Goal: Task Accomplishment & Management: Manage account settings

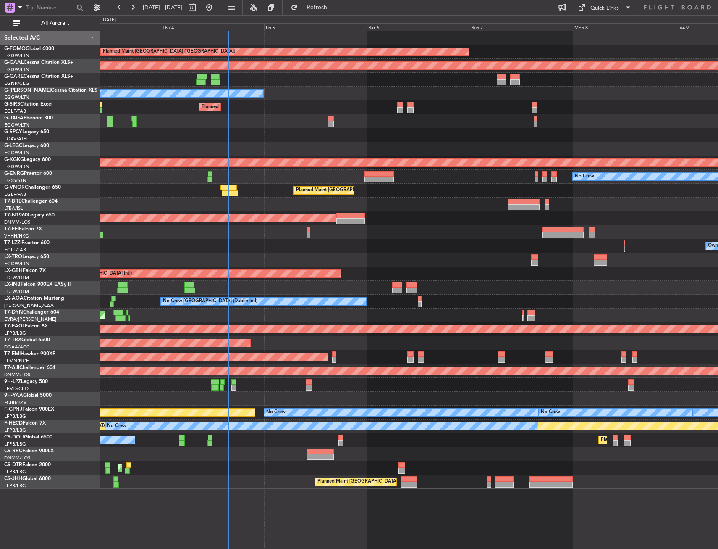
click at [230, 138] on div "Unplanned Maint [GEOGRAPHIC_DATA] ([PERSON_NAME] Intl)" at bounding box center [409, 135] width 618 height 14
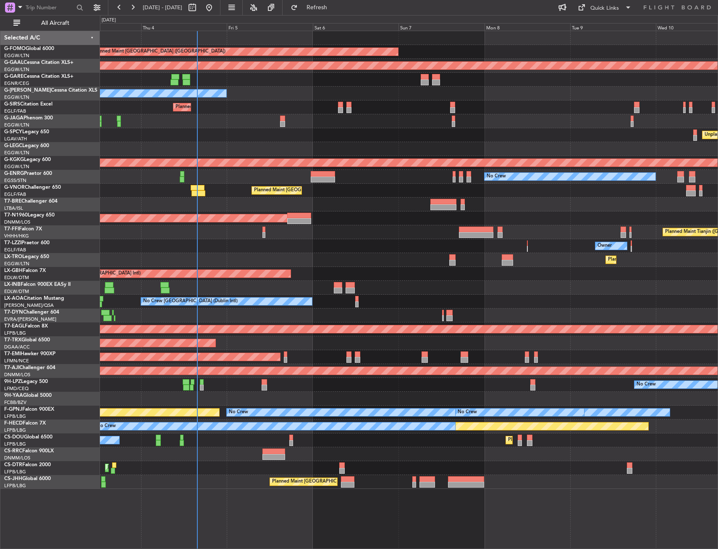
click at [181, 116] on div at bounding box center [409, 121] width 618 height 14
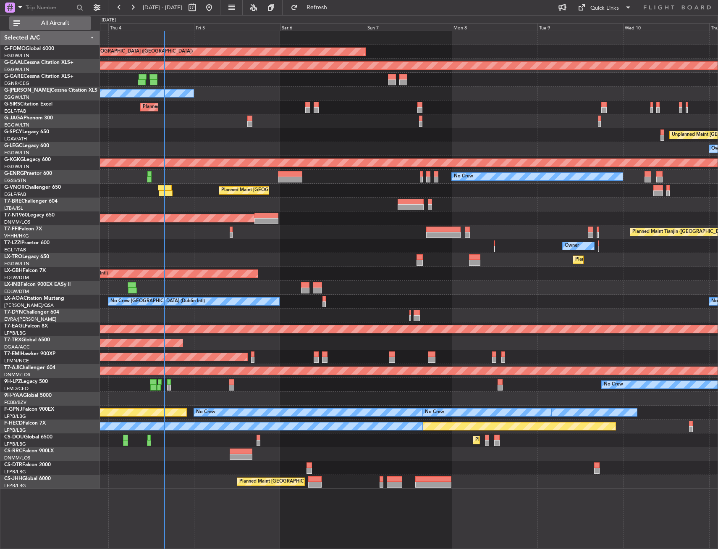
click at [74, 25] on span "All Aircraft" at bounding box center [55, 23] width 67 height 6
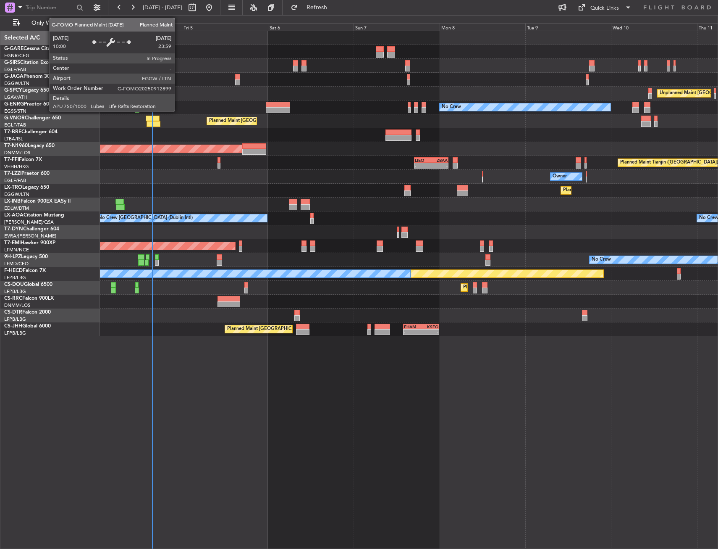
click at [255, 72] on div "Planned Maint [GEOGRAPHIC_DATA] ([GEOGRAPHIC_DATA])" at bounding box center [409, 66] width 618 height 14
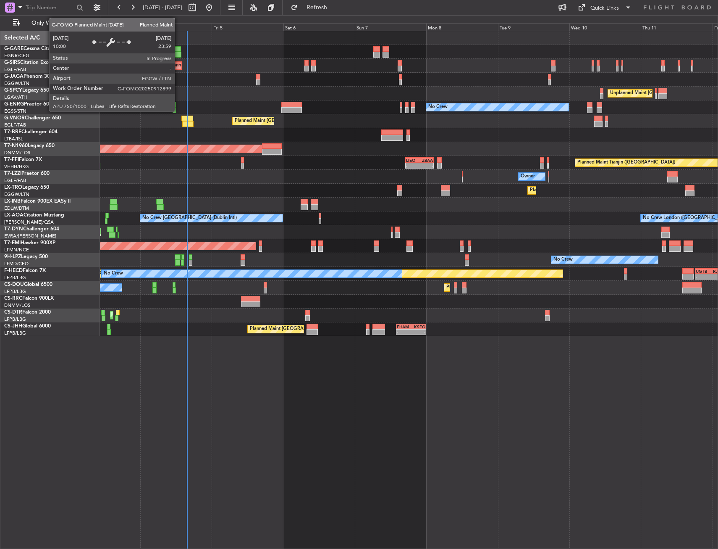
click at [383, 98] on div "Unplanned Maint Athens (Eleftherios Venizelos Intl) Cleaning Athens (Eleftherio…" at bounding box center [409, 94] width 618 height 14
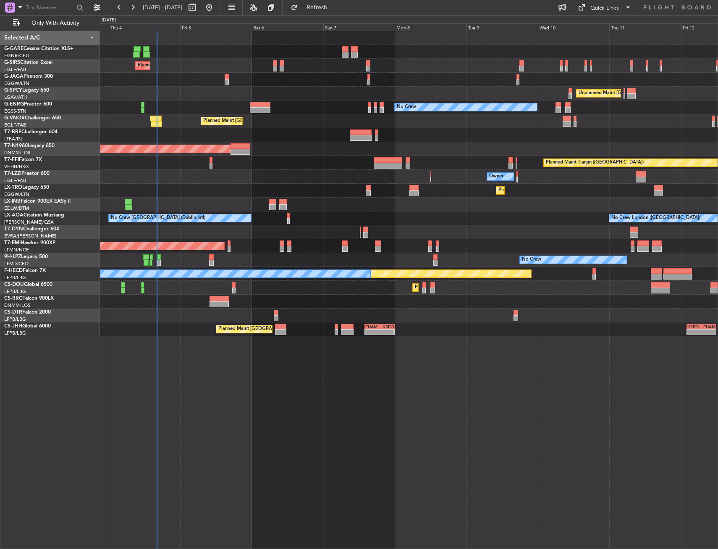
click at [198, 92] on div "Unplanned Maint Athens (Eleftherios Venizelos Intl) Cleaning Athens (Eleftherio…" at bounding box center [409, 94] width 618 height 14
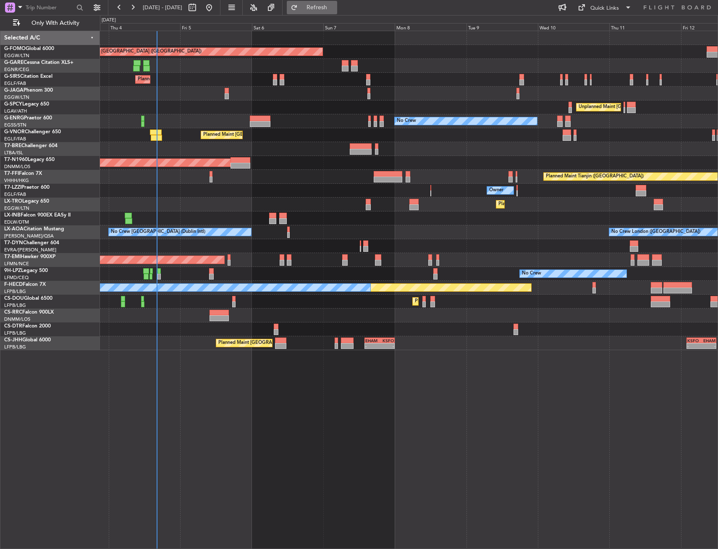
click at [337, 11] on button "Refresh" at bounding box center [312, 7] width 50 height 13
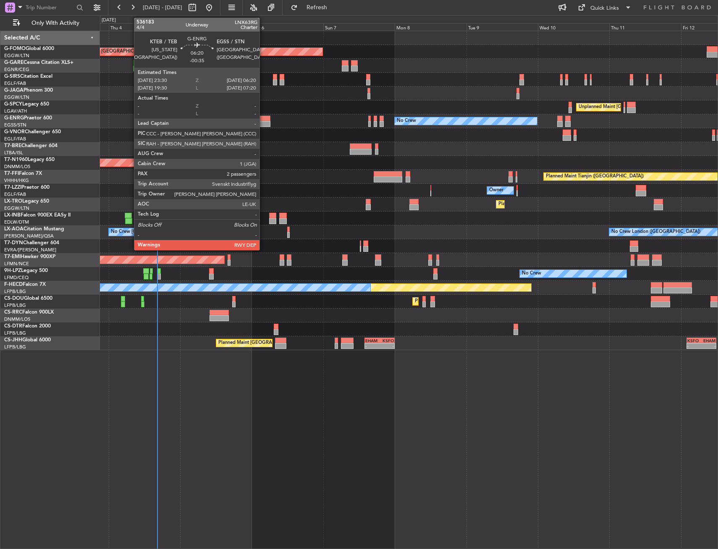
click at [263, 122] on div at bounding box center [260, 124] width 21 height 6
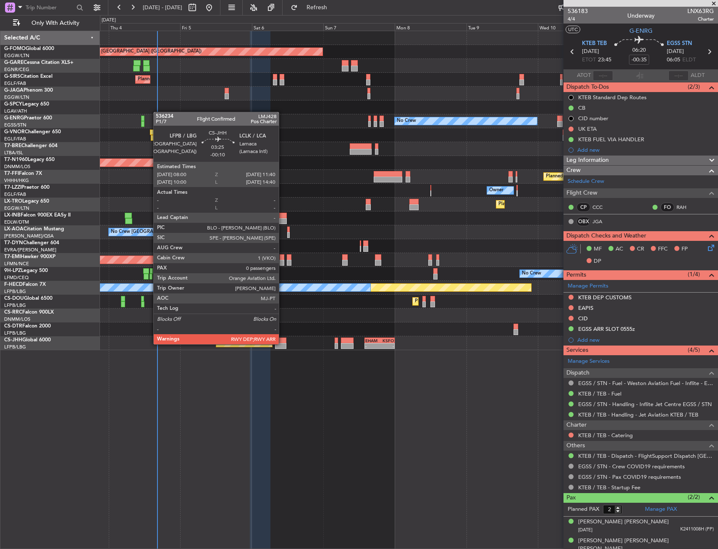
click at [283, 343] on div at bounding box center [280, 346] width 11 height 6
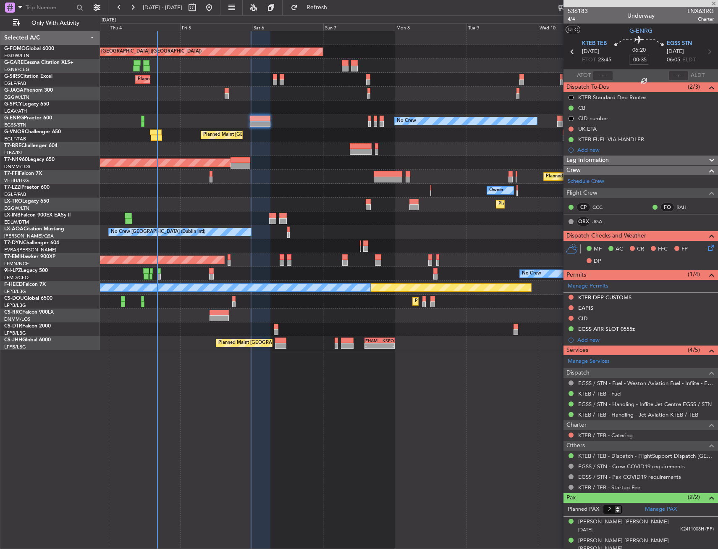
type input "-00:10"
type input "0"
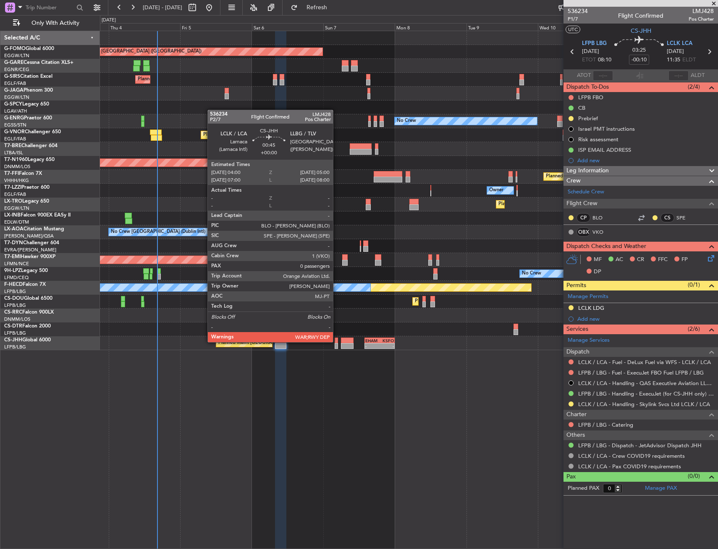
click at [337, 342] on div at bounding box center [336, 340] width 3 height 6
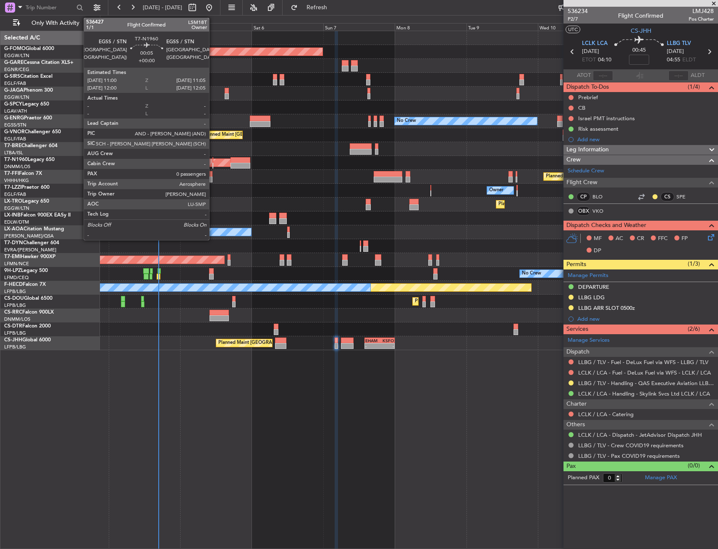
click at [213, 163] on div at bounding box center [213, 166] width 1 height 6
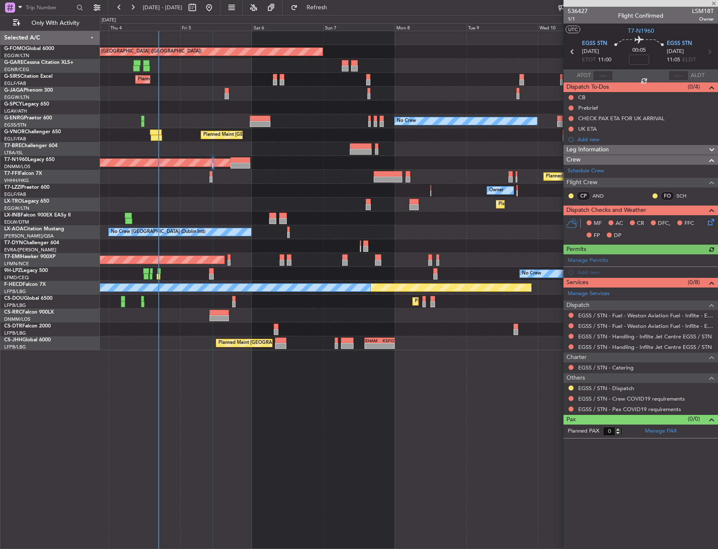
click at [571, 318] on div at bounding box center [571, 315] width 7 height 7
click at [569, 318] on nimbus-traffic-light at bounding box center [571, 315] width 7 height 7
click at [574, 312] on div at bounding box center [571, 315] width 7 height 7
click at [570, 315] on button at bounding box center [571, 315] width 5 height 5
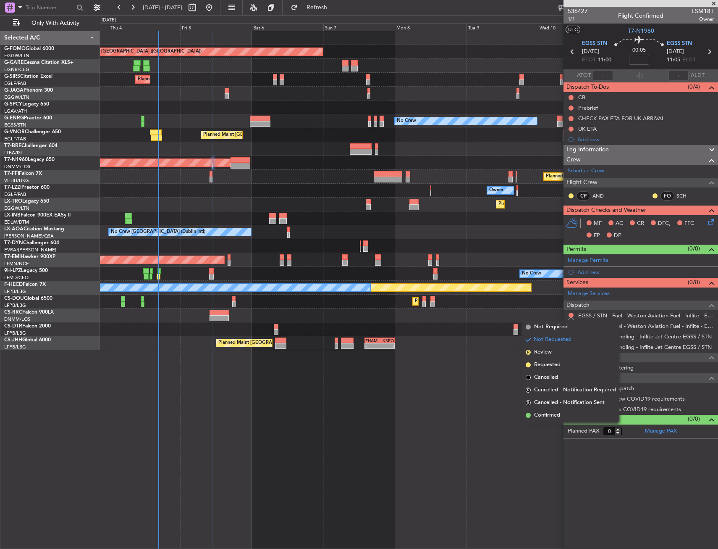
click at [547, 326] on span "Not Required" at bounding box center [551, 327] width 34 height 8
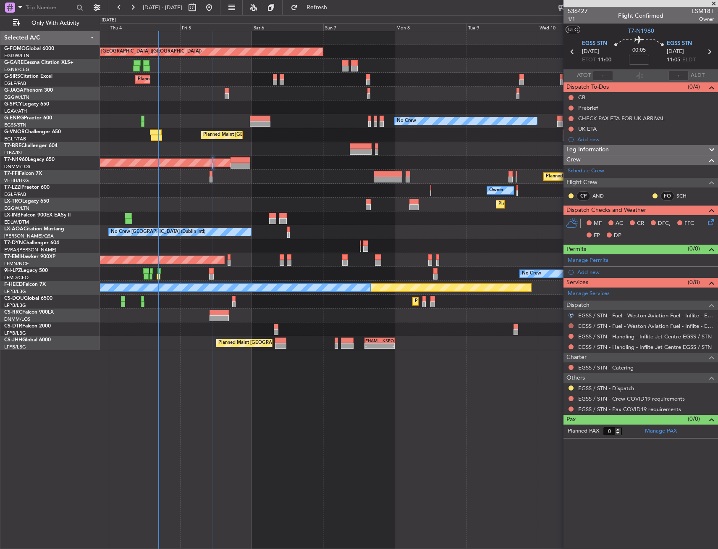
click at [573, 326] on button at bounding box center [571, 325] width 5 height 5
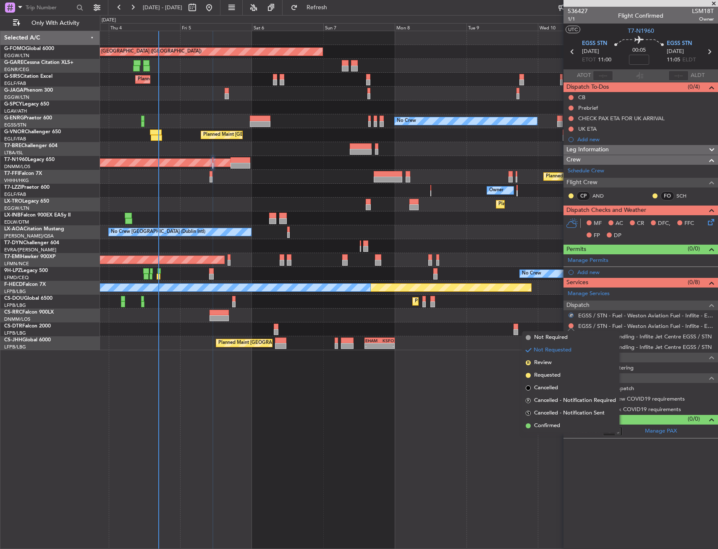
click at [549, 336] on span "Not Required" at bounding box center [551, 337] width 34 height 8
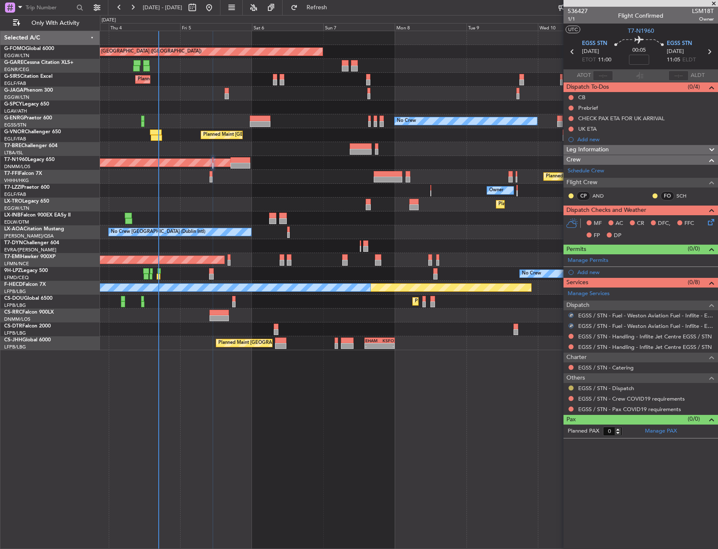
click at [571, 388] on button at bounding box center [571, 387] width 5 height 5
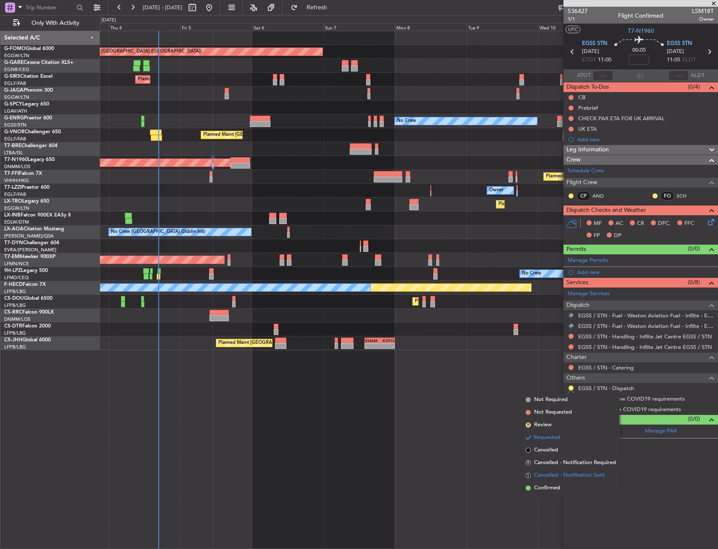
click at [547, 481] on li "S Cancelled - Notification Sent" at bounding box center [571, 475] width 97 height 13
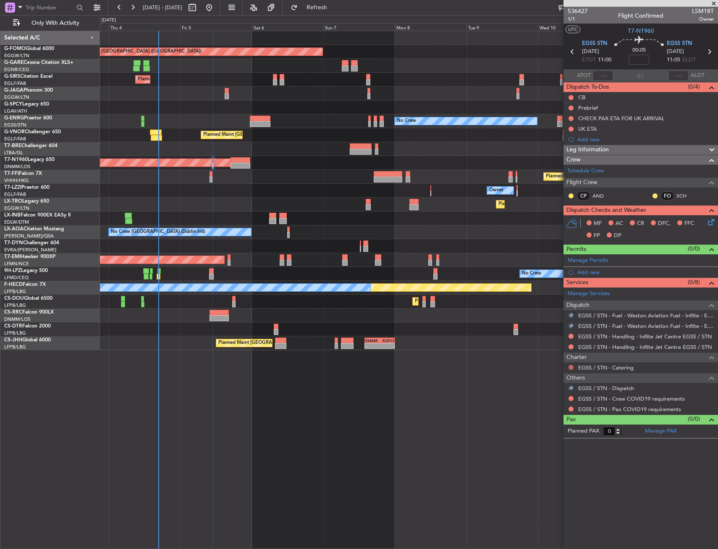
click at [573, 367] on button at bounding box center [571, 367] width 5 height 5
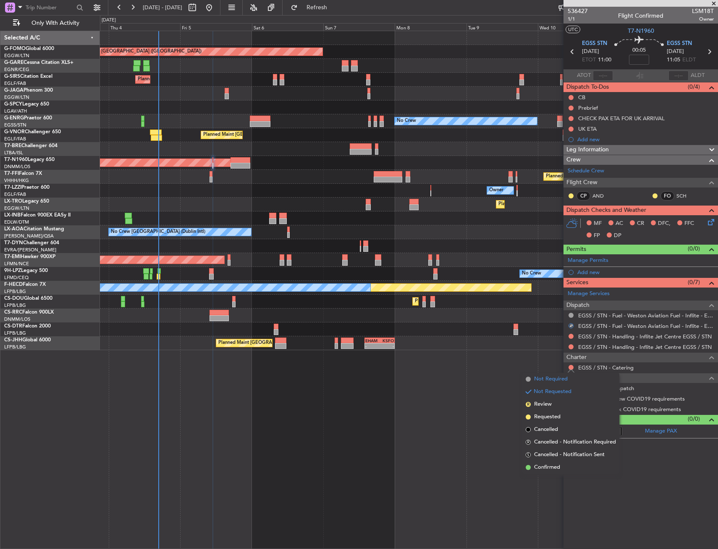
click at [539, 379] on span "Not Required" at bounding box center [551, 379] width 34 height 8
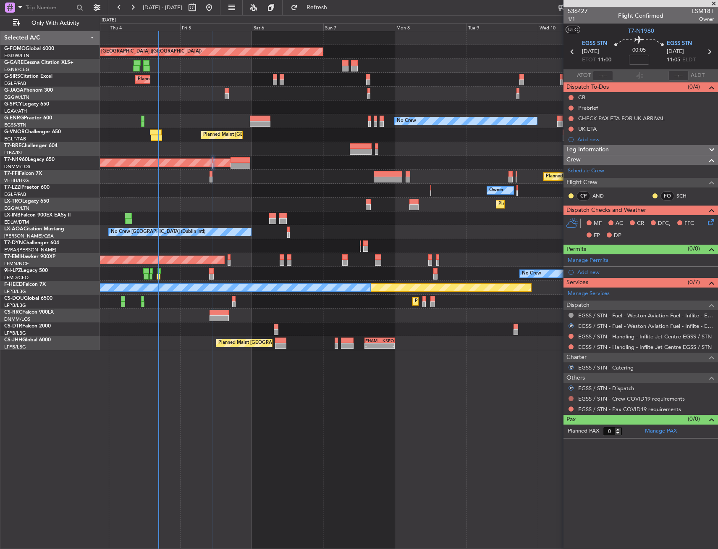
click at [569, 399] on button at bounding box center [571, 398] width 5 height 5
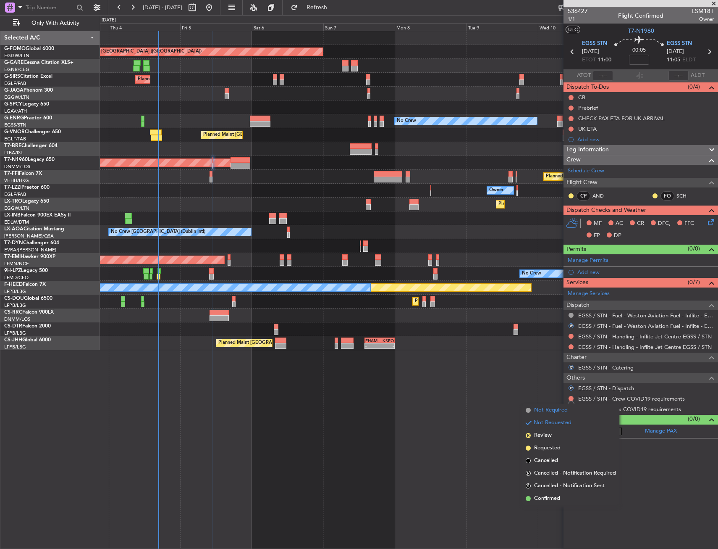
click at [541, 412] on span "Not Required" at bounding box center [551, 410] width 34 height 8
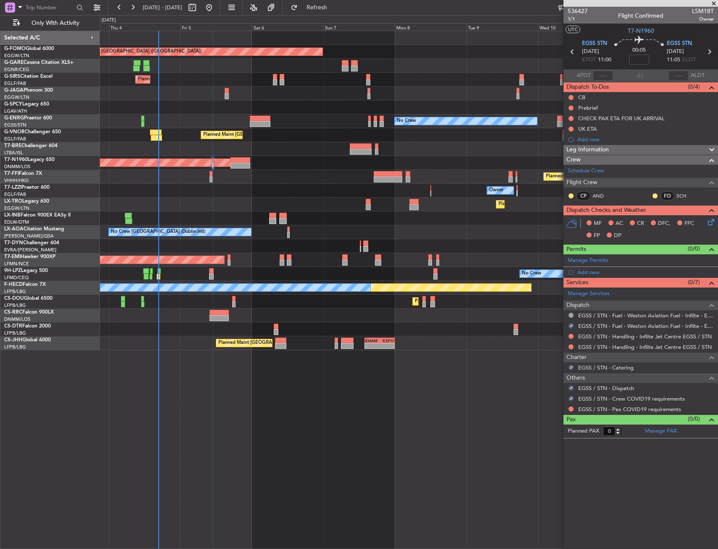
click at [569, 405] on div "EGSS / STN - Pax COVID19 requirements" at bounding box center [641, 409] width 155 height 11
click at [571, 407] on button at bounding box center [571, 408] width 5 height 5
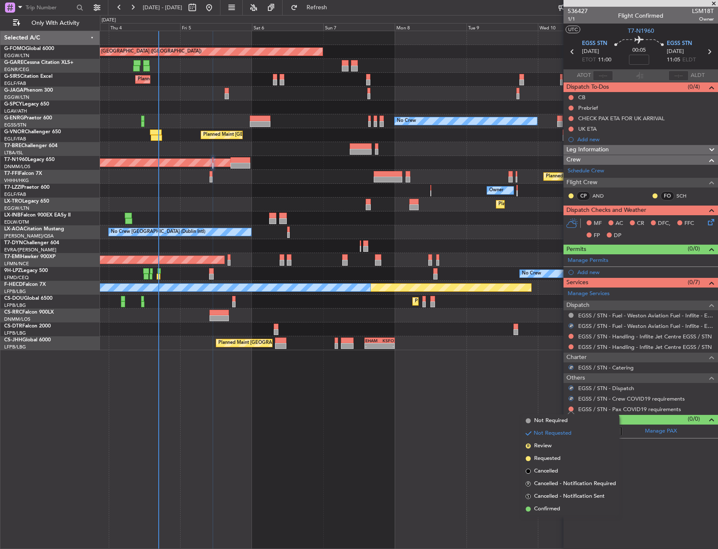
drag, startPoint x: 538, startPoint y: 419, endPoint x: 25, endPoint y: 252, distance: 539.9
click at [539, 419] on span "Not Required" at bounding box center [551, 420] width 34 height 8
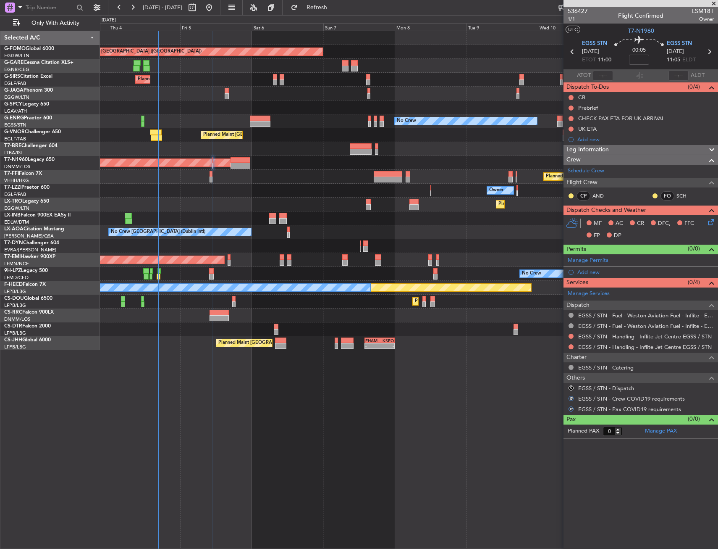
click at [567, 387] on div "S EGSS / STN - Dispatch" at bounding box center [641, 388] width 155 height 11
click at [570, 386] on button "S" at bounding box center [571, 387] width 5 height 5
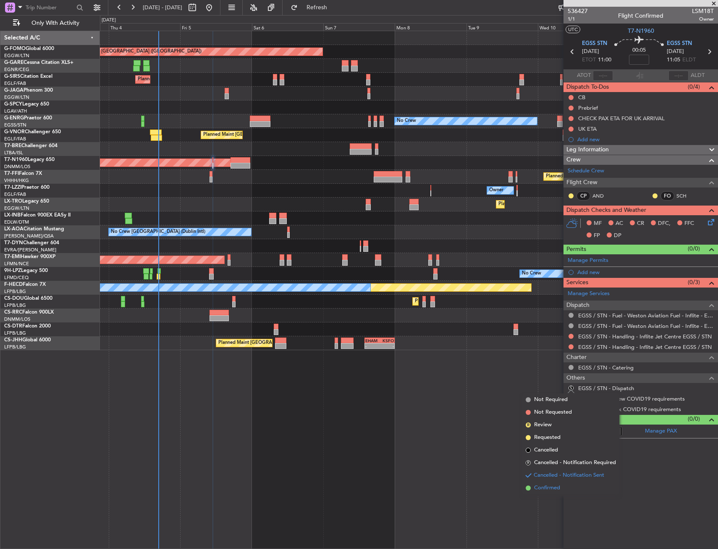
click at [547, 490] on span "Confirmed" at bounding box center [547, 488] width 26 height 8
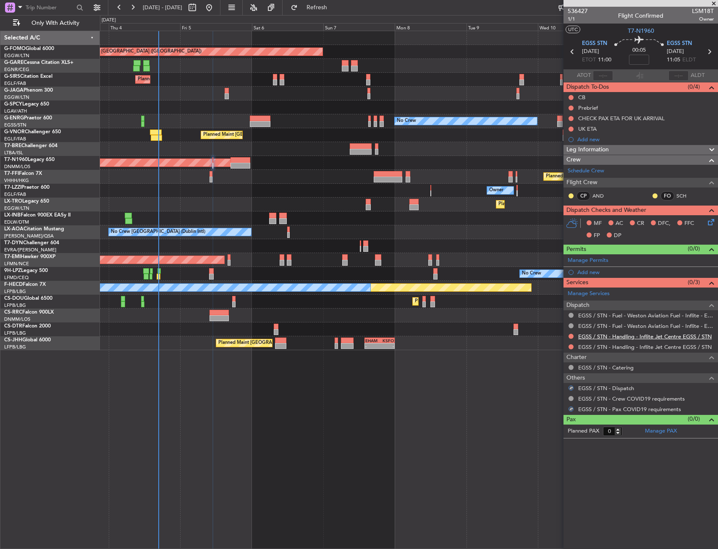
click at [605, 337] on link "EGSS / STN - Handling - Inflite Jet Centre EGSS / STN" at bounding box center [646, 336] width 134 height 7
click at [258, 368] on div "Planned Maint London (Luton) Unplanned Maint Chester Planned Maint London (Farn…" at bounding box center [409, 290] width 618 height 518
click at [646, 60] on input at bounding box center [639, 60] width 20 height 10
click at [662, 56] on div "00:05 25" at bounding box center [639, 51] width 55 height 31
type input "+00:25"
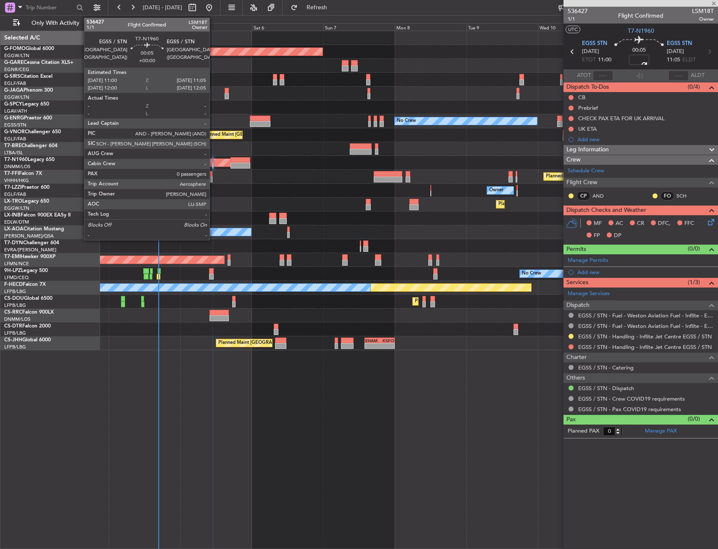
click at [213, 162] on div at bounding box center [213, 160] width 1 height 6
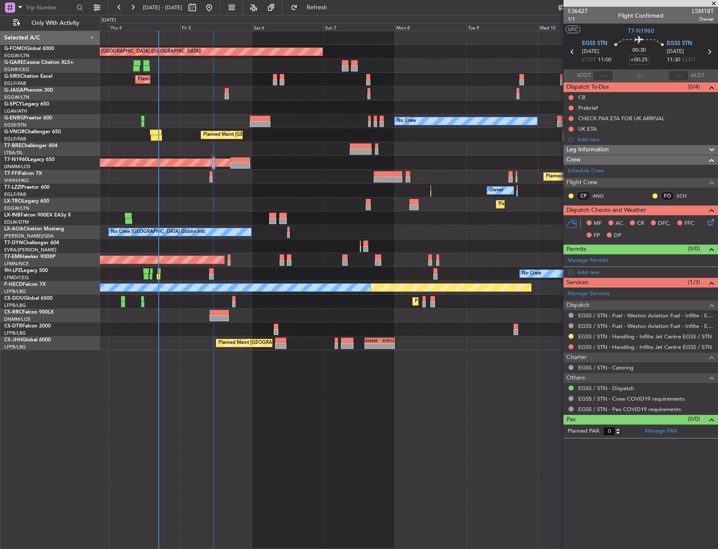
click at [573, 345] on mat-tooltip-component "Requested" at bounding box center [571, 349] width 38 height 22
click at [569, 346] on div "Requested" at bounding box center [571, 349] width 26 height 11
click at [572, 347] on button at bounding box center [571, 346] width 5 height 5
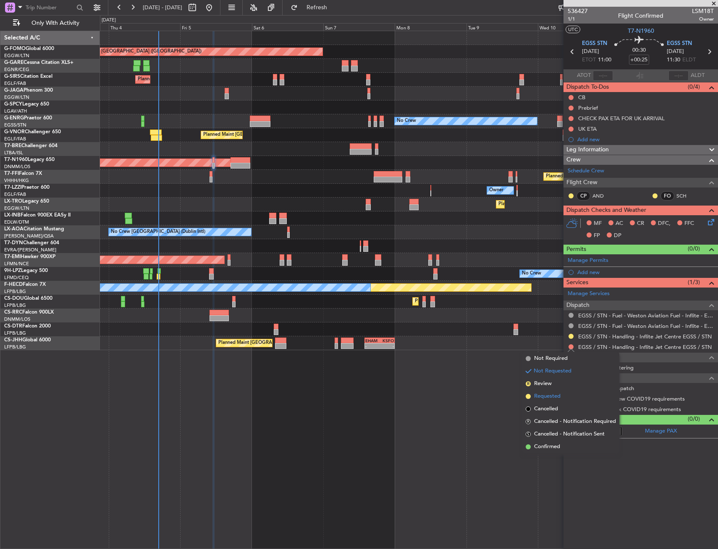
click at [561, 391] on li "Requested" at bounding box center [571, 396] width 97 height 13
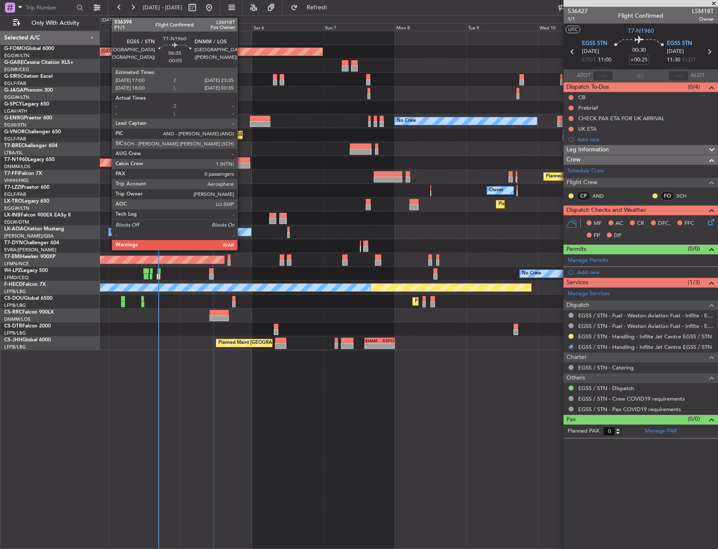
click at [241, 164] on div at bounding box center [241, 166] width 20 height 6
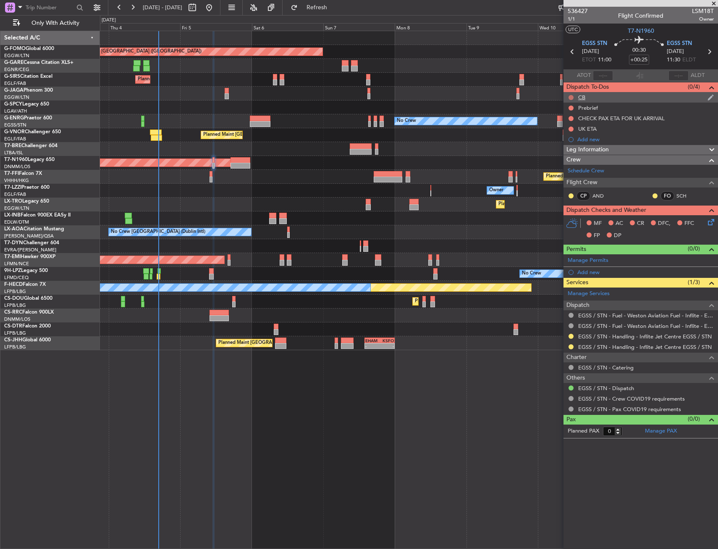
click at [571, 96] on button at bounding box center [571, 97] width 5 height 5
drag, startPoint x: 569, startPoint y: 136, endPoint x: 577, endPoint y: 111, distance: 25.8
click at [571, 134] on span "Completed" at bounding box center [575, 134] width 28 height 8
click at [572, 107] on button at bounding box center [571, 107] width 5 height 5
click at [565, 134] on span "In Progress" at bounding box center [575, 132] width 29 height 8
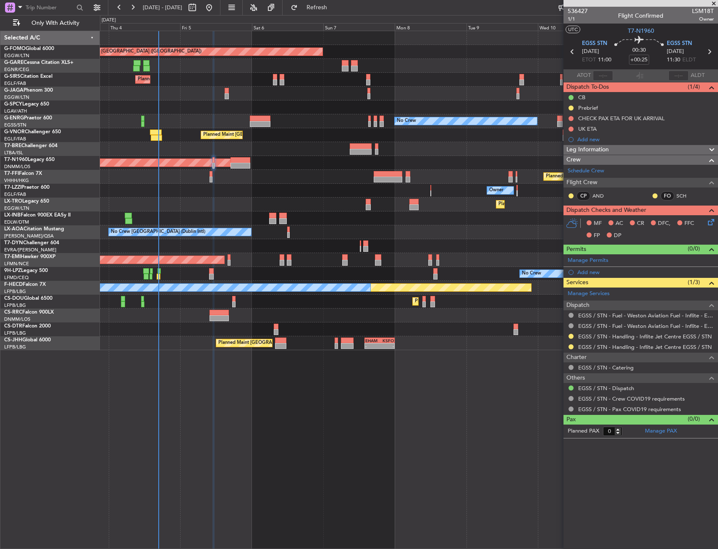
click at [423, 156] on div "Planned Maint [GEOGRAPHIC_DATA] ([GEOGRAPHIC_DATA])" at bounding box center [409, 163] width 618 height 14
click at [707, 224] on icon at bounding box center [710, 220] width 7 height 7
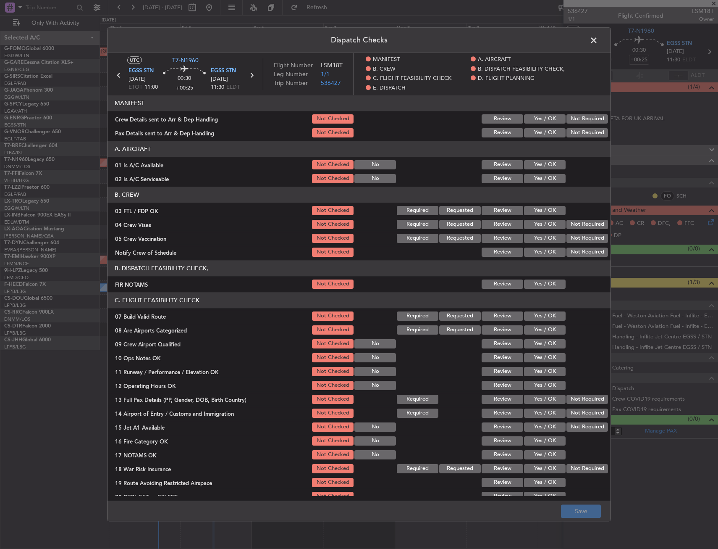
drag, startPoint x: 518, startPoint y: 150, endPoint x: 521, endPoint y: 159, distance: 9.8
click at [518, 153] on header "A. AIRCRAFT" at bounding box center [359, 149] width 503 height 16
drag, startPoint x: 527, startPoint y: 163, endPoint x: 531, endPoint y: 173, distance: 10.5
click at [527, 164] on button "Yes / OK" at bounding box center [545, 164] width 42 height 9
click at [533, 179] on button "Yes / OK" at bounding box center [545, 178] width 42 height 9
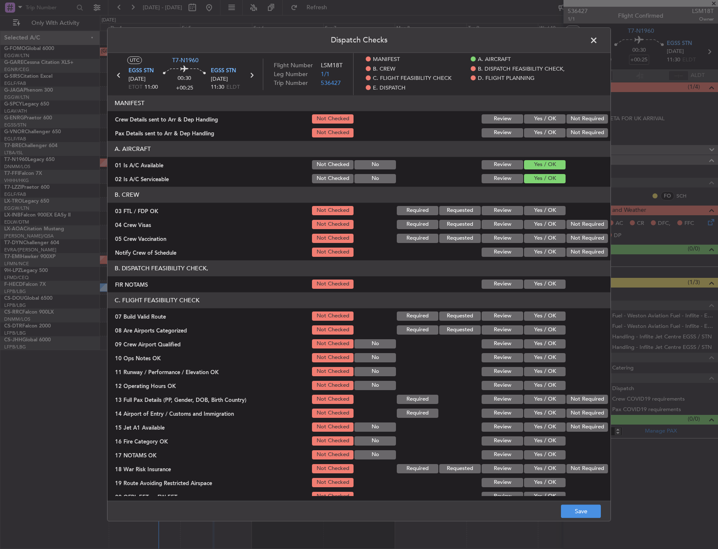
click at [534, 181] on button "Yes / OK" at bounding box center [545, 178] width 42 height 9
drag, startPoint x: 526, startPoint y: 289, endPoint x: 529, endPoint y: 279, distance: 11.4
click at [526, 282] on div "Yes / OK" at bounding box center [544, 284] width 42 height 12
click at [534, 282] on button "Yes / OK" at bounding box center [545, 283] width 42 height 9
click at [534, 302] on header "C. FLIGHT FEASIBILITY CHECK" at bounding box center [359, 300] width 503 height 16
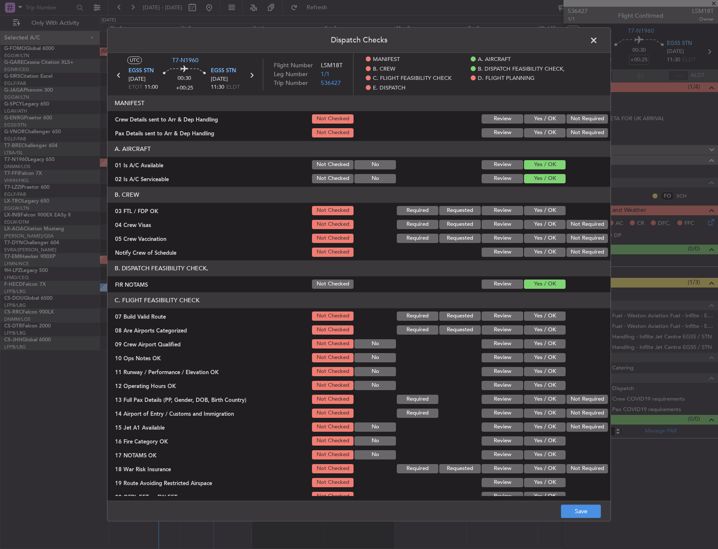
drag, startPoint x: 534, startPoint y: 305, endPoint x: 534, endPoint y: 313, distance: 8.4
click at [534, 307] on header "C. FLIGHT FEASIBILITY CHECK" at bounding box center [359, 300] width 503 height 16
click at [534, 313] on button "Yes / OK" at bounding box center [545, 315] width 42 height 9
click at [534, 353] on button "Yes / OK" at bounding box center [545, 357] width 42 height 9
click at [530, 371] on button "Yes / OK" at bounding box center [545, 371] width 42 height 9
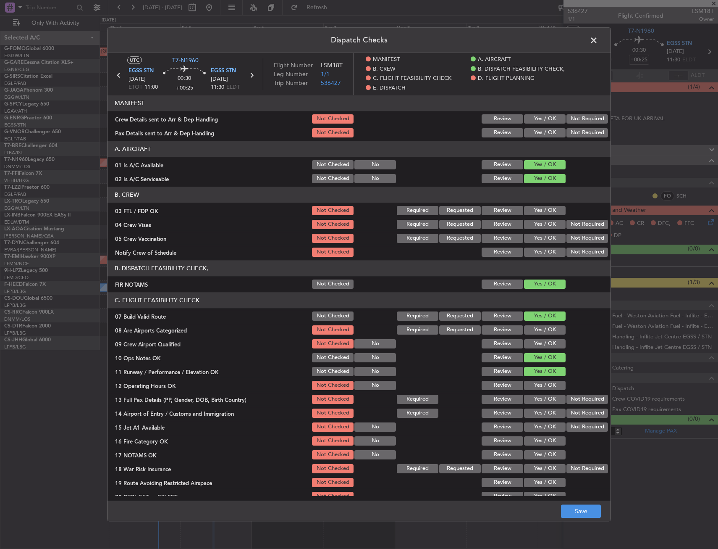
click at [530, 380] on div "Yes / OK" at bounding box center [544, 385] width 42 height 12
click at [534, 400] on button "Yes / OK" at bounding box center [545, 398] width 42 height 9
click at [537, 385] on button "Yes / OK" at bounding box center [545, 385] width 42 height 9
drag, startPoint x: 547, startPoint y: 424, endPoint x: 553, endPoint y: 435, distance: 12.6
click at [548, 426] on button "Yes / OK" at bounding box center [545, 426] width 42 height 9
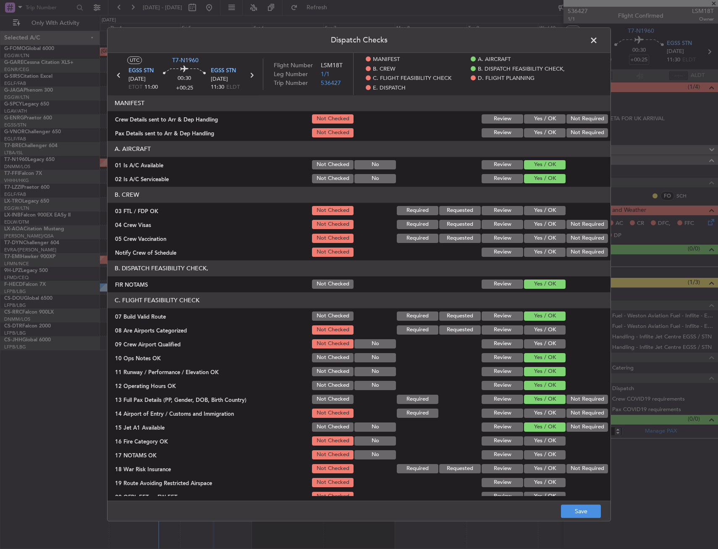
click at [542, 410] on button "Yes / OK" at bounding box center [545, 412] width 42 height 9
click at [544, 443] on button "Yes / OK" at bounding box center [545, 440] width 42 height 9
click at [547, 457] on button "Yes / OK" at bounding box center [545, 454] width 42 height 9
click at [589, 474] on div "Not Required" at bounding box center [586, 469] width 42 height 12
click at [584, 461] on section "C. FLIGHT FEASIBILITY CHECK 07 Build Valid Route Not Checked Required Requested…" at bounding box center [359, 404] width 503 height 224
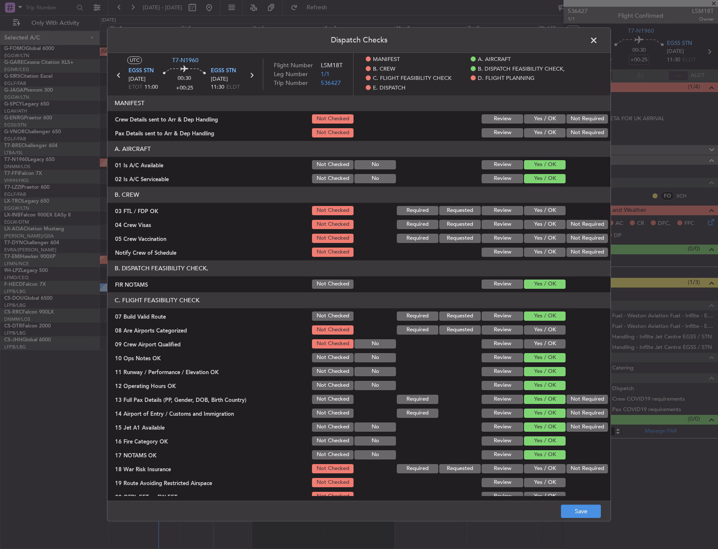
click at [581, 472] on section "C. FLIGHT FEASIBILITY CHECK 07 Build Valid Route Not Checked Required Requested…" at bounding box center [359, 404] width 503 height 224
click at [581, 472] on button "Not Required" at bounding box center [588, 468] width 42 height 9
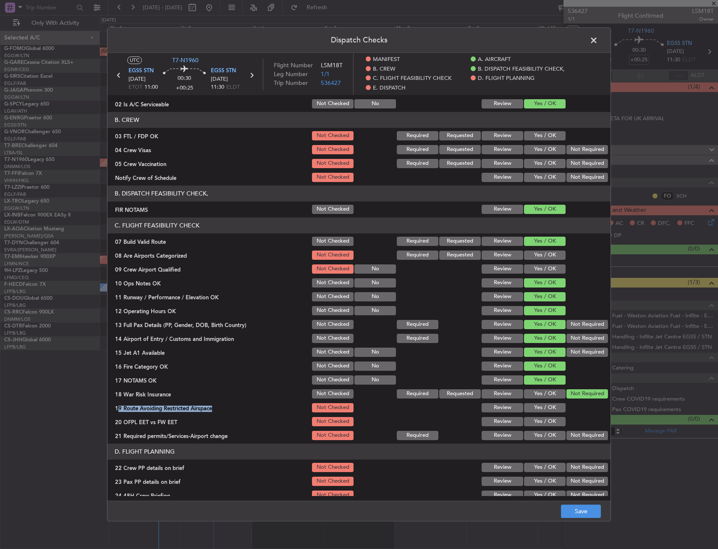
scroll to position [126, 0]
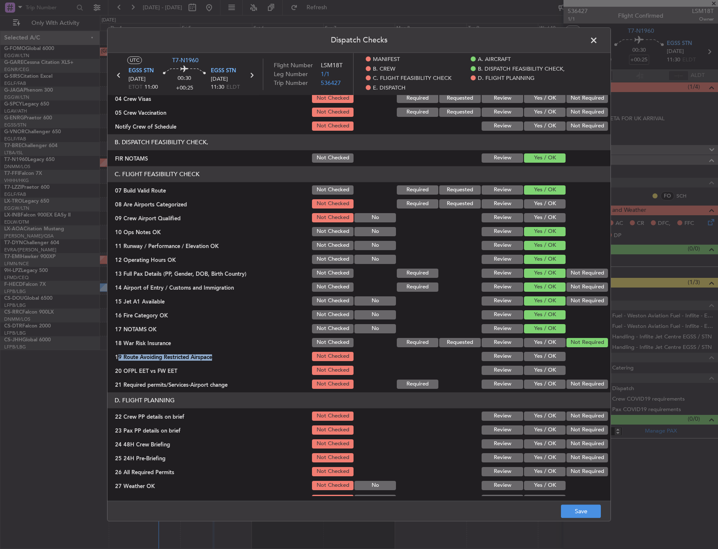
click at [550, 352] on button "Yes / OK" at bounding box center [545, 356] width 42 height 9
click at [544, 366] on button "Yes / OK" at bounding box center [545, 370] width 42 height 9
click at [544, 378] on div "Yes / OK" at bounding box center [544, 384] width 42 height 12
click at [544, 383] on button "Yes / OK" at bounding box center [545, 383] width 42 height 9
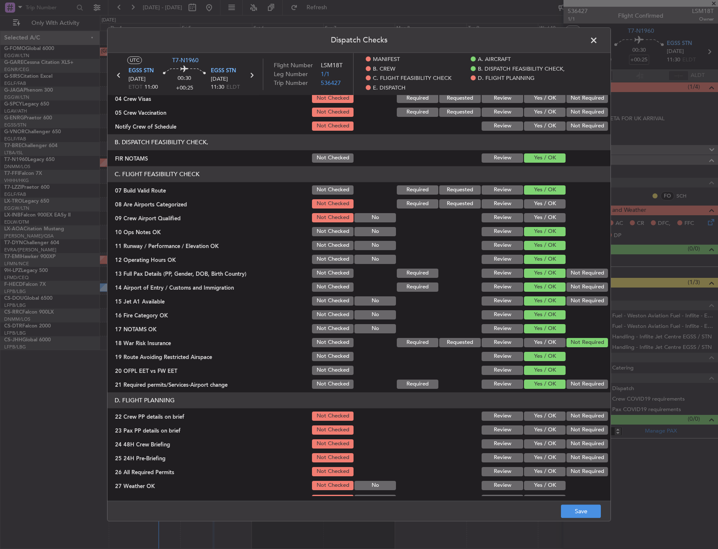
click at [544, 416] on button "Yes / OK" at bounding box center [545, 415] width 42 height 9
click at [540, 431] on button "Yes / OK" at bounding box center [545, 429] width 42 height 9
click at [542, 443] on button "Yes / OK" at bounding box center [545, 443] width 42 height 9
click at [578, 454] on button "Not Required" at bounding box center [588, 457] width 42 height 9
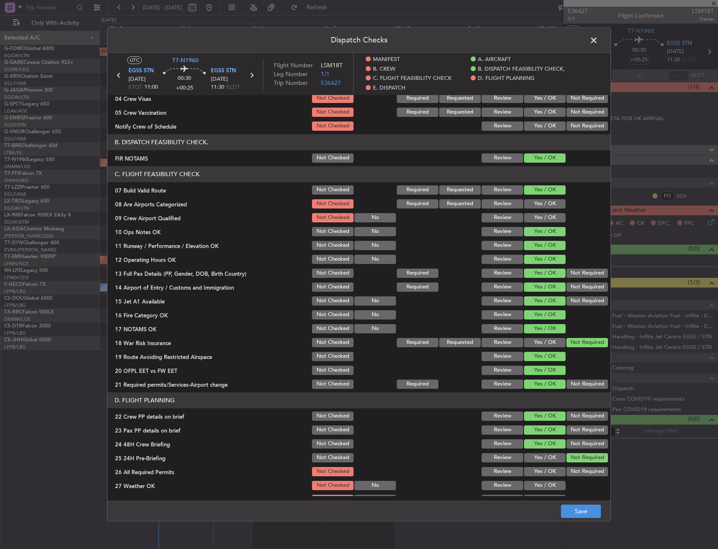
drag, startPoint x: 543, startPoint y: 473, endPoint x: 542, endPoint y: 484, distance: 11.0
click at [542, 473] on button "Yes / OK" at bounding box center [545, 471] width 42 height 9
click at [542, 488] on button "Yes / OK" at bounding box center [545, 485] width 42 height 9
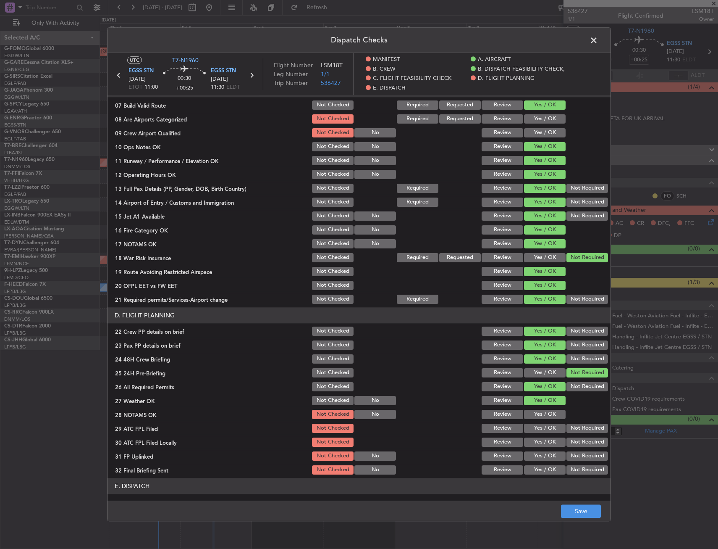
scroll to position [294, 0]
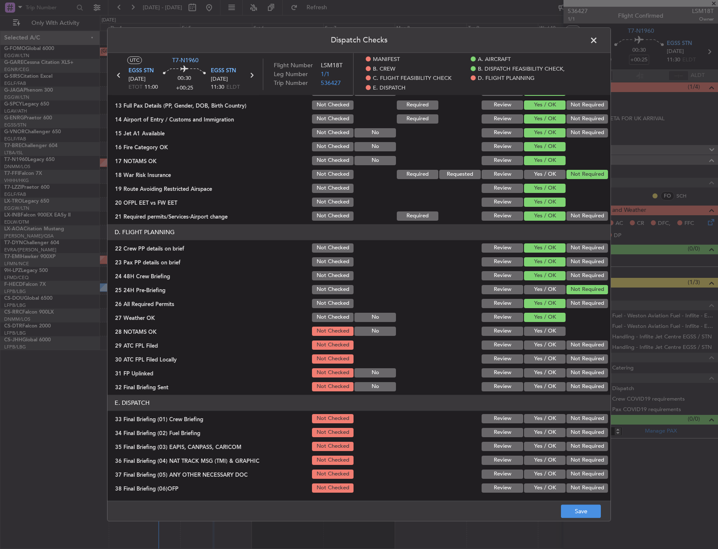
drag, startPoint x: 542, startPoint y: 334, endPoint x: 542, endPoint y: 346, distance: 11.8
click at [542, 338] on section "D. FLIGHT PLANNING 22 Crew PP details on brief Not Checked Review Yes / OK Not …" at bounding box center [359, 308] width 503 height 168
click at [542, 347] on button "Yes / OK" at bounding box center [545, 344] width 42 height 9
click at [544, 331] on button "Yes / OK" at bounding box center [545, 330] width 42 height 9
click at [317, 344] on button "Not Checked" at bounding box center [333, 344] width 42 height 9
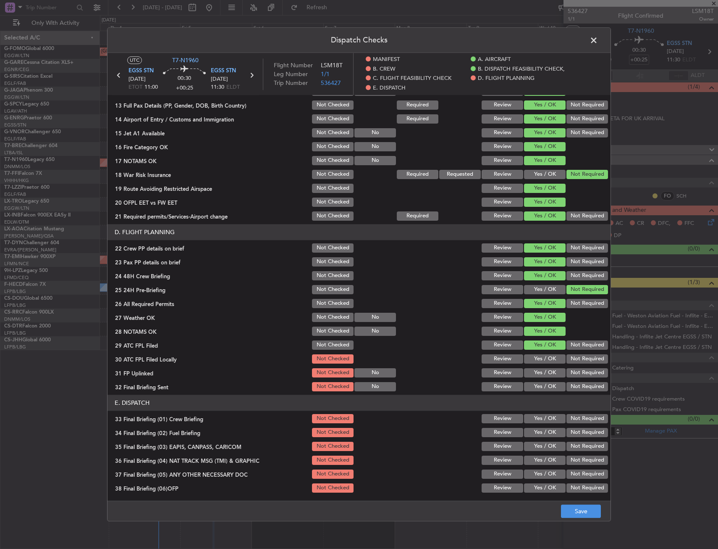
drag, startPoint x: 323, startPoint y: 331, endPoint x: 325, endPoint y: 323, distance: 8.7
click at [323, 329] on button "Not Checked" at bounding box center [333, 330] width 42 height 9
click at [326, 319] on button "Not Checked" at bounding box center [333, 317] width 42 height 9
click at [327, 306] on section "D. FLIGHT PLANNING 22 Crew PP details on brief Not Checked Review Yes / OK Not …" at bounding box center [359, 308] width 503 height 168
click at [329, 303] on button "Not Checked" at bounding box center [333, 303] width 42 height 9
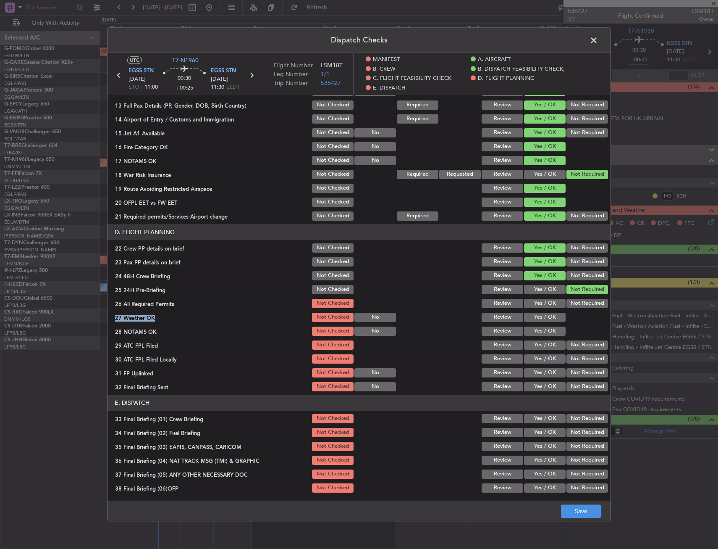
click at [329, 310] on section "D. FLIGHT PLANNING 22 Crew PP details on brief Not Checked Review Yes / OK Not …" at bounding box center [359, 308] width 503 height 168
click at [569, 513] on button "Save" at bounding box center [581, 511] width 40 height 13
drag, startPoint x: 597, startPoint y: 45, endPoint x: 599, endPoint y: 40, distance: 5.3
click at [598, 45] on span at bounding box center [598, 42] width 0 height 17
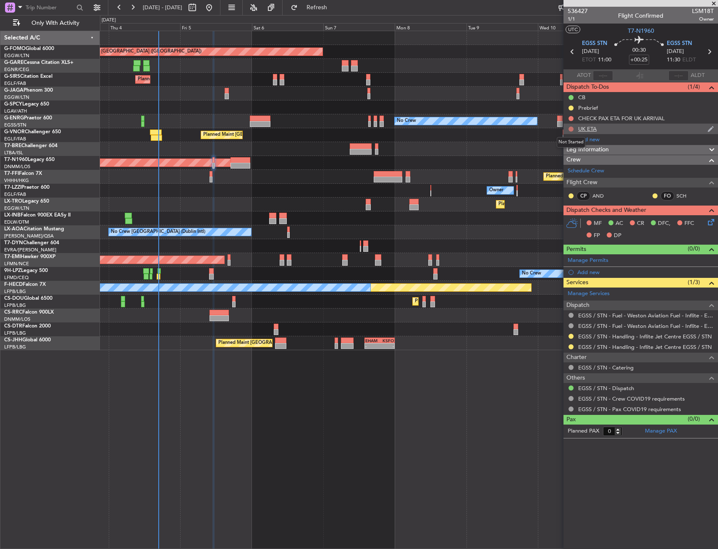
click at [571, 129] on button at bounding box center [571, 128] width 5 height 5
click at [578, 179] on span "Cancelled" at bounding box center [573, 178] width 24 height 8
click at [572, 116] on div at bounding box center [571, 118] width 7 height 7
click at [572, 117] on button at bounding box center [571, 118] width 5 height 5
click at [565, 172] on span "Cancelled" at bounding box center [573, 168] width 24 height 8
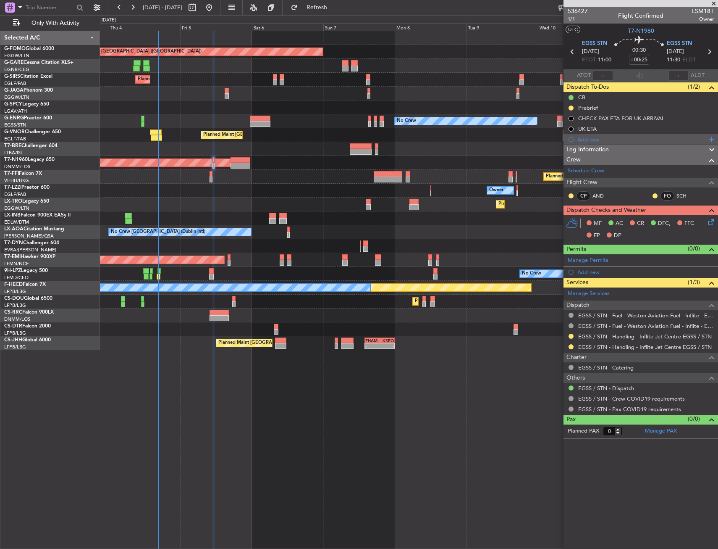
click at [629, 142] on div "Add new" at bounding box center [642, 139] width 129 height 7
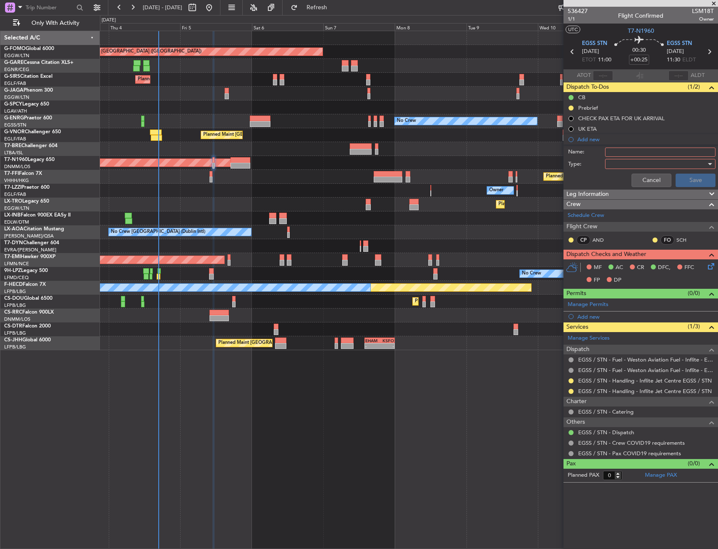
click at [629, 155] on input "Name:" at bounding box center [660, 151] width 110 height 9
type input "APPROVAL FROM NATS"
drag, startPoint x: 623, startPoint y: 157, endPoint x: 627, endPoint y: 169, distance: 13.3
click at [623, 158] on form "Name: APPROVAL FROM NATS Type: Cancel Save" at bounding box center [641, 168] width 163 height 45
click at [627, 170] on div "Cancel Save" at bounding box center [639, 180] width 158 height 20
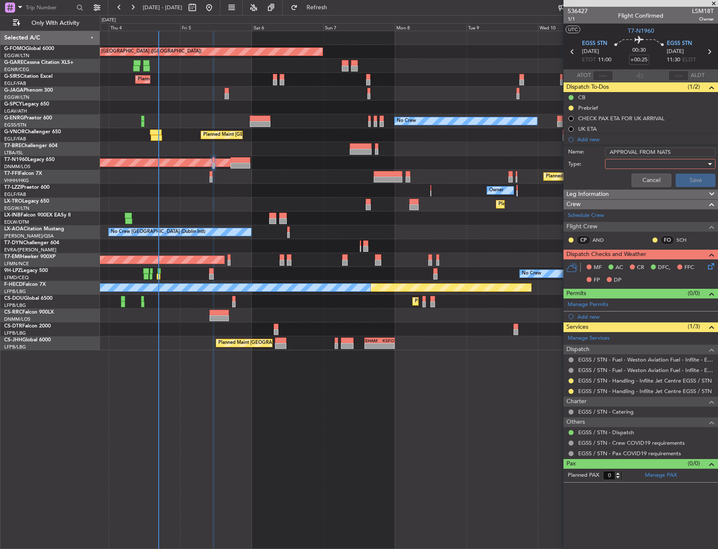
click at [626, 164] on div at bounding box center [658, 164] width 98 height 13
click at [629, 174] on div at bounding box center [359, 274] width 718 height 549
click at [628, 168] on div at bounding box center [658, 164] width 98 height 13
click at [628, 176] on span "Generic" at bounding box center [656, 181] width 103 height 13
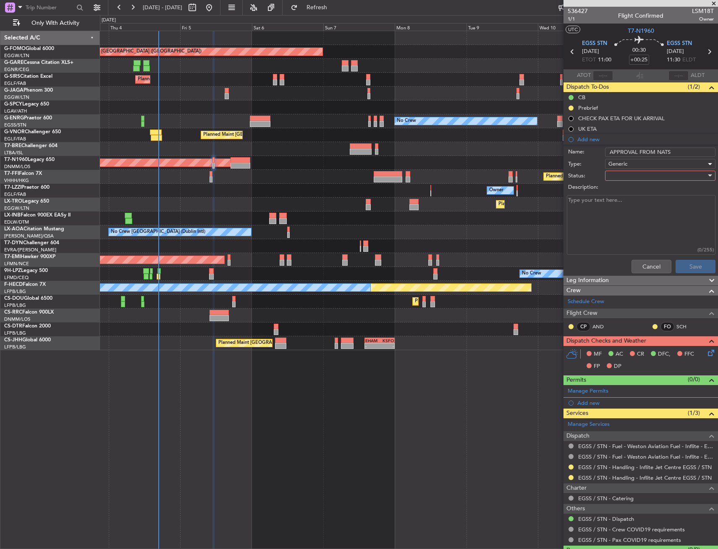
click at [626, 176] on div at bounding box center [658, 175] width 98 height 13
click at [626, 208] on span "In Progress" at bounding box center [657, 205] width 98 height 13
drag, startPoint x: 694, startPoint y: 278, endPoint x: 692, endPoint y: 265, distance: 12.7
click at [693, 272] on div "536427 1/1 Flight Confirmed LSM18T Owner UTC T7-N1960 EGSS STN 05/09/2025 ETOT …" at bounding box center [641, 288] width 155 height 562
click at [692, 265] on button "Save" at bounding box center [696, 266] width 40 height 13
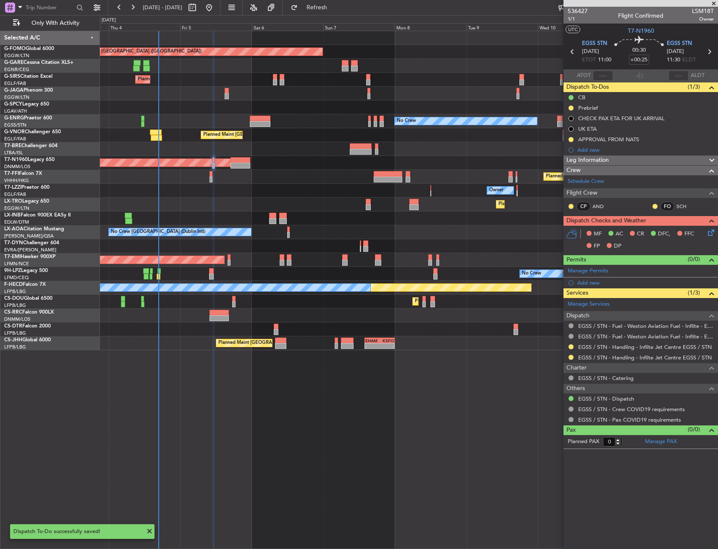
click at [379, 323] on div "Planned Maint Sofia Planned Maint Istanbul (Ataturk)" at bounding box center [409, 329] width 618 height 14
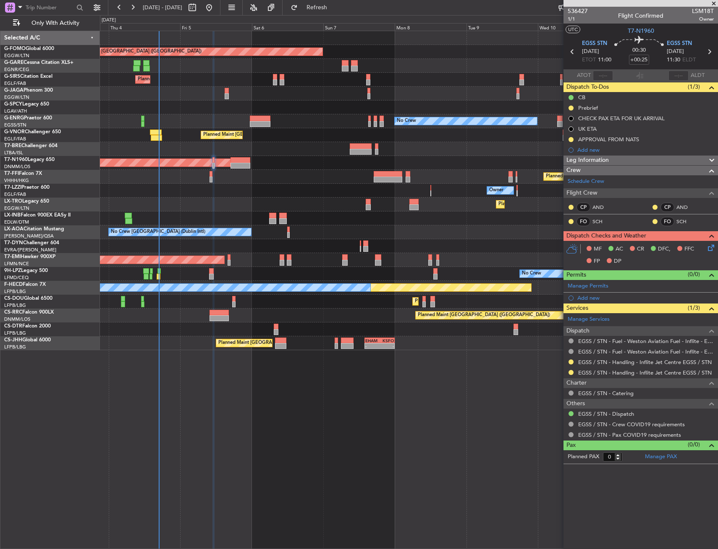
click at [346, 427] on div "Planned Maint London (Luton) Unplanned Maint Chester Planned Maint London (Farn…" at bounding box center [409, 290] width 618 height 518
click at [439, 94] on div at bounding box center [409, 94] width 618 height 14
click at [250, 484] on div "Planned Maint London (Luton) Unplanned Maint Chester Planned Maint London (Farn…" at bounding box center [409, 290] width 618 height 518
click at [333, 11] on button "Refresh" at bounding box center [312, 7] width 50 height 13
click at [308, 182] on div "Planned Maint Tianjin ([GEOGRAPHIC_DATA])" at bounding box center [409, 177] width 618 height 14
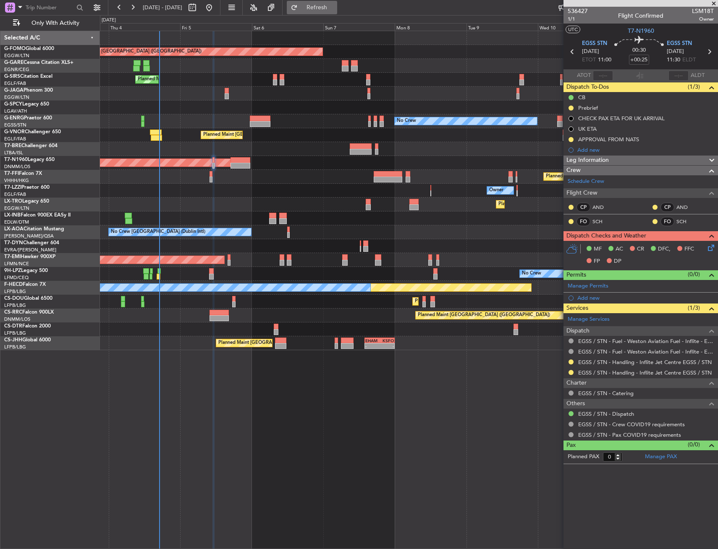
click at [335, 9] on span "Refresh" at bounding box center [317, 8] width 35 height 6
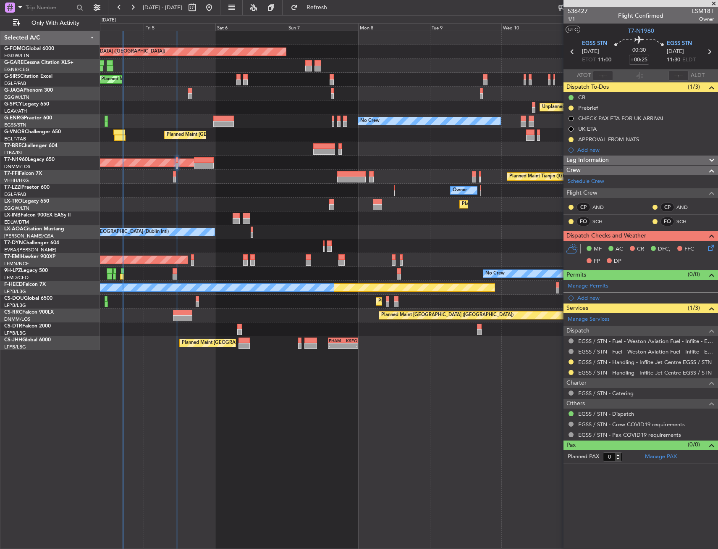
click at [449, 103] on div "Unplanned Maint [GEOGRAPHIC_DATA] ([PERSON_NAME] Intl)" at bounding box center [409, 107] width 618 height 14
click at [85, 175] on div "Planned Maint London (Luton) Planned Maint London (Farnborough) Unplanned Maint…" at bounding box center [359, 282] width 718 height 534
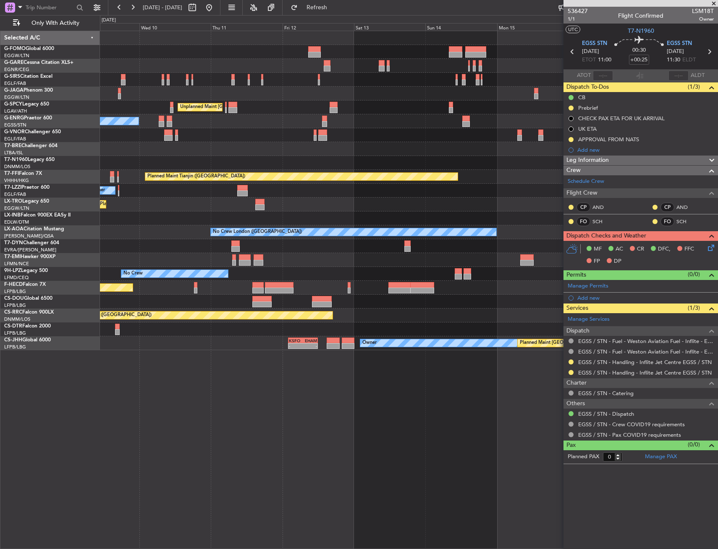
click at [0, 179] on html "04 Sep 2025 - 13 Sep 2025 Refresh Quick Links Only With Activity Unplanned Main…" at bounding box center [359, 274] width 718 height 549
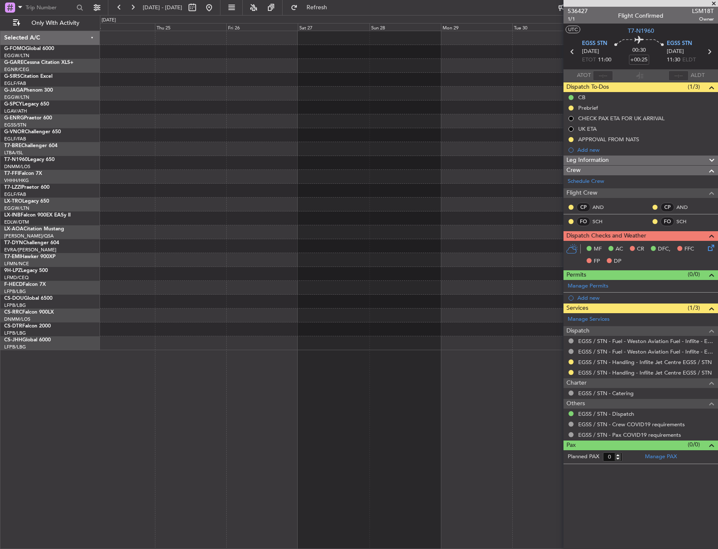
click at [0, 210] on html "04 Sep 2025 - 13 Sep 2025 Refresh Quick Links Only With Activity No Crew Select…" at bounding box center [359, 274] width 718 height 549
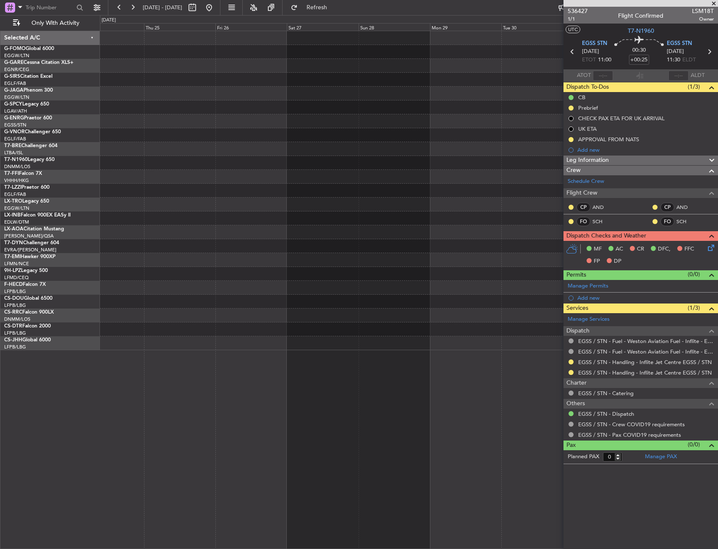
click at [0, 233] on html "04 Sep 2025 - 13 Sep 2025 Refresh Quick Links Only With Activity Selected A/C G…" at bounding box center [359, 274] width 718 height 549
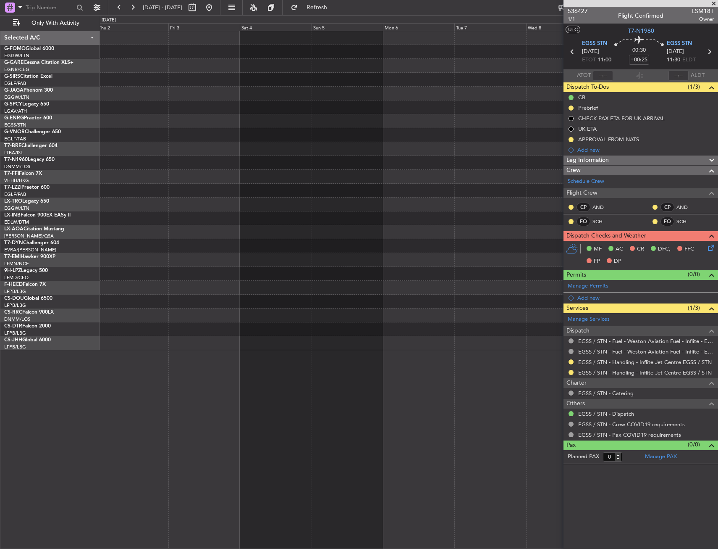
click at [0, 194] on html "04 Sep 2025 - 13 Sep 2025 Refresh Quick Links Only With Activity Selected A/C G…" at bounding box center [359, 274] width 718 height 549
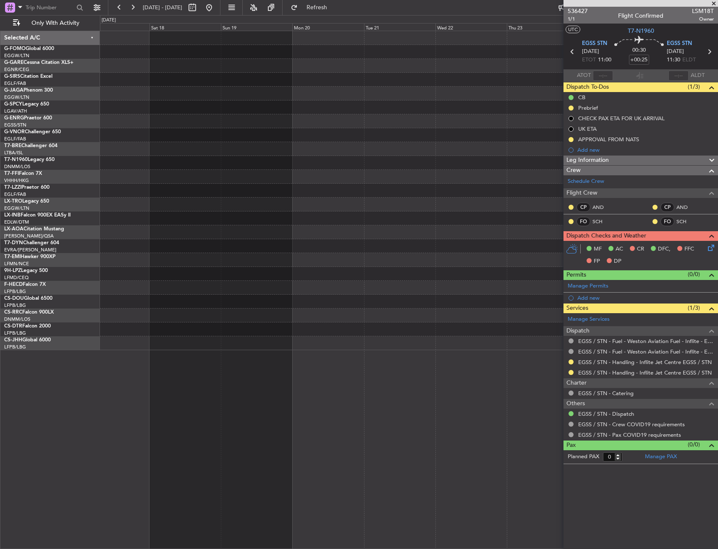
click at [0, 218] on html "04 Sep 2025 - 13 Sep 2025 Refresh Quick Links Only With Activity Selected A/C G…" at bounding box center [359, 274] width 718 height 549
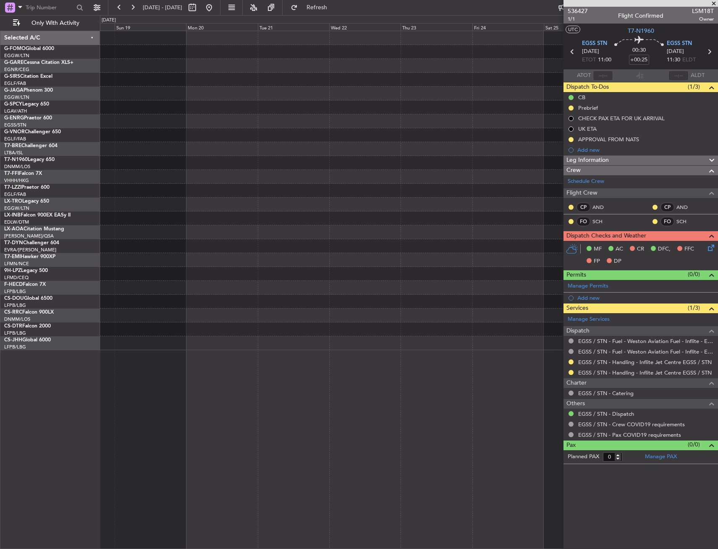
click at [0, 252] on html "04 Sep 2025 - 13 Sep 2025 Refresh Quick Links Only With Activity Selected A/C G…" at bounding box center [359, 274] width 718 height 549
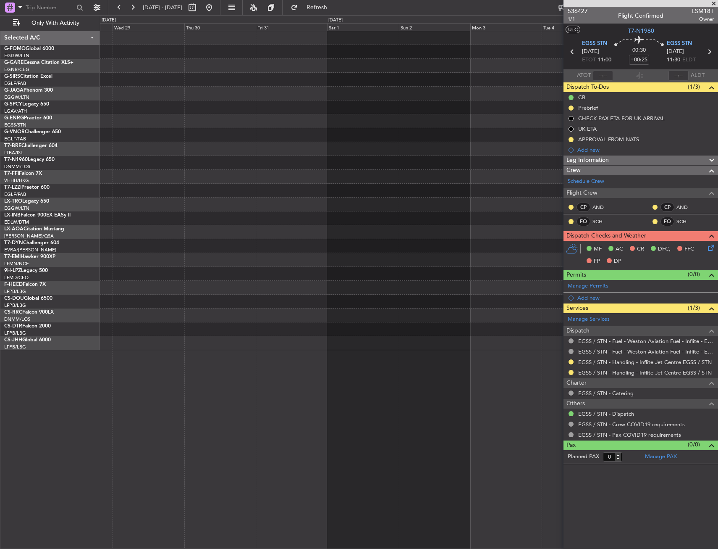
click at [0, 236] on html "04 Sep 2025 - 13 Sep 2025 Refresh Quick Links Only With Activity Selected A/C G…" at bounding box center [359, 274] width 718 height 549
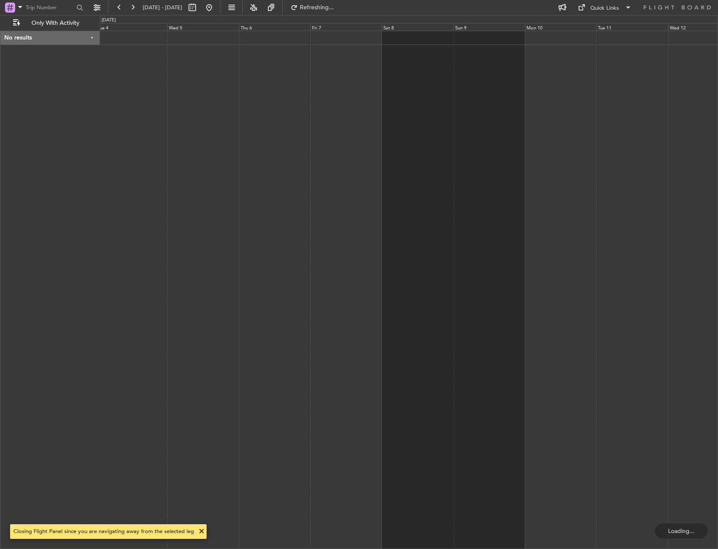
click at [549, 108] on div at bounding box center [409, 290] width 618 height 518
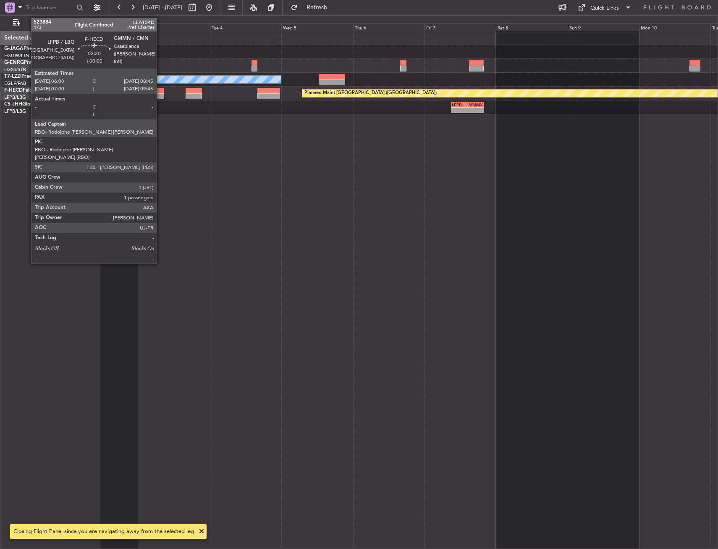
click at [160, 95] on div at bounding box center [160, 96] width 8 height 6
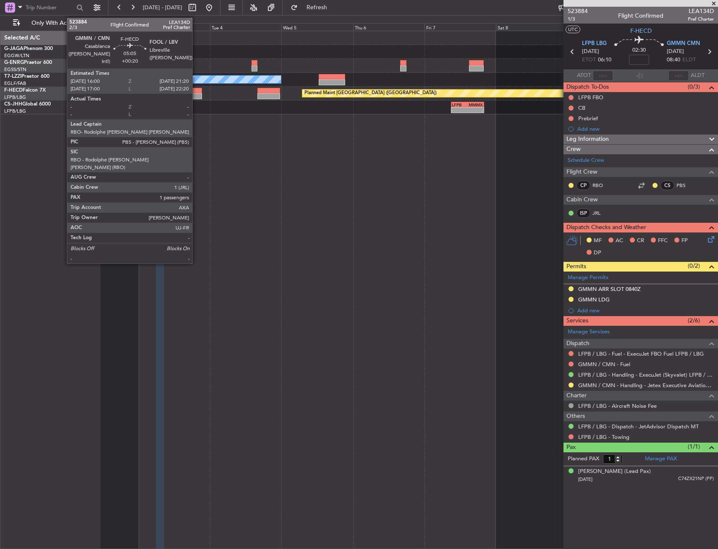
click at [196, 98] on div at bounding box center [194, 96] width 16 height 6
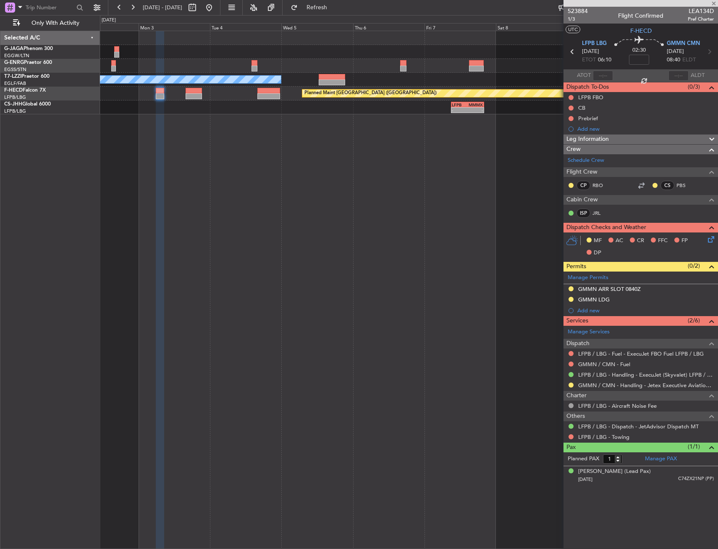
type input "+00:20"
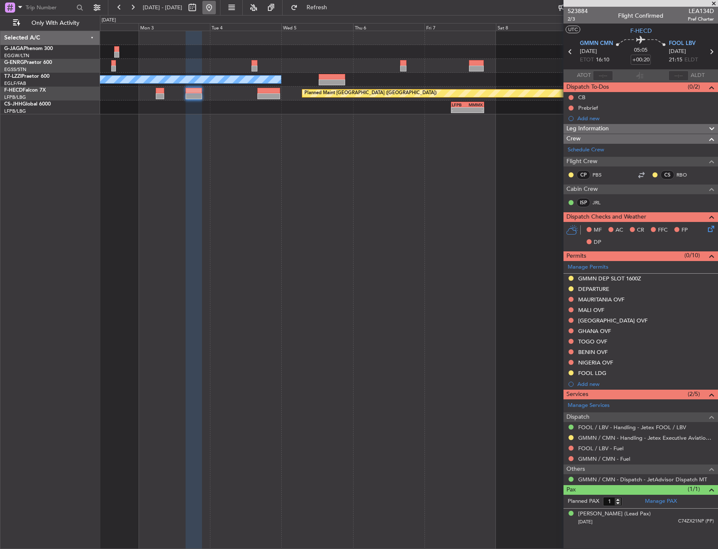
click at [216, 11] on button at bounding box center [209, 7] width 13 height 13
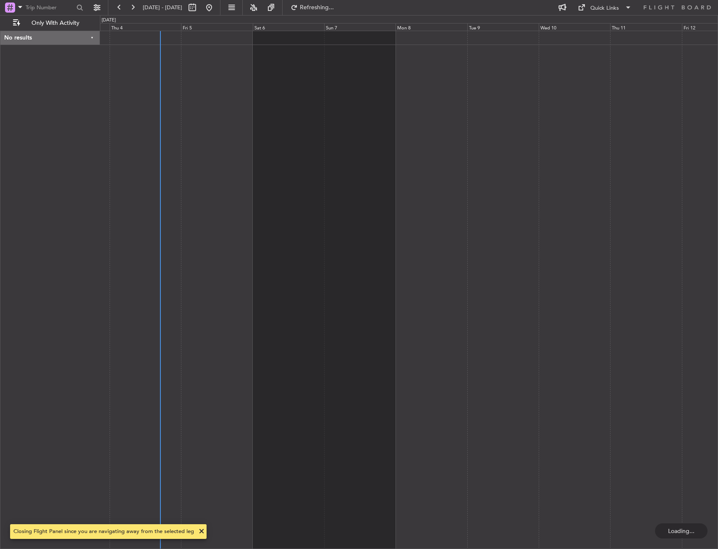
click at [121, 74] on div at bounding box center [409, 290] width 618 height 518
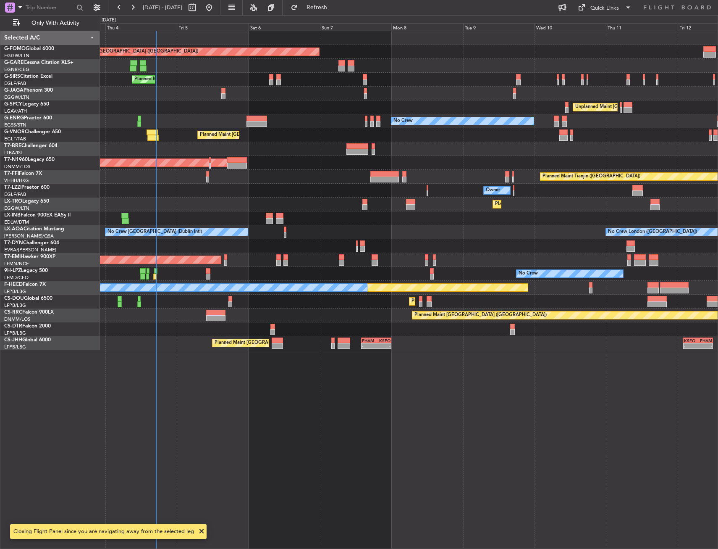
click at [189, 91] on div at bounding box center [409, 94] width 618 height 14
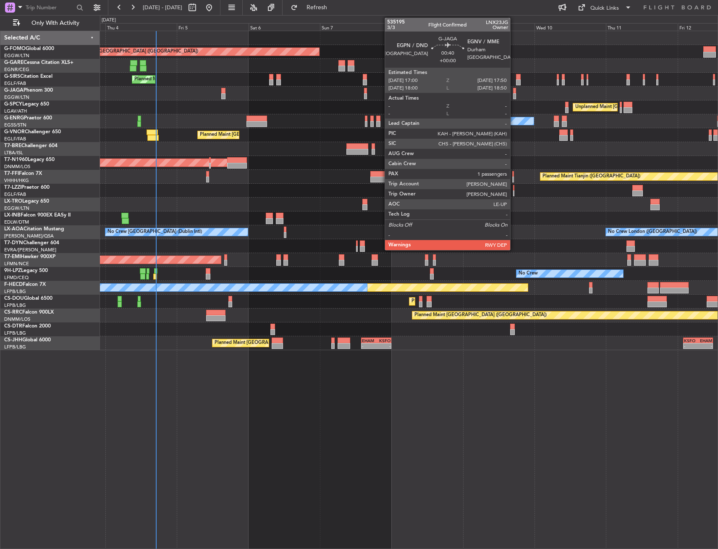
click at [514, 94] on div at bounding box center [514, 96] width 3 height 6
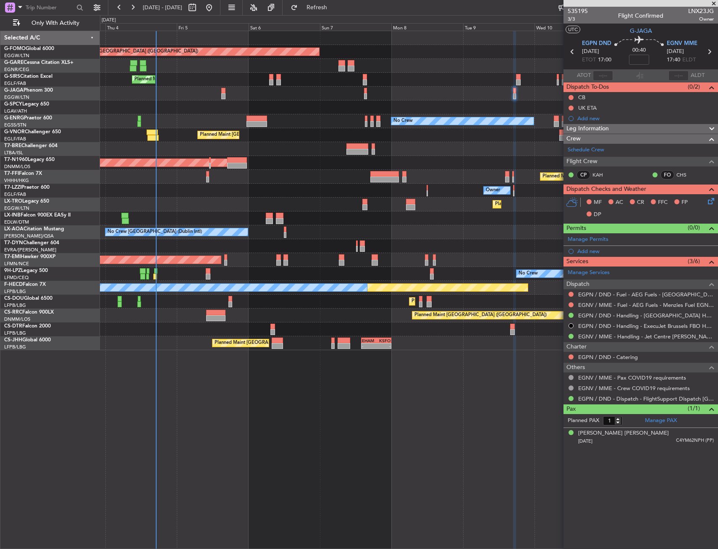
click at [507, 237] on div "No Crew London (Farnborough) No Crew Dublin (Dublin Intl)" at bounding box center [409, 232] width 618 height 14
click at [348, 359] on div "Planned Maint London (Luton) Planned Maint London (Farnborough) Unplanned Maint…" at bounding box center [409, 290] width 618 height 518
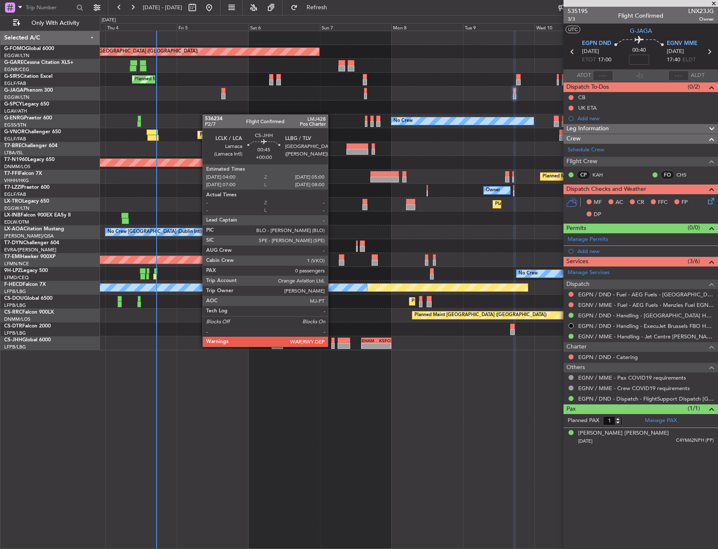
click at [332, 346] on div at bounding box center [332, 346] width 3 height 6
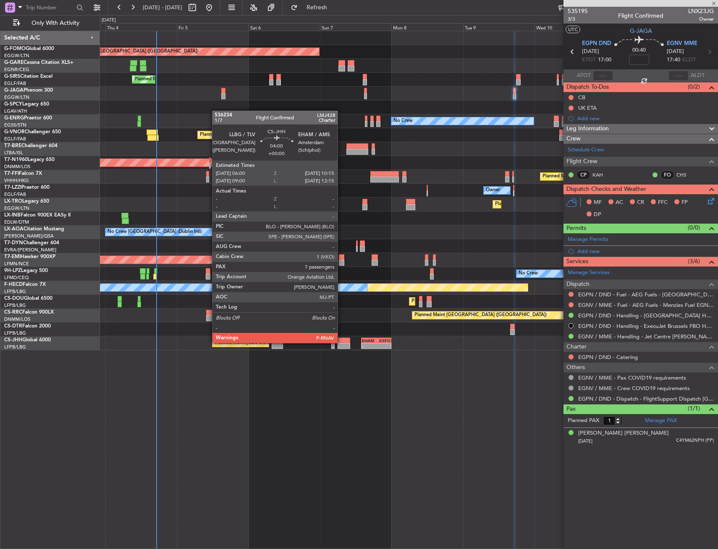
click at [342, 342] on div at bounding box center [344, 340] width 13 height 6
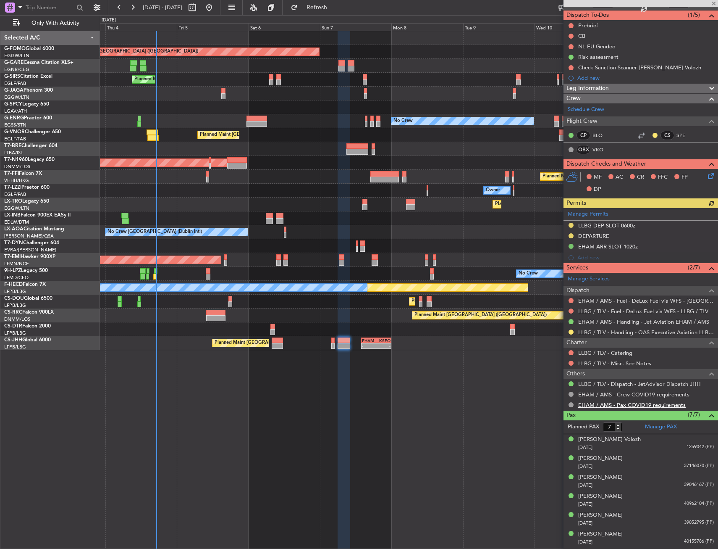
scroll to position [89, 0]
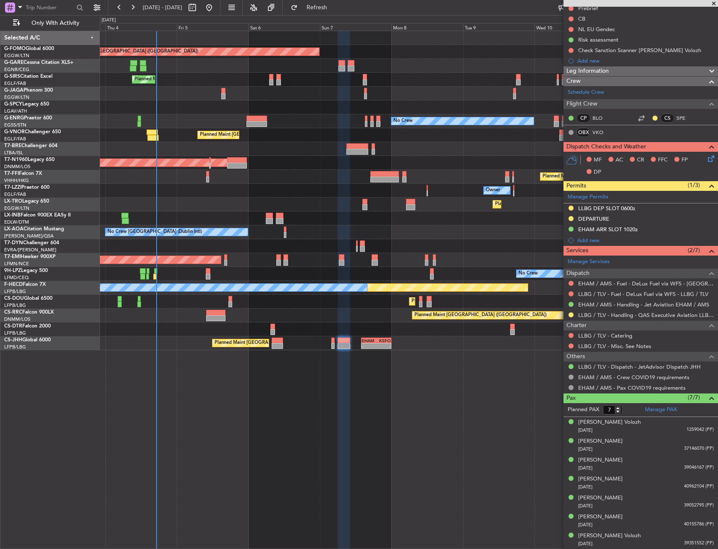
click at [353, 108] on div "Unplanned Maint [GEOGRAPHIC_DATA] ([PERSON_NAME] Intl)" at bounding box center [409, 107] width 618 height 14
click at [219, 108] on div "Unplanned Maint [GEOGRAPHIC_DATA] ([PERSON_NAME] Intl)" at bounding box center [409, 107] width 618 height 14
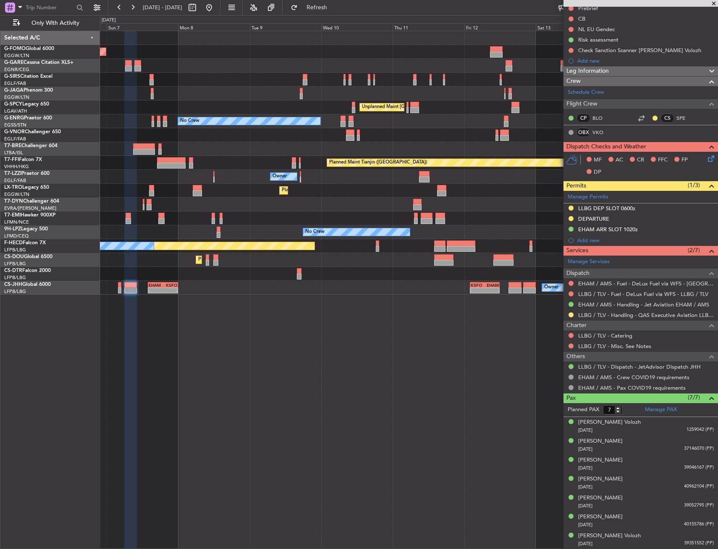
click at [409, 105] on div "Unplanned Maint [GEOGRAPHIC_DATA] ([PERSON_NAME] Intl)" at bounding box center [409, 107] width 618 height 14
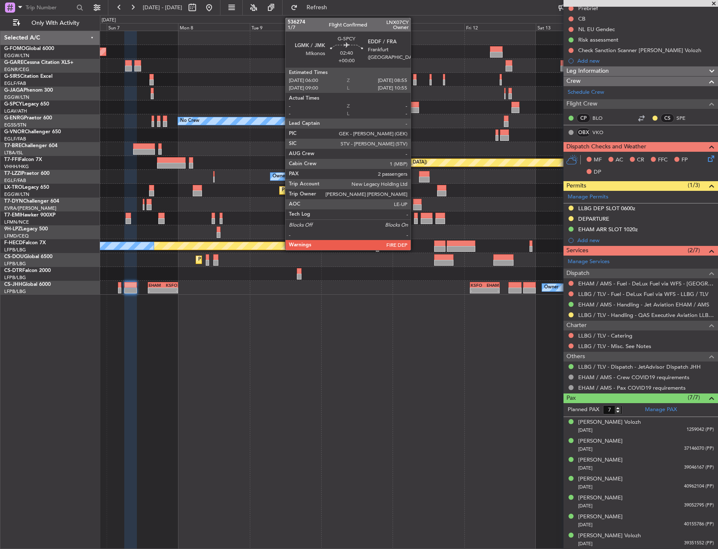
click at [415, 105] on div at bounding box center [414, 105] width 9 height 6
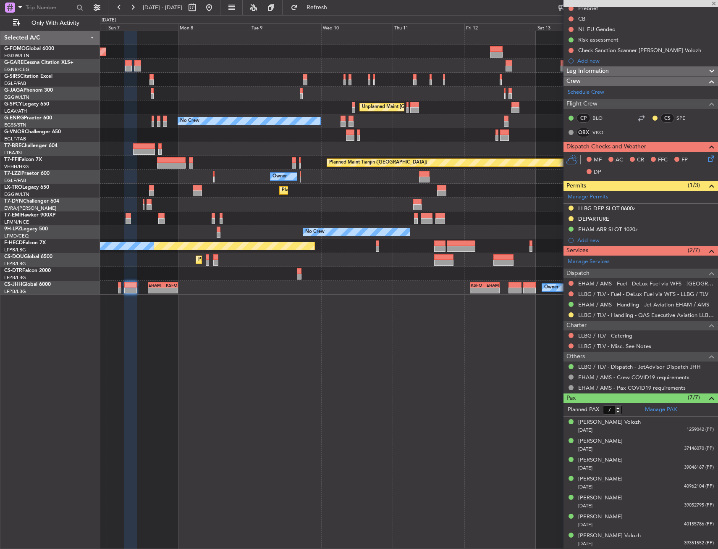
type input "2"
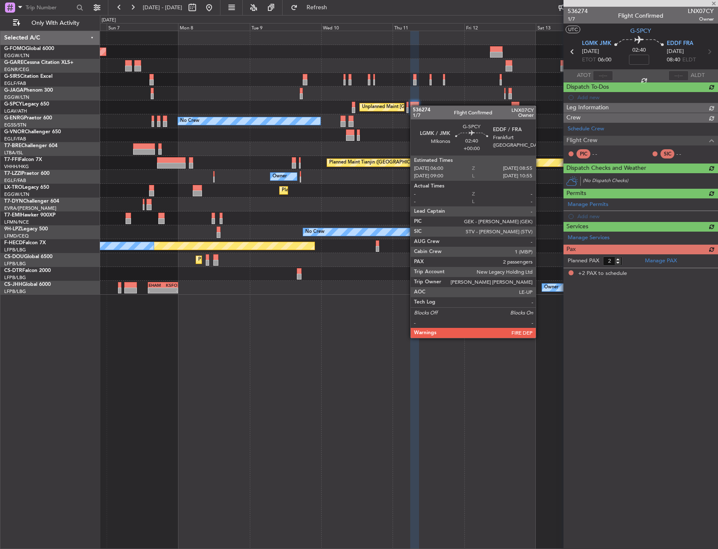
scroll to position [0, 0]
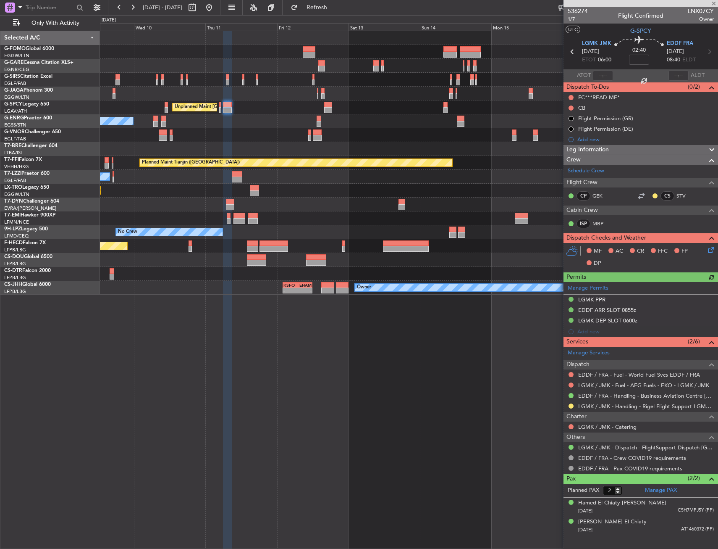
click at [164, 142] on div "Unplanned Maint Athens (Eleftherios Venizelos Intl) No Crew Planned Maint Tianj…" at bounding box center [409, 162] width 618 height 263
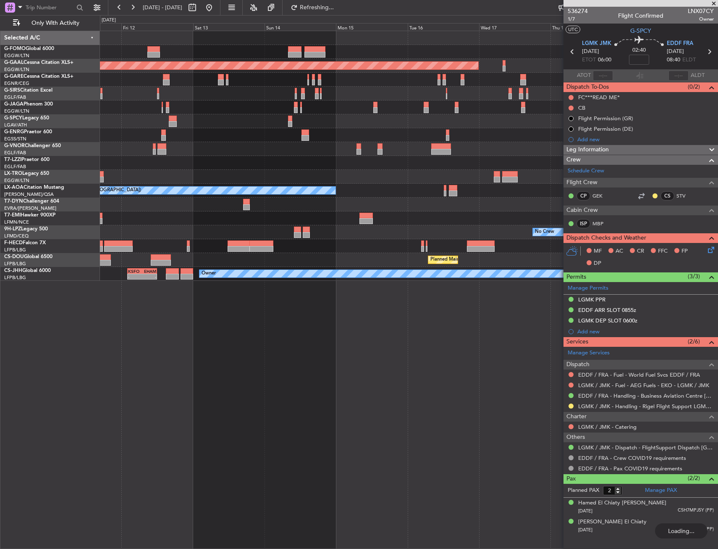
click at [158, 124] on div "Planned Maint Dusseldorf Unplanned Maint [GEOGRAPHIC_DATA] ([PERSON_NAME] Intl)…" at bounding box center [409, 156] width 618 height 250
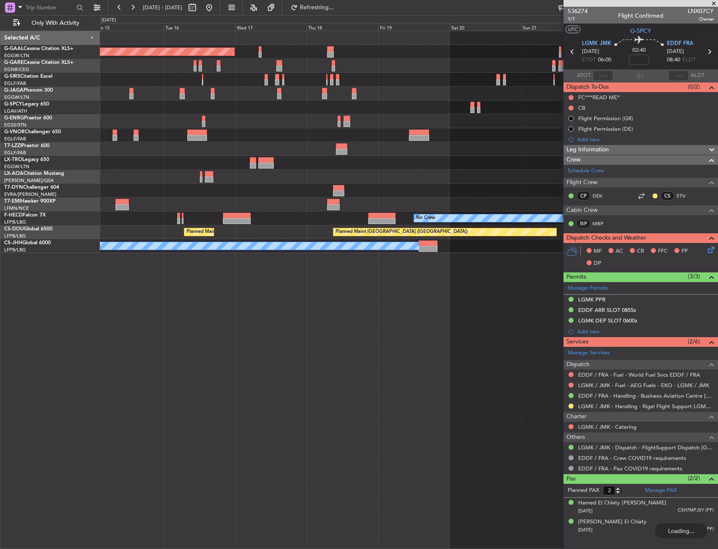
click at [470, 106] on div at bounding box center [409, 107] width 618 height 14
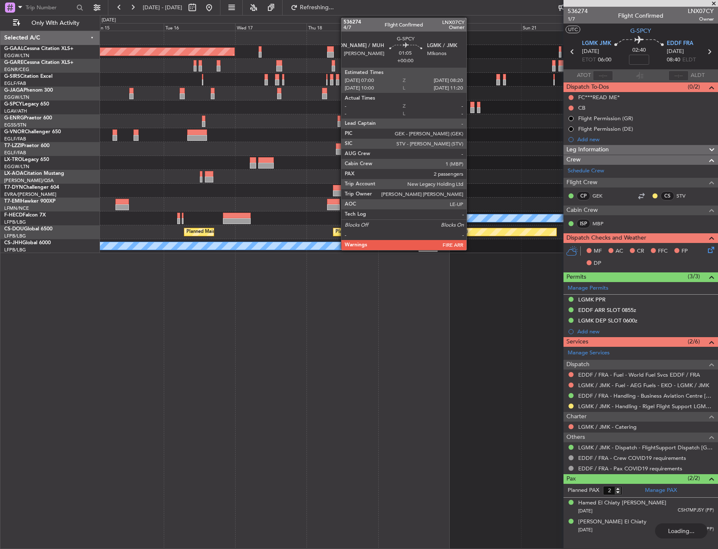
click at [472, 107] on div at bounding box center [473, 105] width 4 height 6
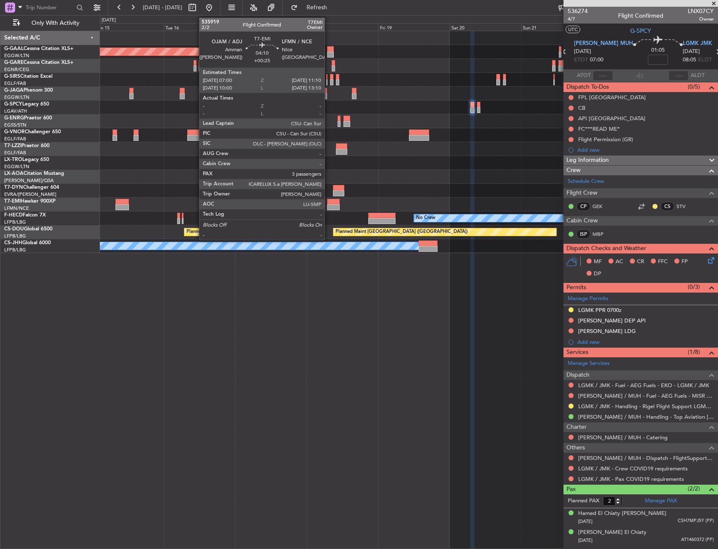
click at [500, 210] on div at bounding box center [409, 204] width 618 height 14
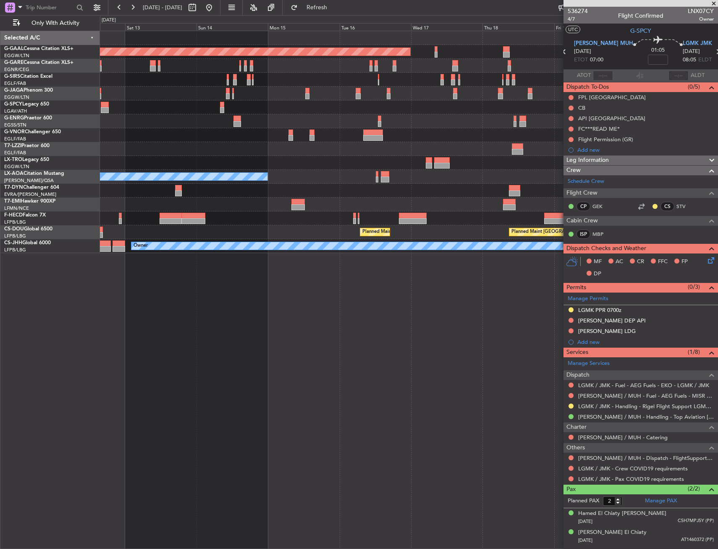
click at [600, 215] on fb-app "15 Sep 2025 - 23 Sep 2025 Refresh Quick Links Only With Activity Planned Maint …" at bounding box center [359, 277] width 718 height 542
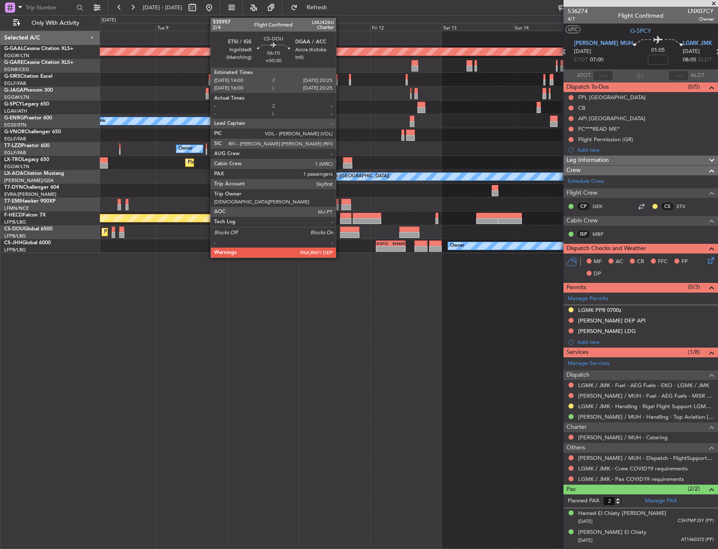
click at [471, 234] on div "Planned Maint Paris (Le Bourget) Planned Maint Paris (Le Bourget) Planned Maint…" at bounding box center [409, 232] width 618 height 14
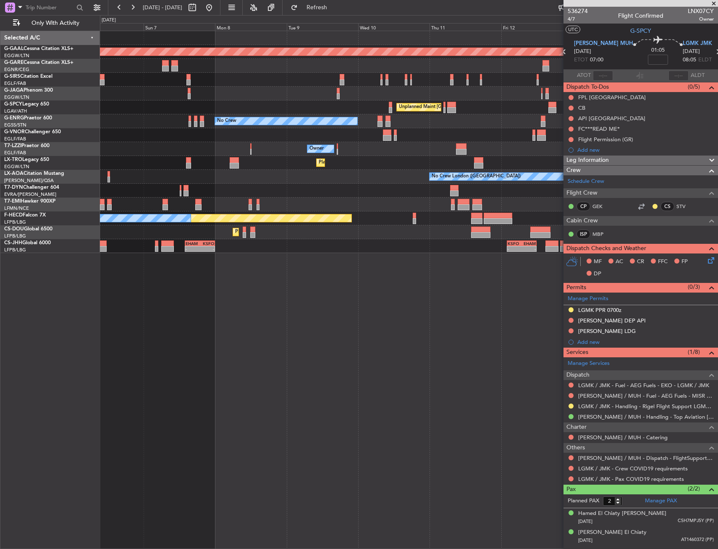
click at [431, 253] on div "Planned Maint Dusseldorf Planned Maint London (Farnborough) Unplanned Maint Ath…" at bounding box center [409, 290] width 618 height 518
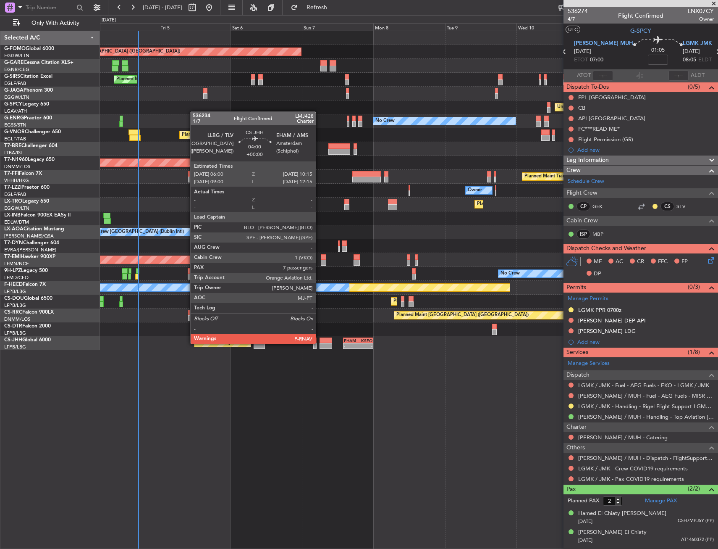
click at [323, 343] on div at bounding box center [326, 346] width 13 height 6
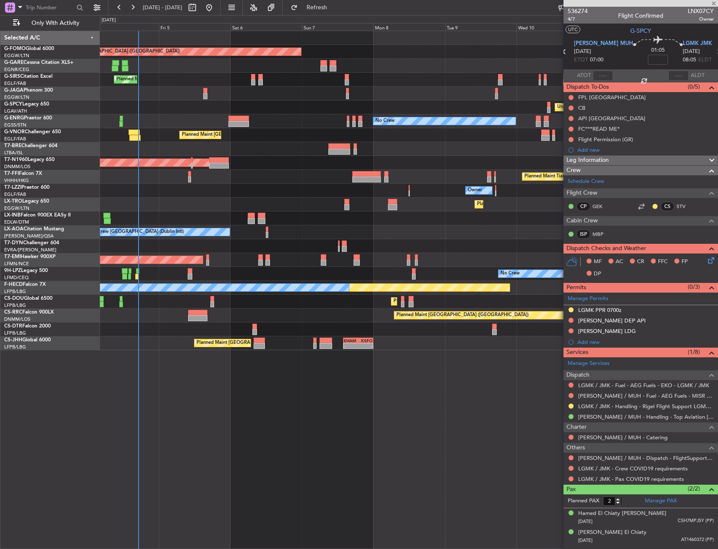
type input "7"
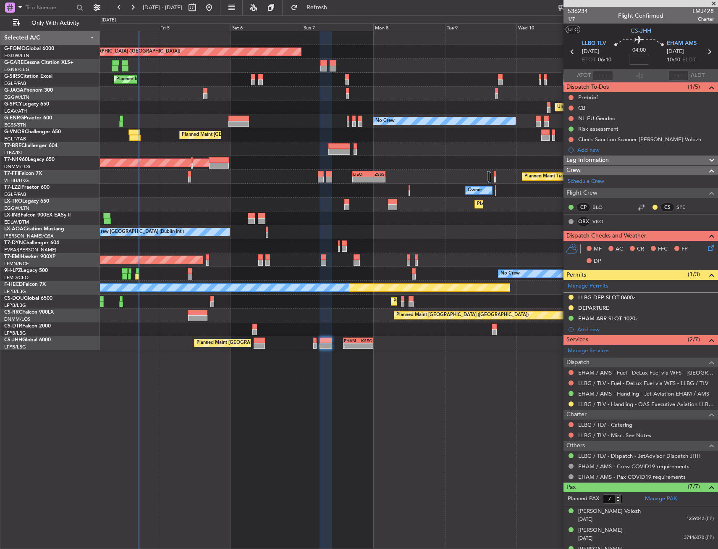
click at [343, 398] on div "Planned Maint London (Luton) Planned Maint London (Farnborough) Unplanned Maint…" at bounding box center [409, 290] width 618 height 518
drag, startPoint x: 353, startPoint y: 410, endPoint x: 352, endPoint y: 414, distance: 4.4
click at [285, 405] on div "Planned Maint London (Luton) Planned Maint London (Farnborough) Unplanned Maint…" at bounding box center [409, 290] width 618 height 518
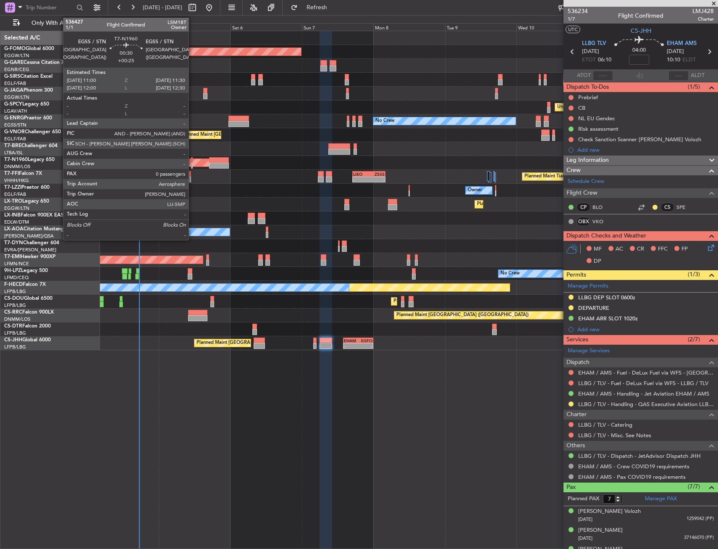
click at [192, 162] on div at bounding box center [192, 160] width 2 height 6
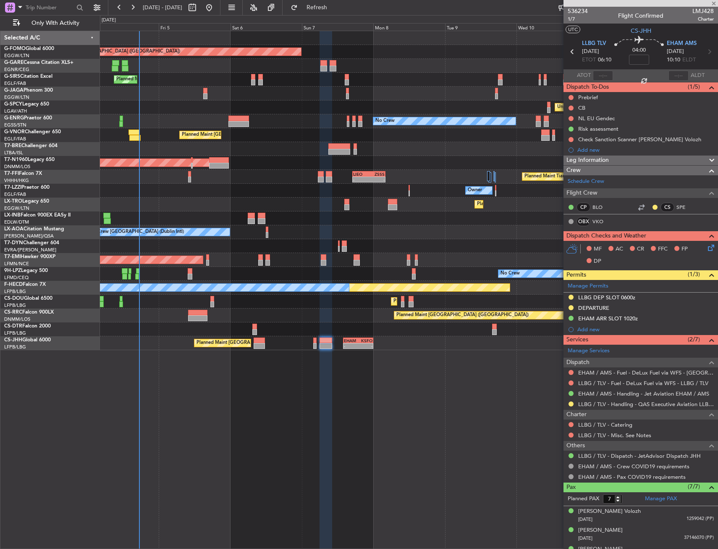
type input "+00:25"
type input "0"
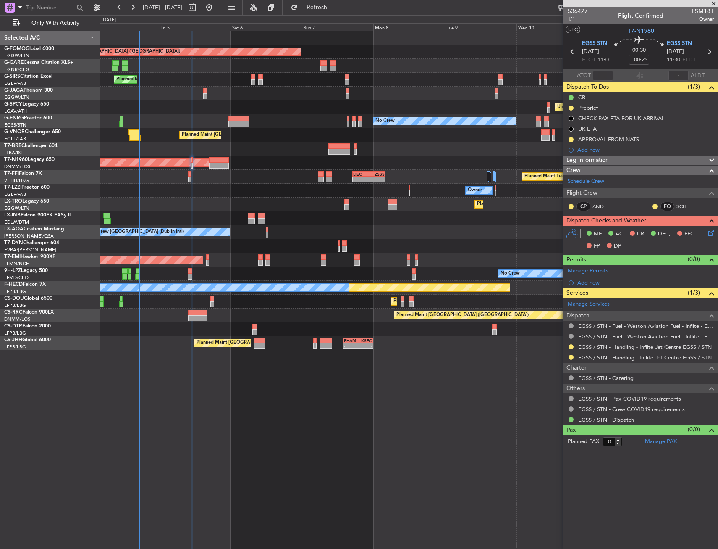
click at [597, 282] on div "Add new" at bounding box center [646, 282] width 137 height 7
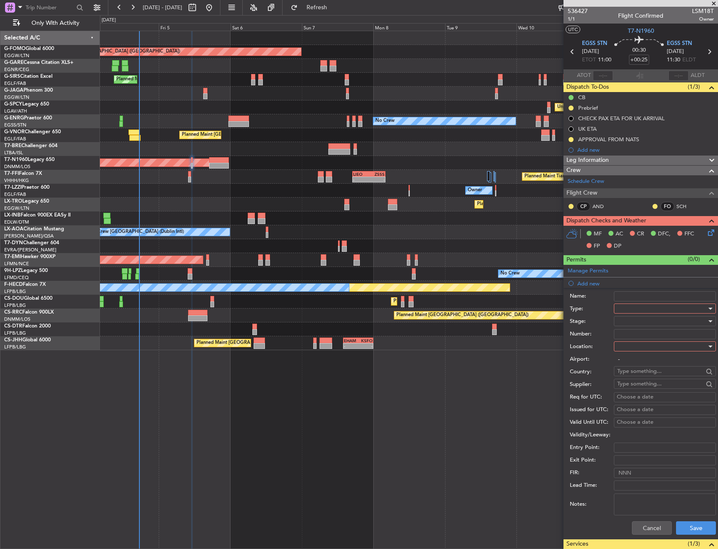
click at [632, 298] on input "Name:" at bounding box center [665, 296] width 102 height 10
type input "s"
click at [600, 296] on label "Name:" at bounding box center [592, 296] width 44 height 8
click at [614, 296] on input "s" at bounding box center [665, 296] width 102 height 10
click at [634, 297] on input "s" at bounding box center [665, 296] width 102 height 10
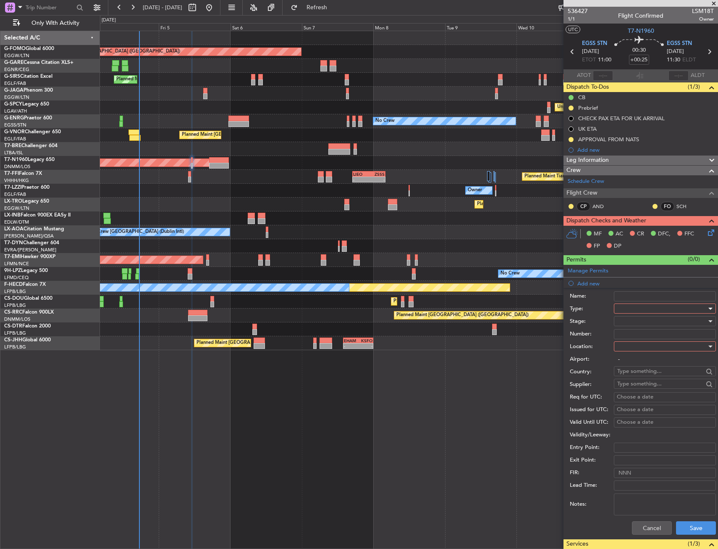
click at [626, 306] on div at bounding box center [662, 308] width 89 height 13
click at [633, 391] on span "Slot" at bounding box center [662, 387] width 88 height 13
click at [634, 348] on div at bounding box center [662, 346] width 89 height 13
click at [634, 360] on span "Departure" at bounding box center [655, 363] width 75 height 13
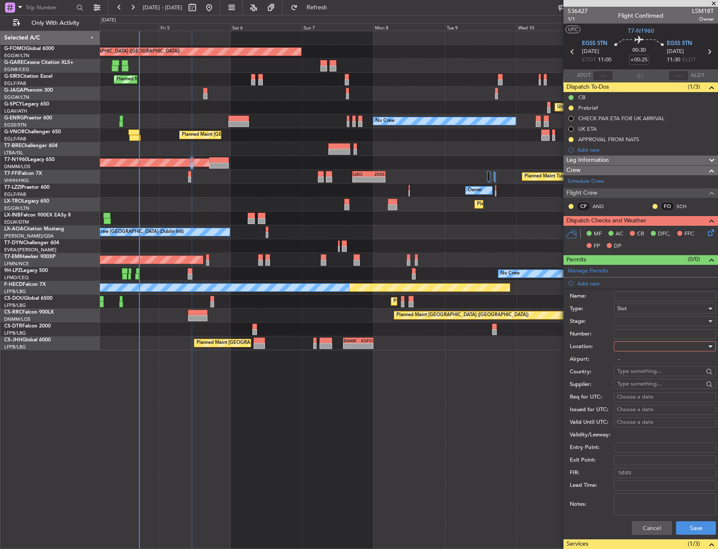
type input "EGSS / STN"
click at [634, 325] on div at bounding box center [662, 321] width 89 height 13
click at [640, 388] on span "Received OK" at bounding box center [662, 388] width 88 height 13
click at [685, 523] on button "Save" at bounding box center [696, 527] width 40 height 13
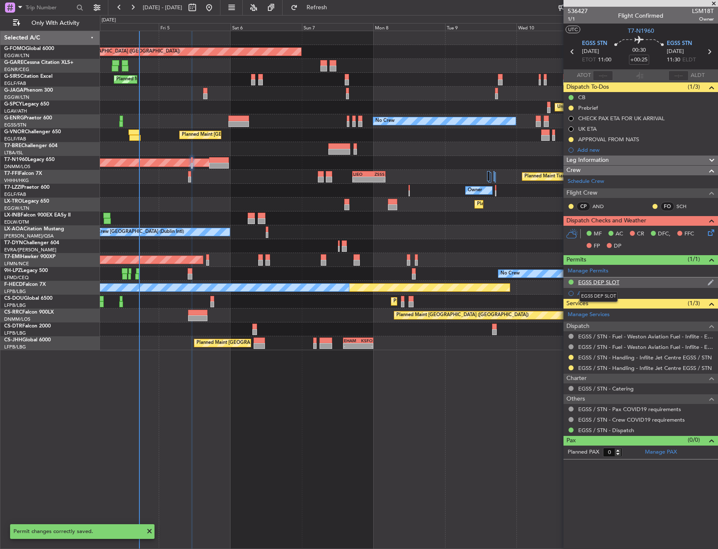
click at [619, 282] on div "EGSS DEP SLOT" at bounding box center [599, 282] width 41 height 7
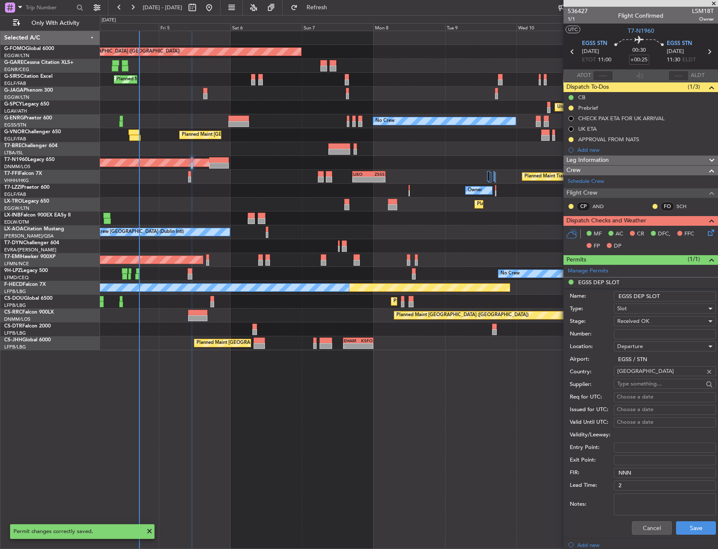
click at [673, 291] on input "EGSS DEP SLOT" at bounding box center [665, 296] width 102 height 10
type input "EGSS DEP SLOT 1055z"
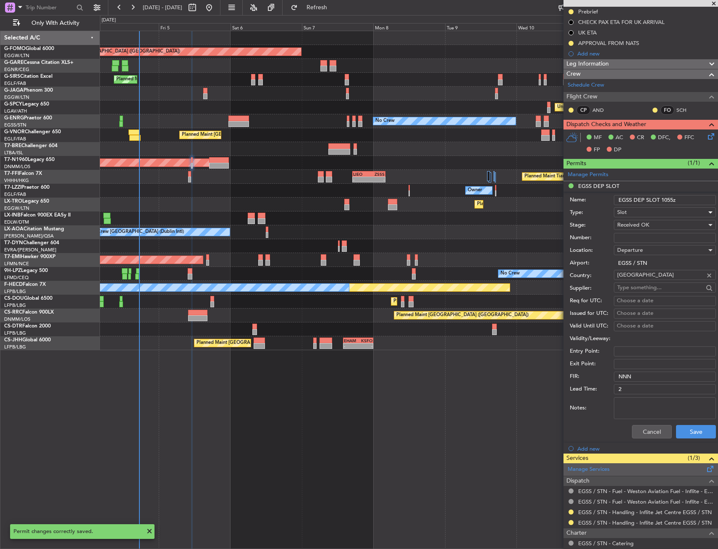
scroll to position [161, 0]
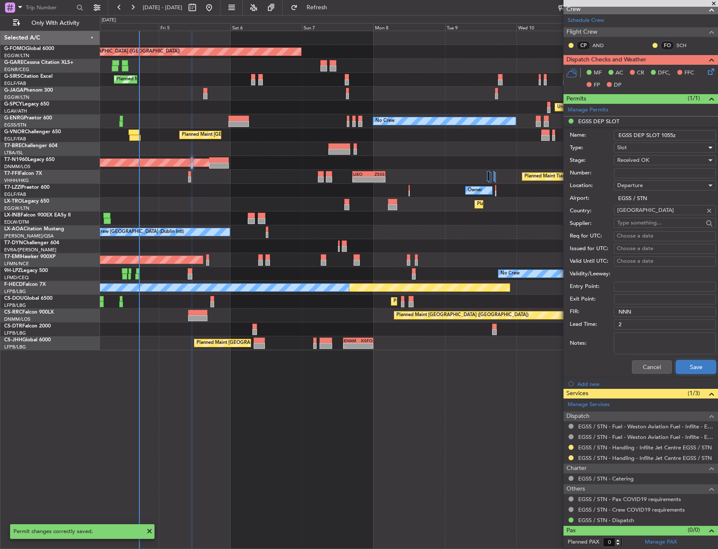
click at [692, 363] on button "Save" at bounding box center [696, 366] width 40 height 13
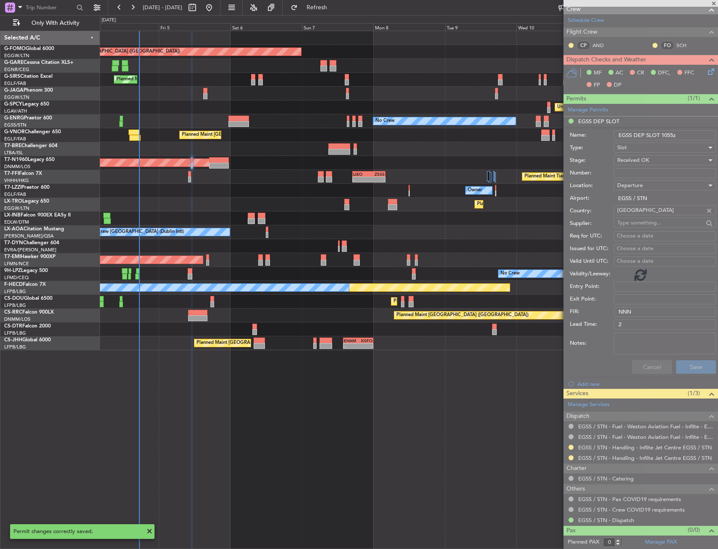
scroll to position [0, 0]
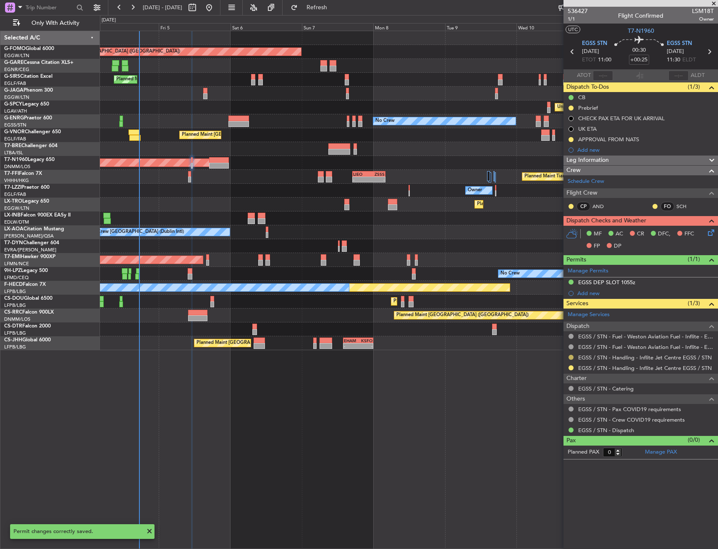
click at [571, 357] on button at bounding box center [571, 357] width 5 height 5
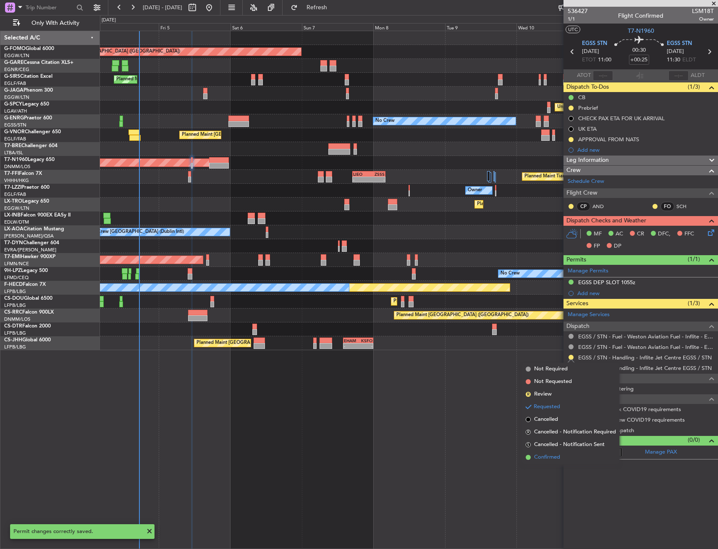
click at [537, 455] on span "Confirmed" at bounding box center [547, 457] width 26 height 8
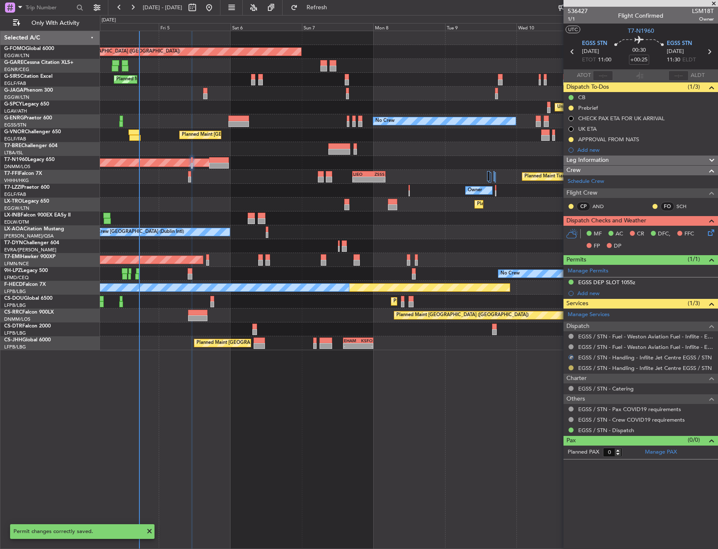
click at [571, 365] on button at bounding box center [571, 367] width 5 height 5
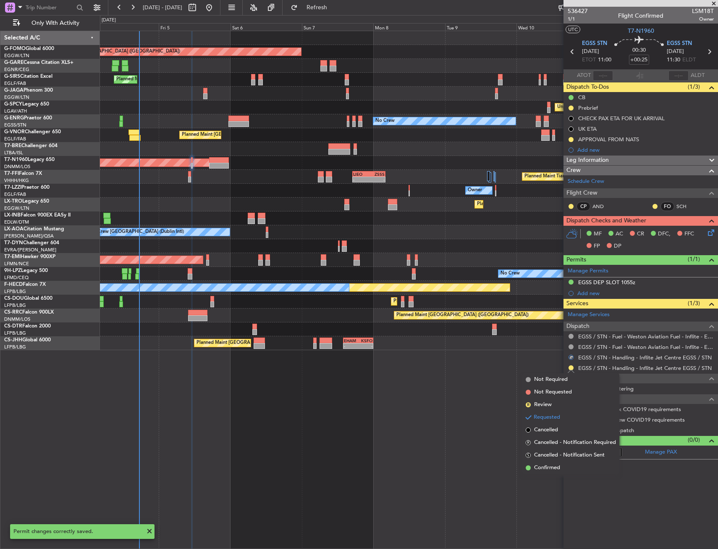
drag, startPoint x: 553, startPoint y: 464, endPoint x: 592, endPoint y: 342, distance: 128.1
click at [553, 463] on li "Confirmed" at bounding box center [571, 467] width 97 height 13
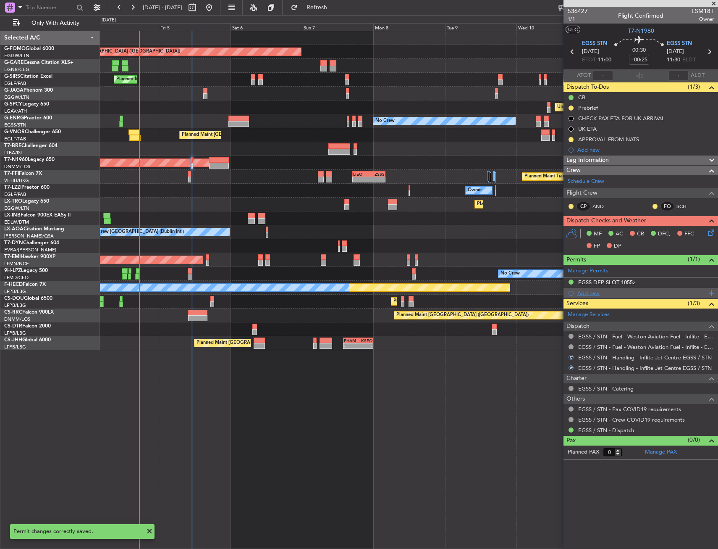
click at [601, 296] on div "Add new" at bounding box center [641, 293] width 155 height 11
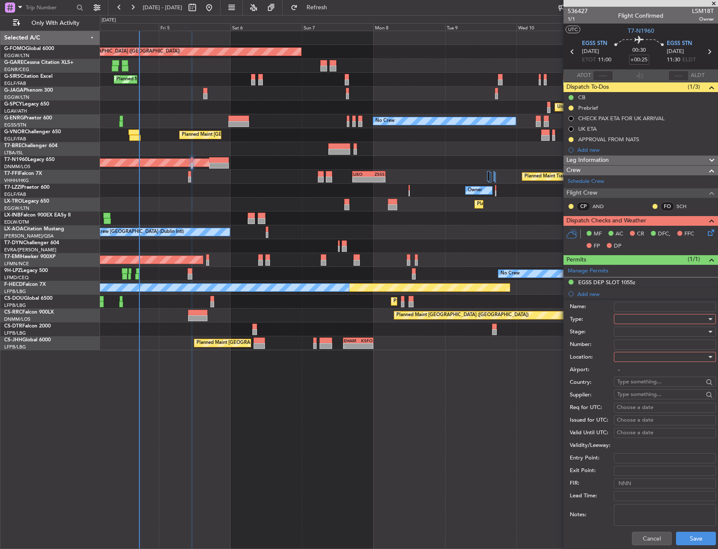
click at [642, 318] on div at bounding box center [662, 319] width 89 height 13
click at [634, 395] on span "Slot" at bounding box center [662, 398] width 88 height 13
click at [639, 344] on input "Number:" at bounding box center [665, 344] width 102 height 10
click at [600, 341] on label "Number:" at bounding box center [592, 344] width 44 height 8
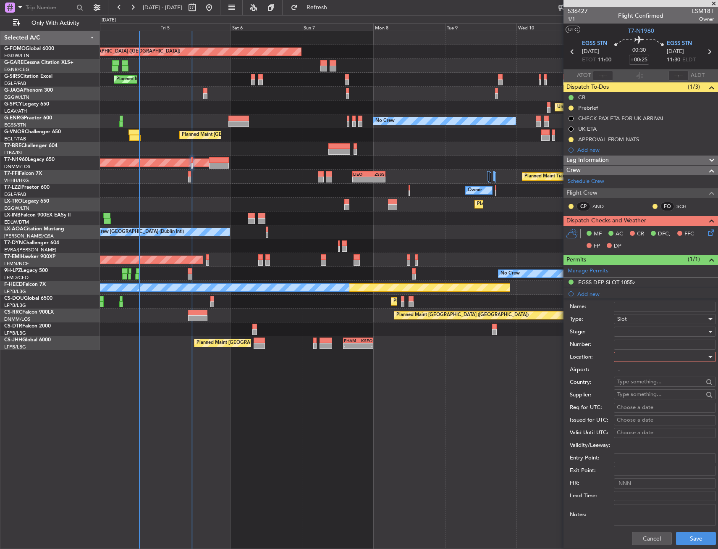
click at [614, 341] on input "Number:" at bounding box center [665, 344] width 102 height 10
click at [634, 357] on div at bounding box center [662, 356] width 89 height 13
click at [639, 394] on span "Arrival" at bounding box center [662, 399] width 88 height 13
type input "EGSS / STN"
click at [639, 334] on div at bounding box center [662, 331] width 89 height 13
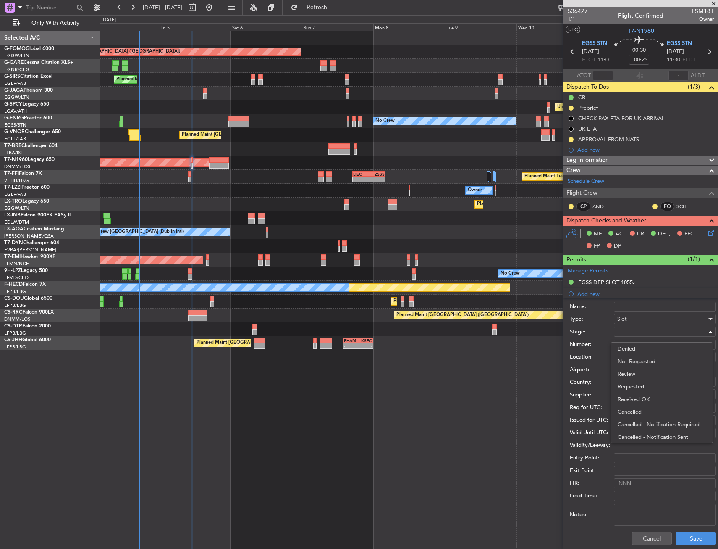
click at [638, 394] on span "Received OK" at bounding box center [662, 399] width 88 height 13
click at [685, 530] on div "Cancel Save" at bounding box center [643, 538] width 146 height 22
click at [686, 537] on button "Save" at bounding box center [696, 537] width 40 height 13
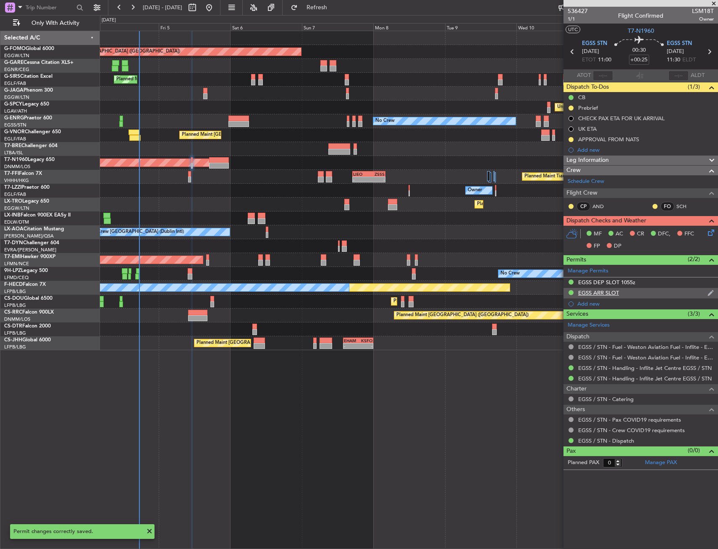
click at [597, 294] on div "EGSS ARR SLOT" at bounding box center [599, 292] width 41 height 7
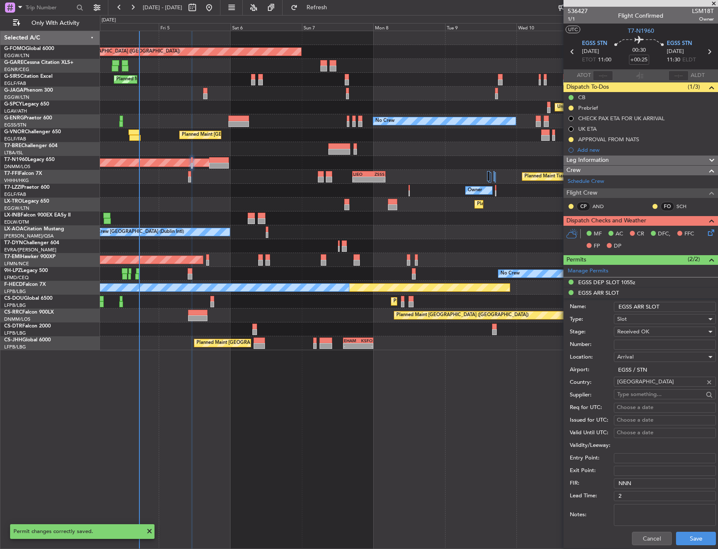
click at [682, 311] on input "EGSS ARR SLOT" at bounding box center [665, 307] width 102 height 10
type input "EGSS ARR SLOT 1115z"
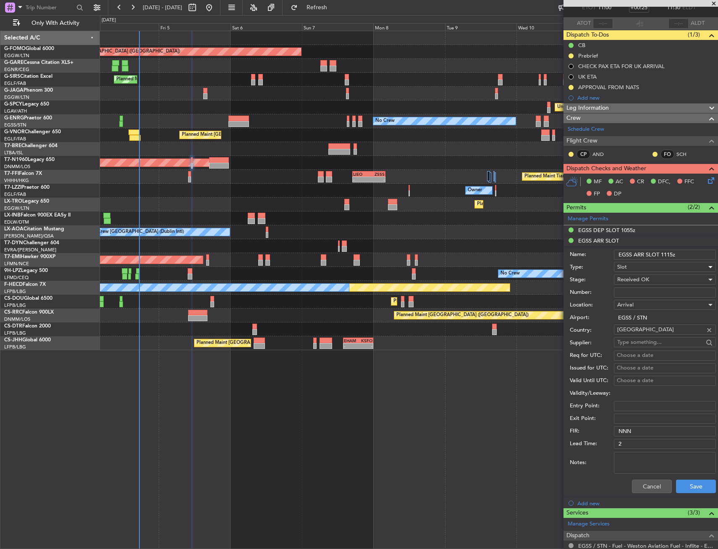
scroll to position [84, 0]
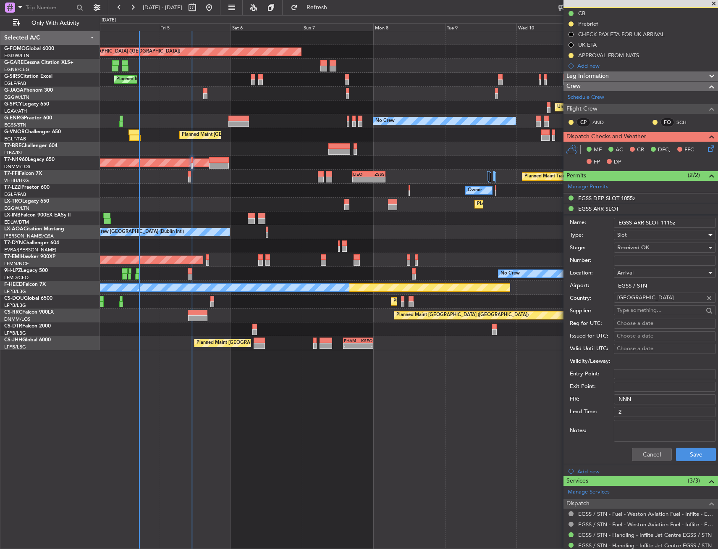
click at [693, 463] on div "Cancel Save" at bounding box center [643, 454] width 146 height 22
click at [693, 448] on button "Save" at bounding box center [696, 453] width 40 height 13
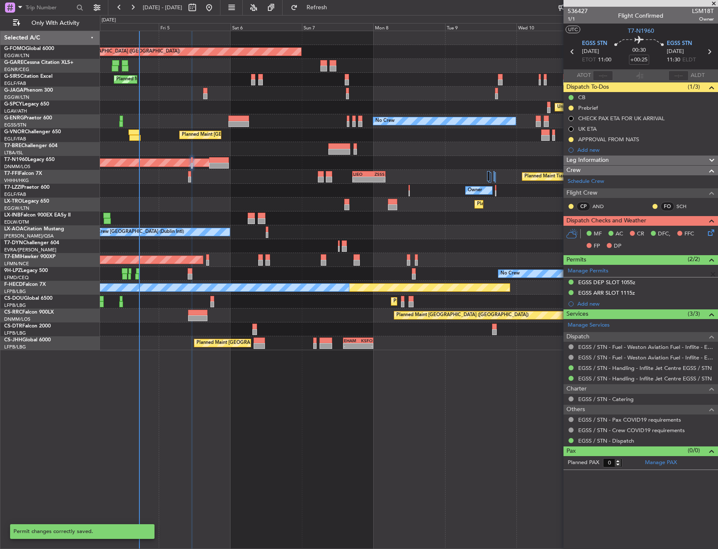
scroll to position [0, 0]
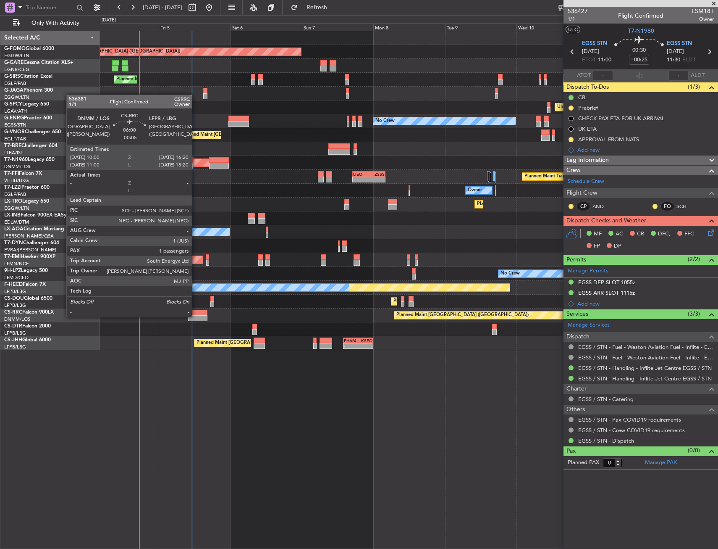
click at [196, 316] on div at bounding box center [197, 318] width 19 height 6
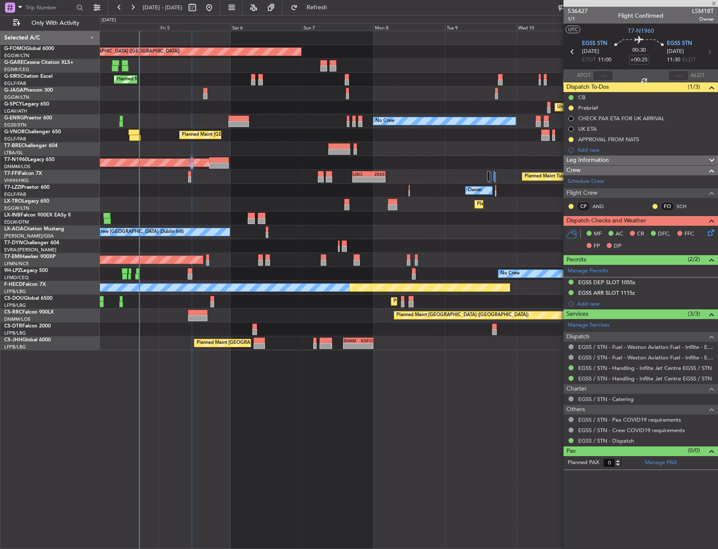
type input "-00:05"
type input "1"
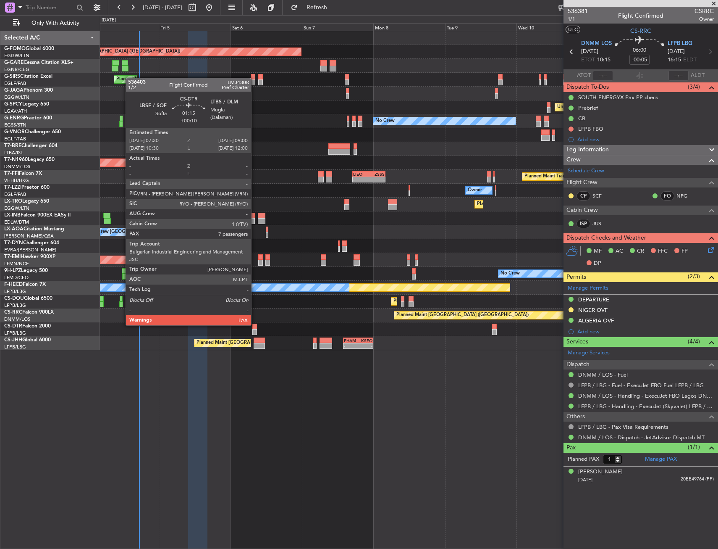
click at [255, 324] on div at bounding box center [254, 326] width 5 height 6
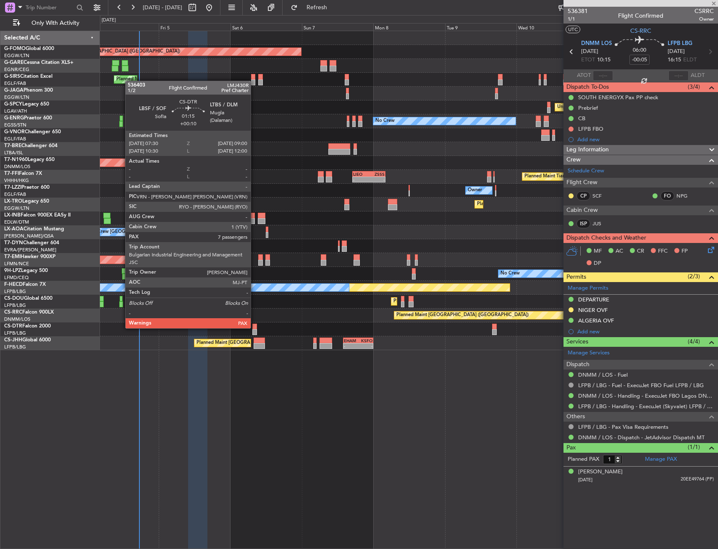
type input "+00:10"
type input "7"
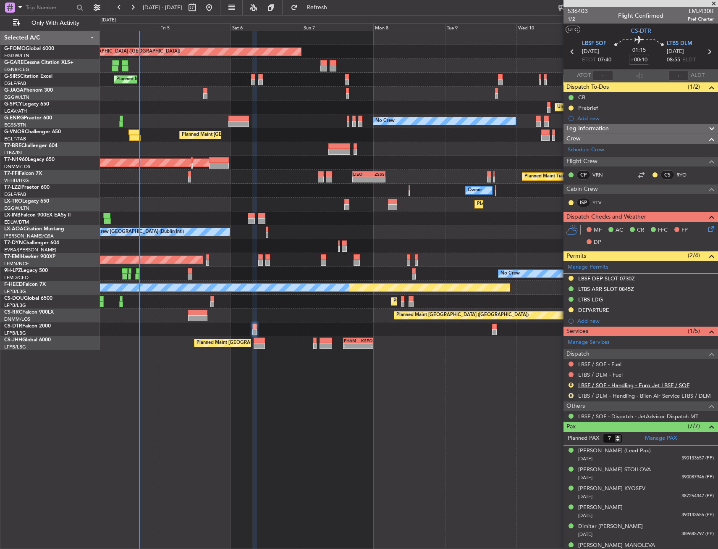
click at [620, 381] on link "LBSF / SOF - Handling - Euro Jet LBSF / SOF" at bounding box center [634, 384] width 111 height 7
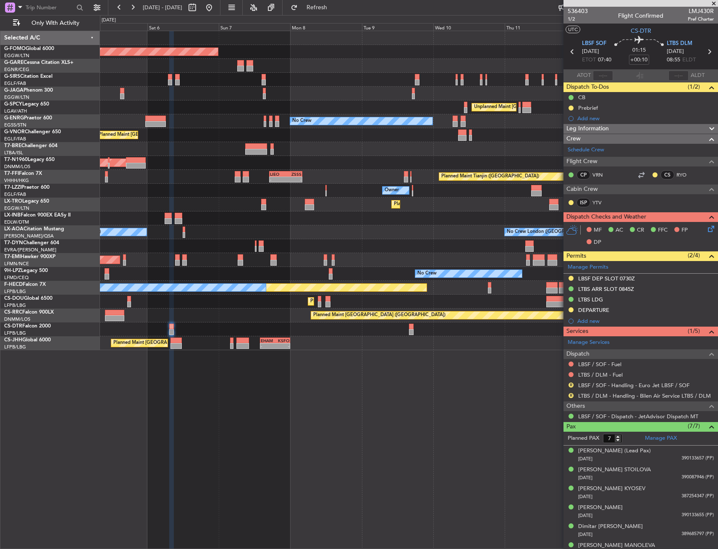
click at [350, 174] on div "Planned Maint Tianjin ([GEOGRAPHIC_DATA]) - - [PERSON_NAME] 17:00 Z ZSSS 04:05 Z" at bounding box center [409, 177] width 618 height 14
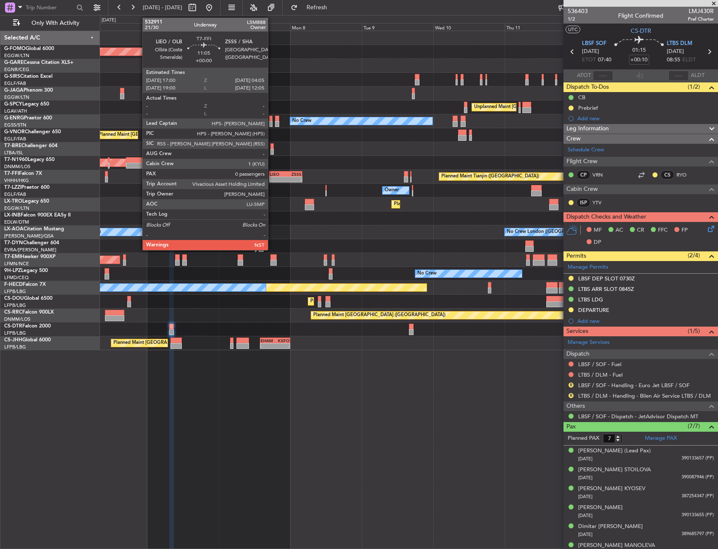
click at [273, 174] on div "LIEO" at bounding box center [278, 173] width 16 height 5
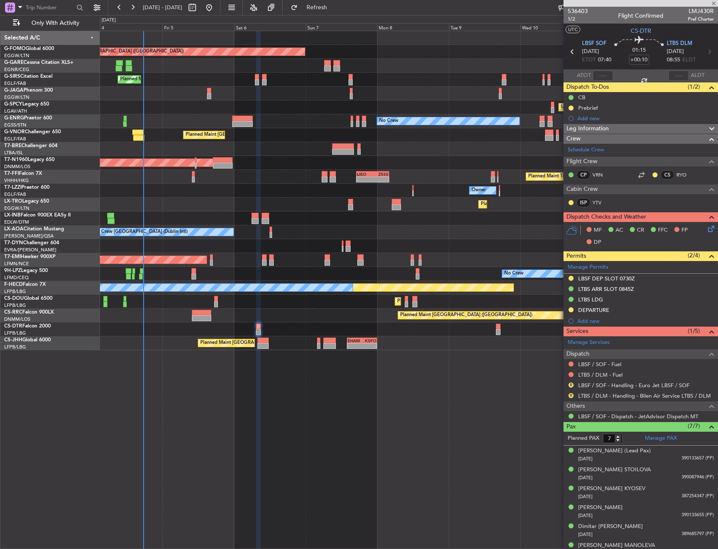
click at [405, 150] on div at bounding box center [409, 149] width 618 height 14
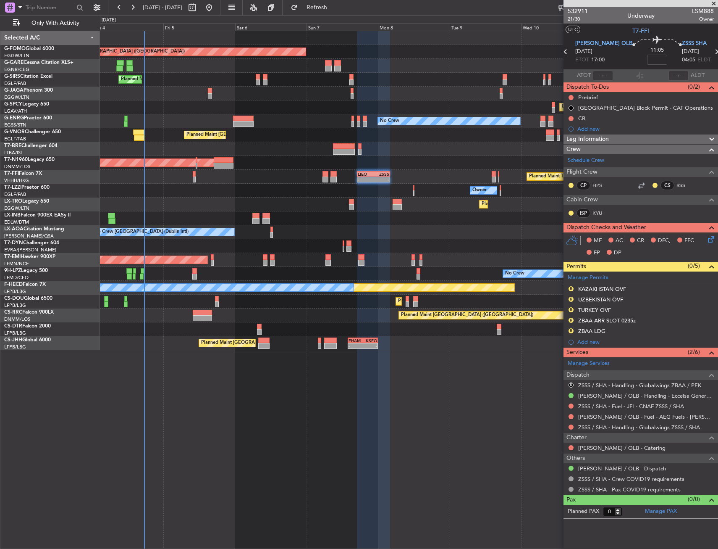
click at [298, 404] on div "Planned Maint London (Luton) Planned Maint London (Farnborough) Unplanned Maint…" at bounding box center [409, 290] width 618 height 518
click at [321, 399] on div "Planned Maint London (Luton) Planned Maint London (Farnborough) Unplanned Maint…" at bounding box center [409, 290] width 618 height 518
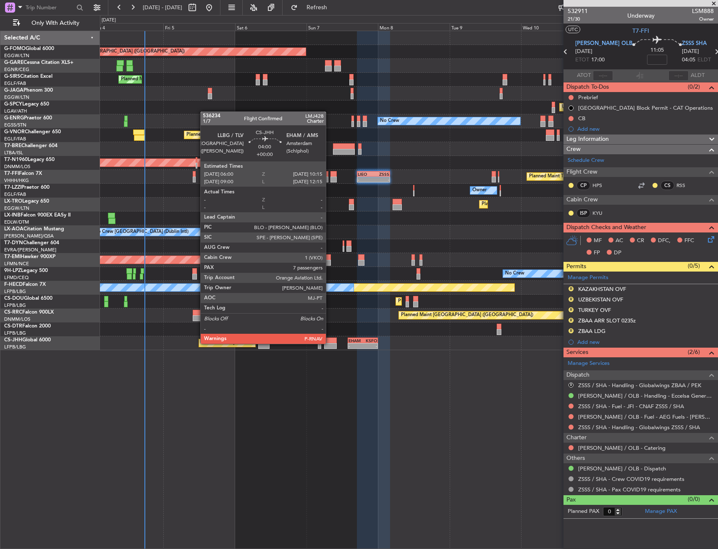
click at [330, 343] on div at bounding box center [330, 346] width 13 height 6
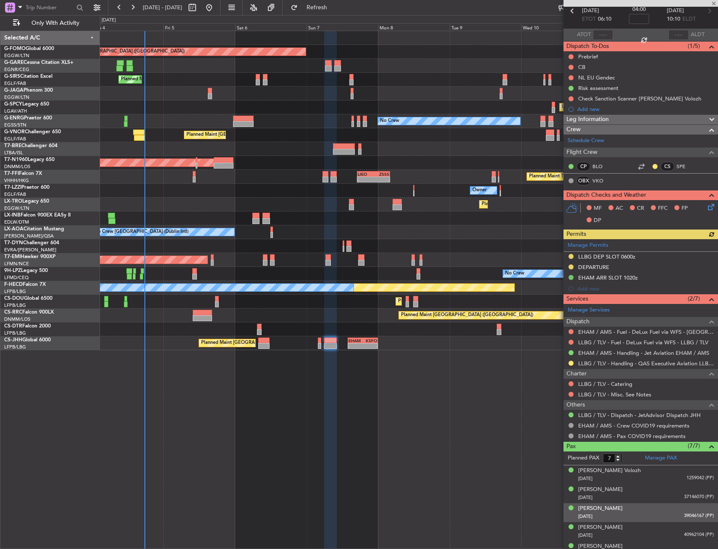
scroll to position [89, 0]
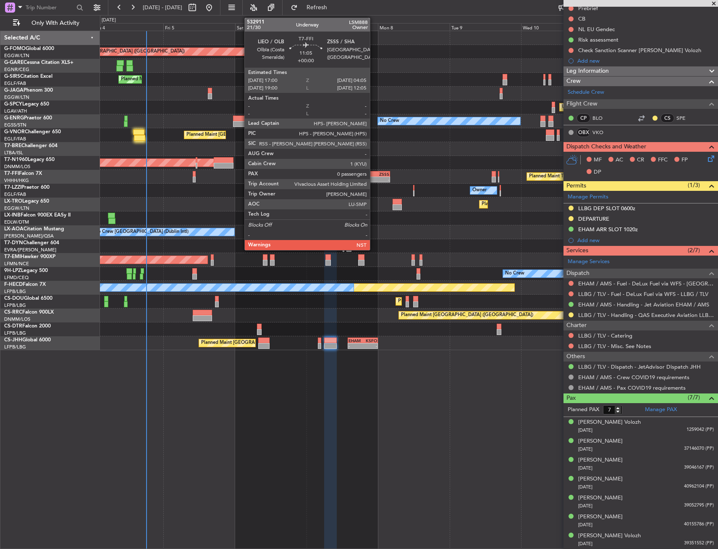
click at [374, 174] on div "ZSSS" at bounding box center [381, 173] width 16 height 5
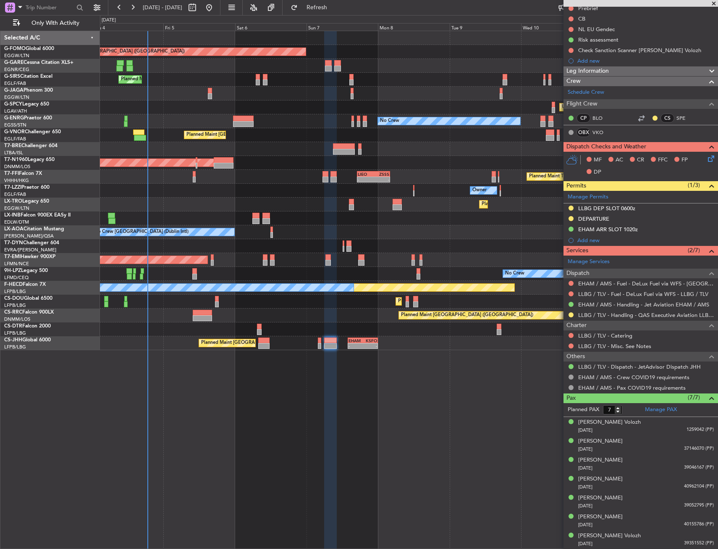
click at [156, 197] on div "Planned Maint Dusseldorf" at bounding box center [409, 204] width 618 height 14
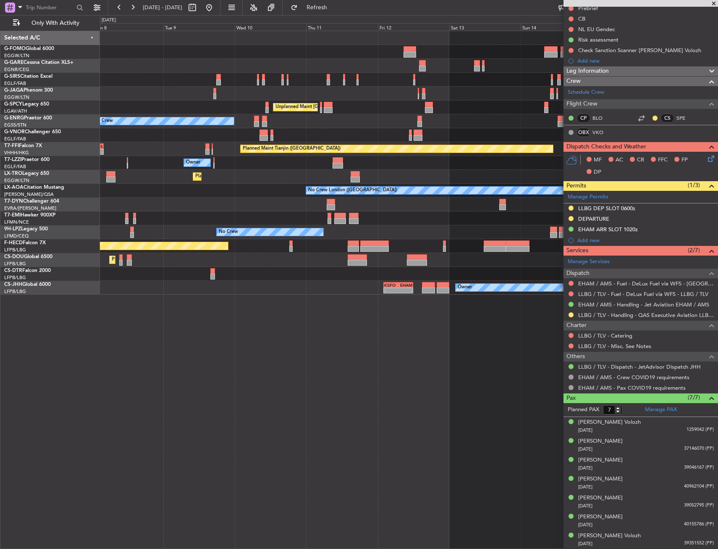
click at [408, 220] on div at bounding box center [409, 218] width 618 height 14
click at [470, 208] on div at bounding box center [409, 204] width 618 height 14
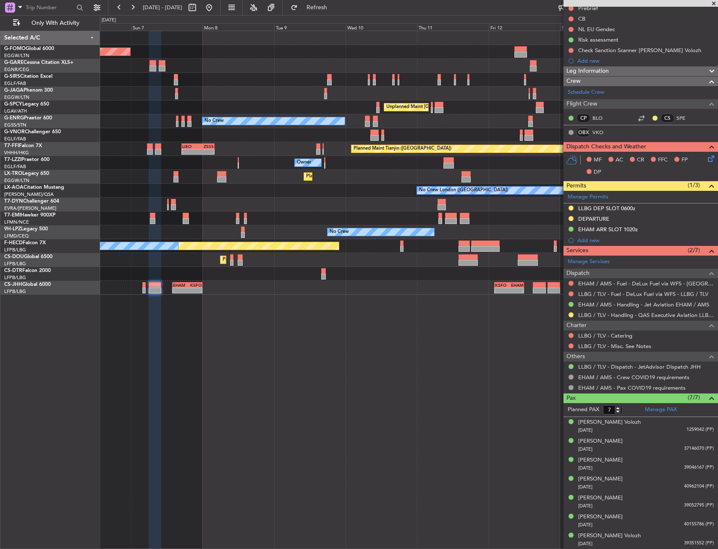
click at [546, 175] on div "Planned Maint London (Luton) Planned Maint London (Farnborough) Unplanned Maint…" at bounding box center [409, 162] width 618 height 263
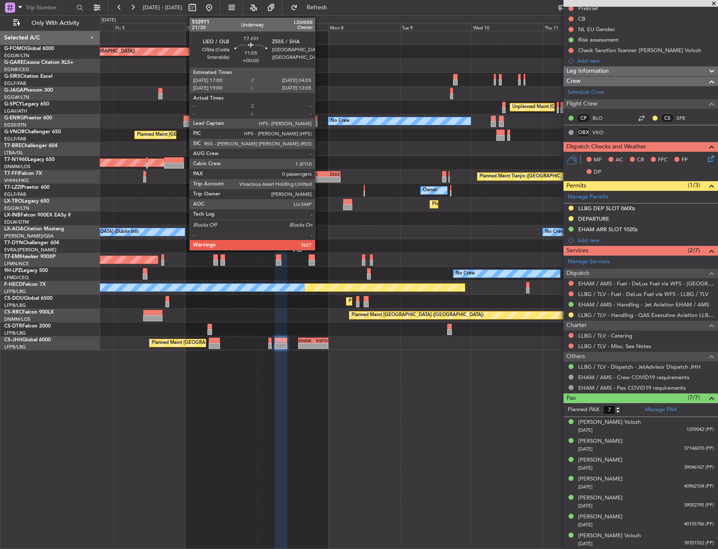
click at [319, 173] on div "LIEO" at bounding box center [316, 173] width 16 height 5
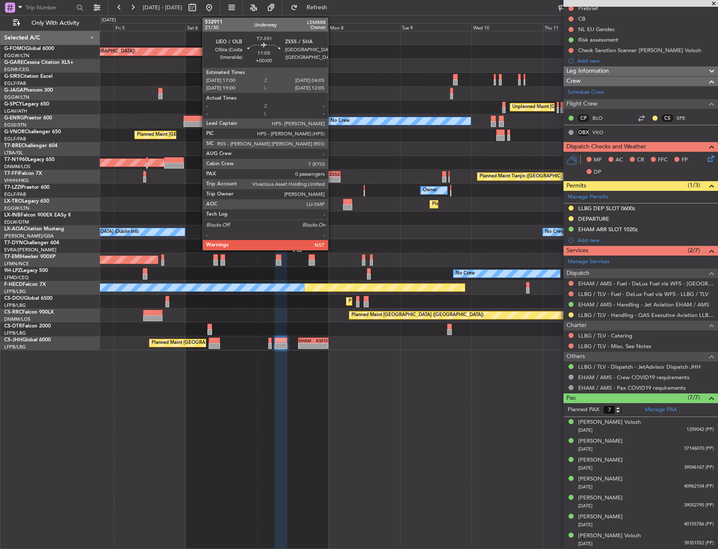
click at [332, 175] on div "ZSSS" at bounding box center [332, 173] width 16 height 5
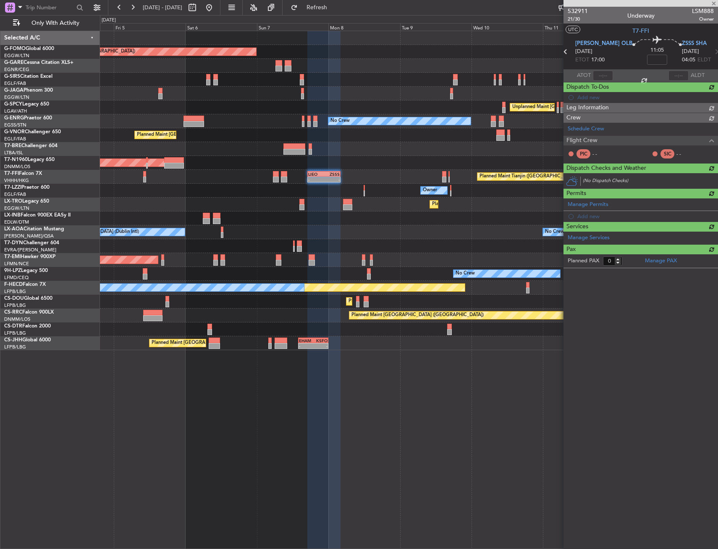
scroll to position [0, 0]
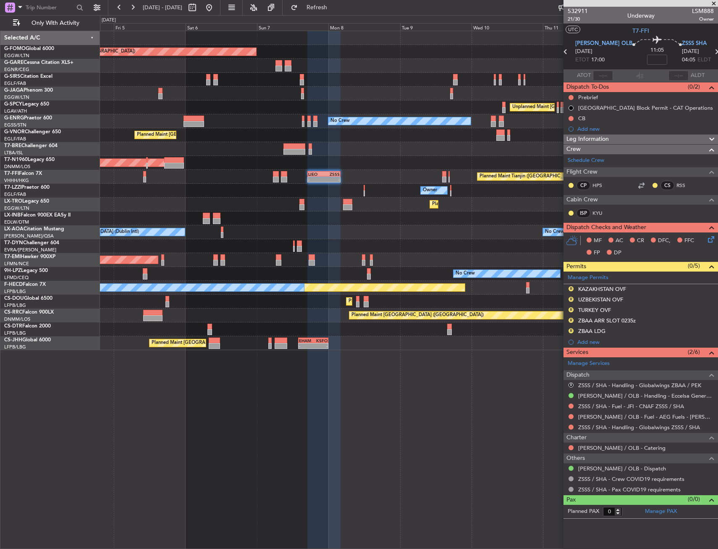
click at [258, 158] on div "Planned Maint [GEOGRAPHIC_DATA] ([GEOGRAPHIC_DATA])" at bounding box center [409, 163] width 618 height 14
click at [204, 131] on div "Planned Maint [GEOGRAPHIC_DATA] ([GEOGRAPHIC_DATA])" at bounding box center [409, 135] width 618 height 14
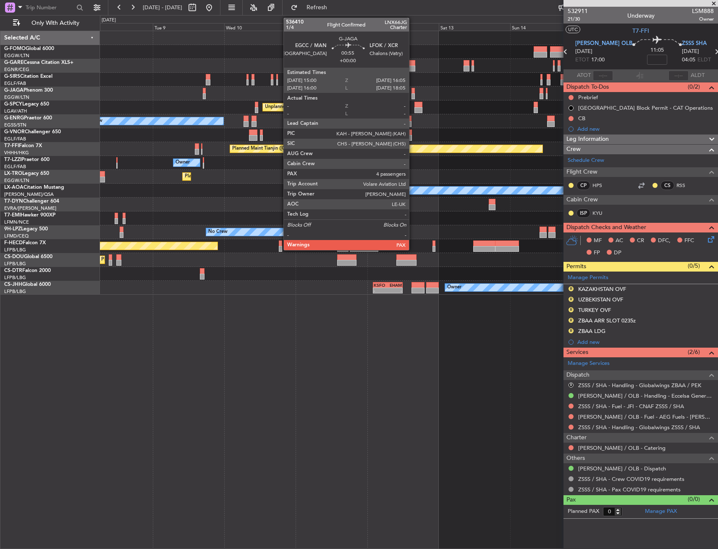
click at [413, 93] on div at bounding box center [413, 96] width 3 height 6
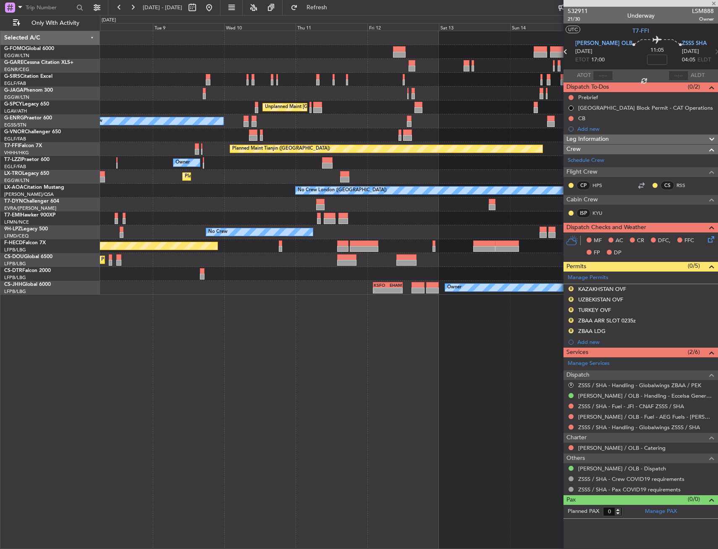
type input "4"
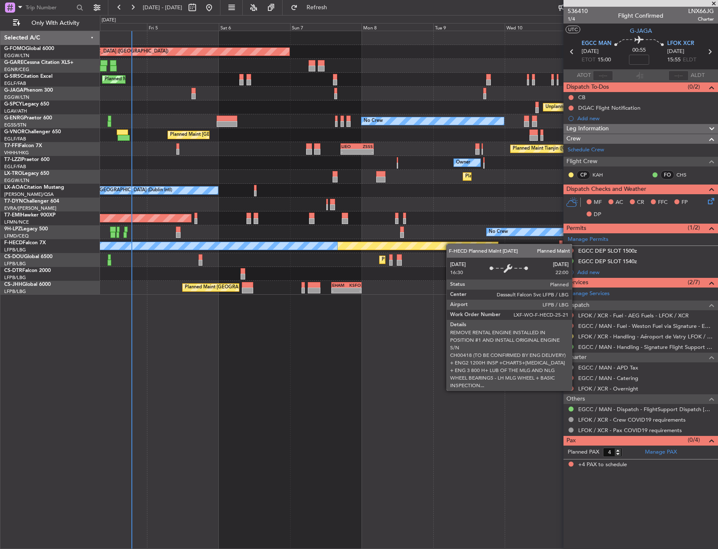
click at [467, 242] on div "Planned Maint London (Luton) Planned Maint London (Farnborough) Unplanned Maint…" at bounding box center [409, 162] width 618 height 263
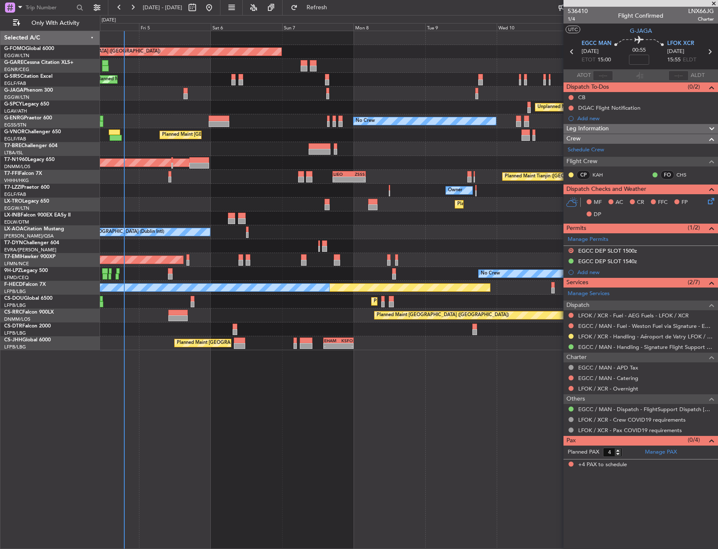
click at [166, 176] on div "Planned Maint Tianjin ([GEOGRAPHIC_DATA]) - - [PERSON_NAME] 17:00 Z ZSSS 04:05 Z" at bounding box center [409, 177] width 618 height 14
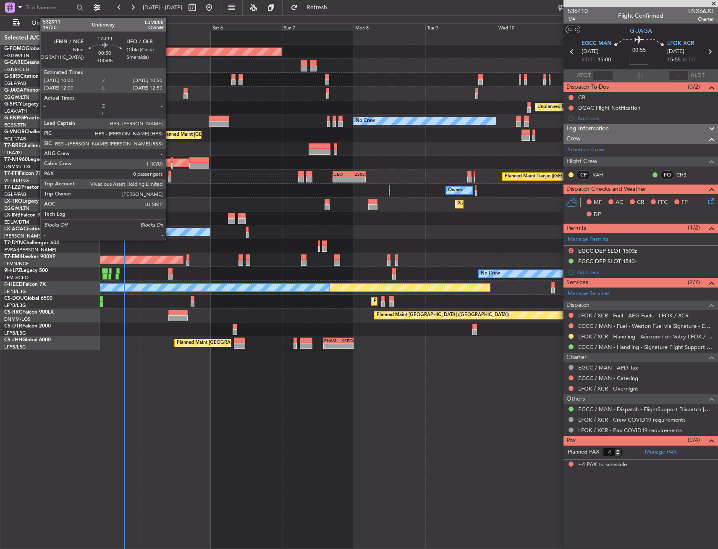
click at [169, 177] on div at bounding box center [169, 179] width 3 height 6
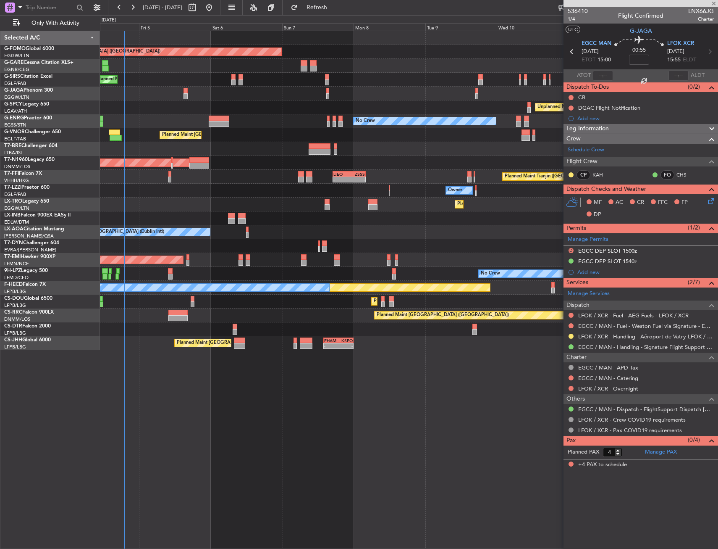
type input "+00:05"
type input "0"
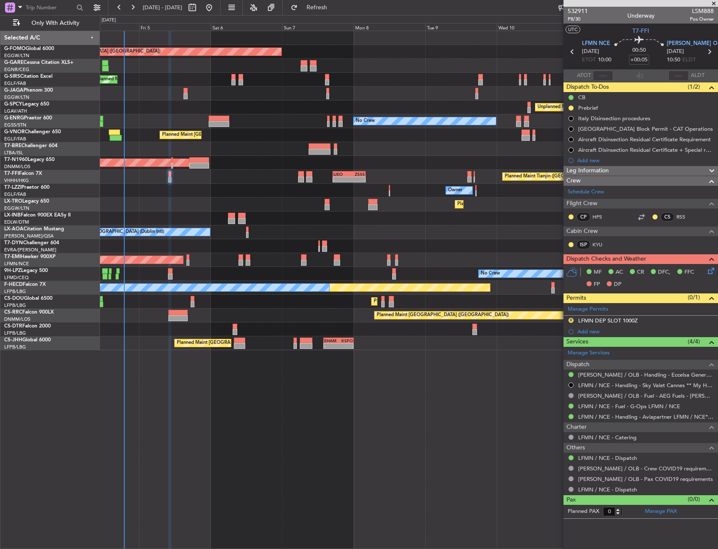
click at [245, 151] on div at bounding box center [409, 149] width 618 height 14
click at [222, 144] on div at bounding box center [409, 149] width 618 height 14
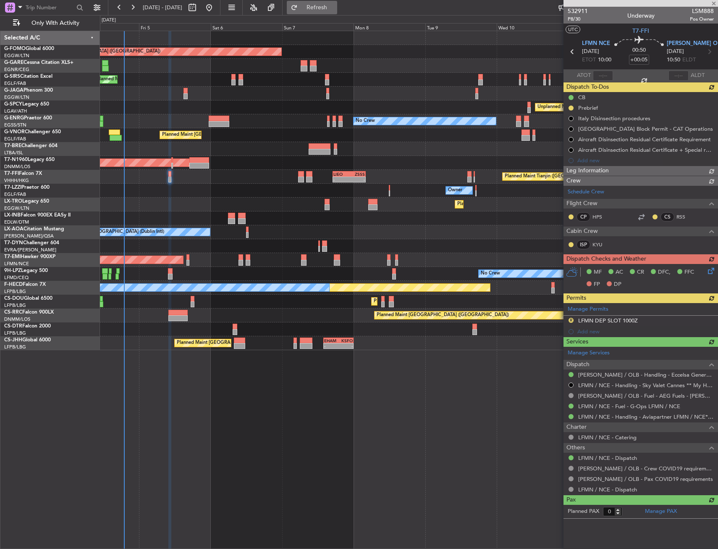
click at [325, 7] on button "Refresh" at bounding box center [312, 7] width 50 height 13
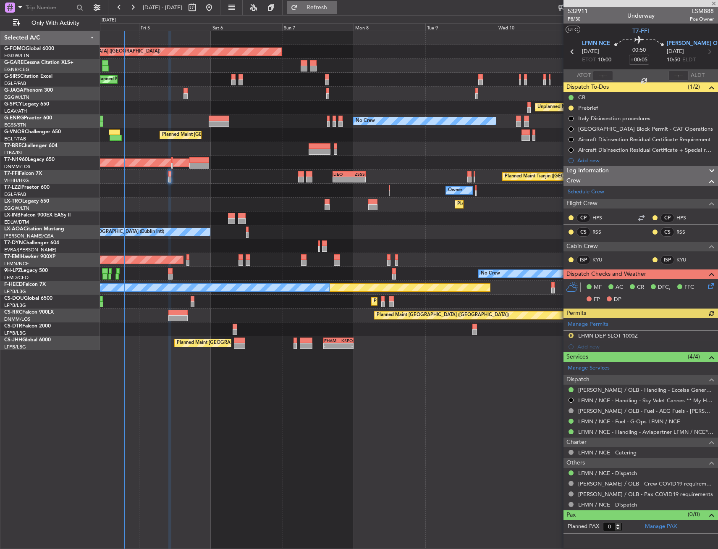
click at [325, 7] on button "Refresh" at bounding box center [312, 7] width 50 height 13
click at [569, 333] on button "R" at bounding box center [571, 335] width 5 height 5
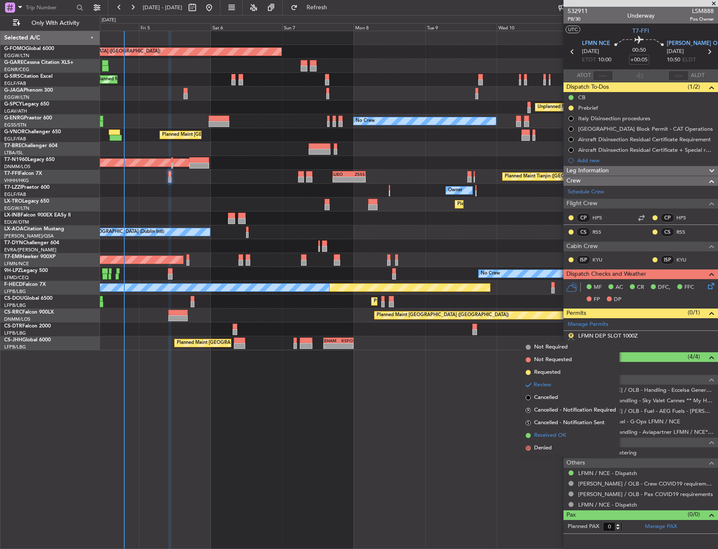
click at [554, 431] on span "Received OK" at bounding box center [550, 435] width 32 height 8
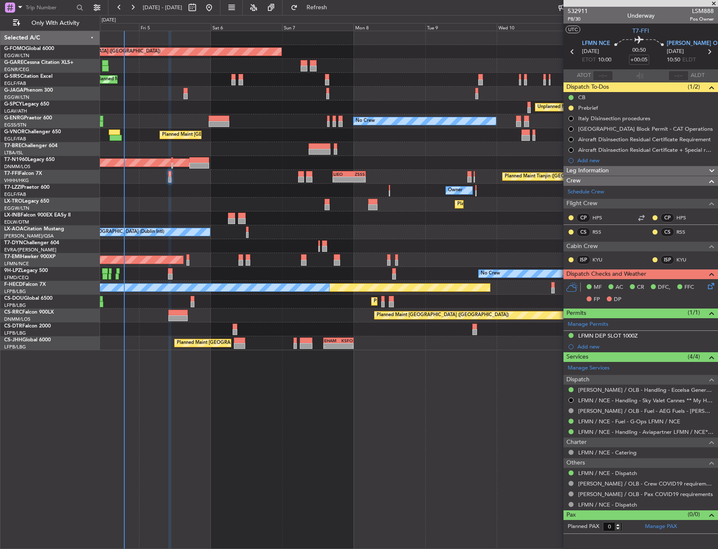
click at [715, 5] on span at bounding box center [714, 4] width 8 height 8
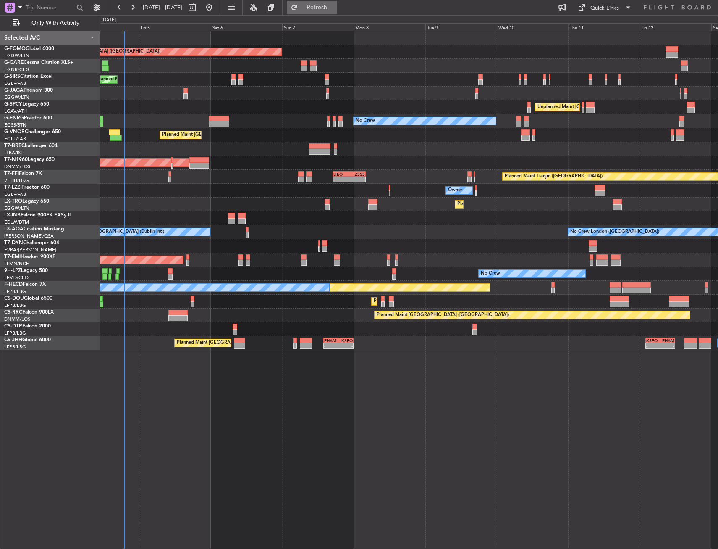
click at [329, 5] on span "Refresh" at bounding box center [317, 8] width 35 height 6
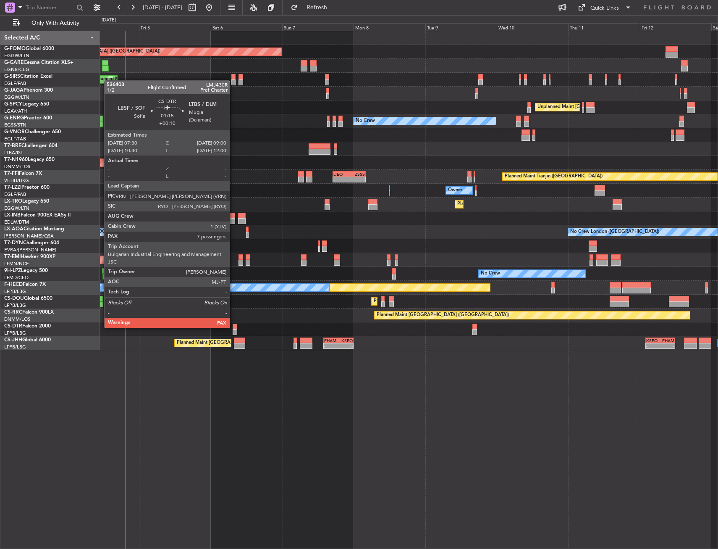
click at [234, 327] on div at bounding box center [235, 326] width 5 height 6
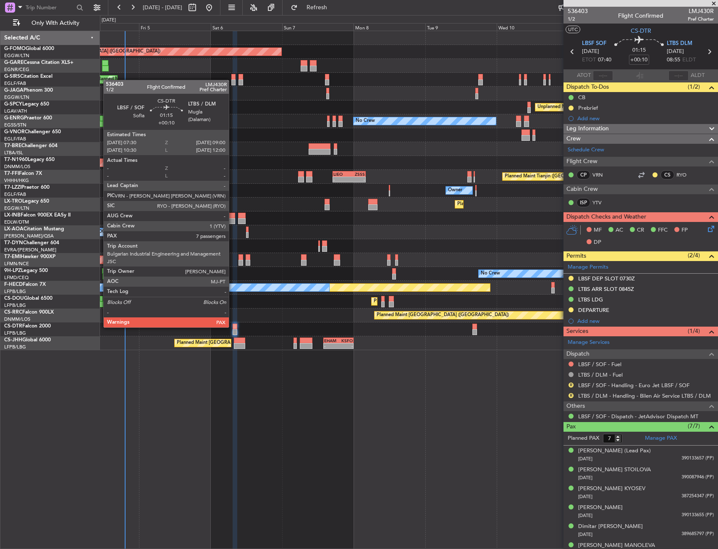
click at [233, 326] on div at bounding box center [235, 326] width 5 height 6
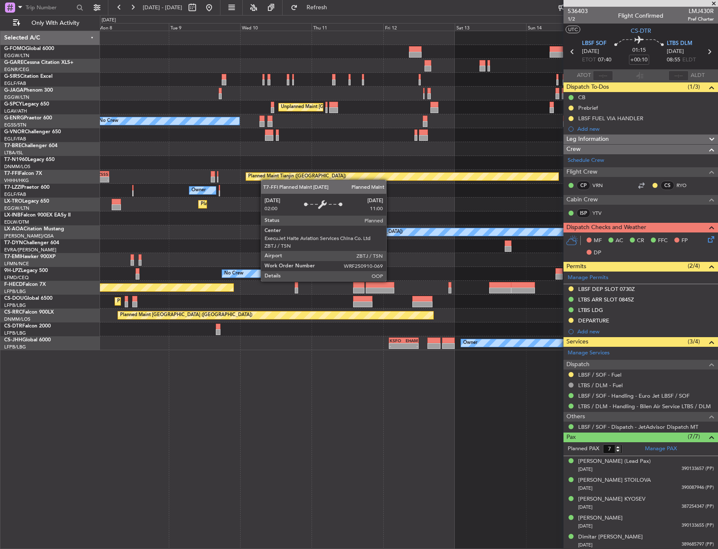
click at [246, 180] on div "Planned Maint Tianjin ([GEOGRAPHIC_DATA])" at bounding box center [402, 176] width 313 height 8
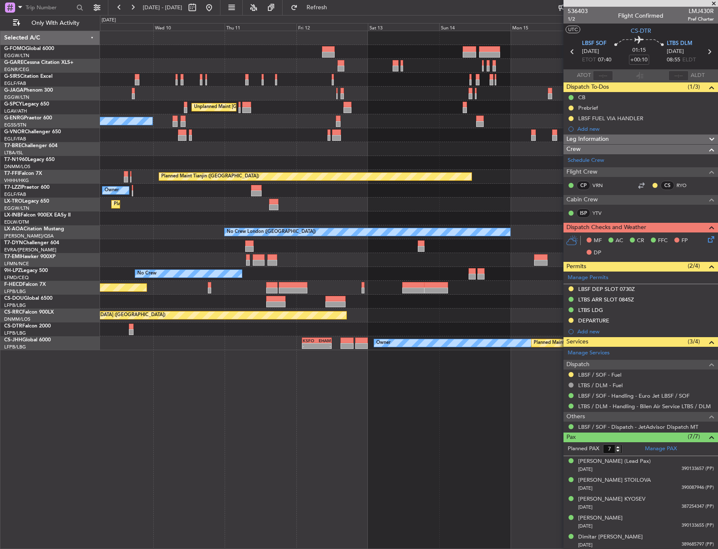
click at [137, 166] on div at bounding box center [409, 163] width 618 height 14
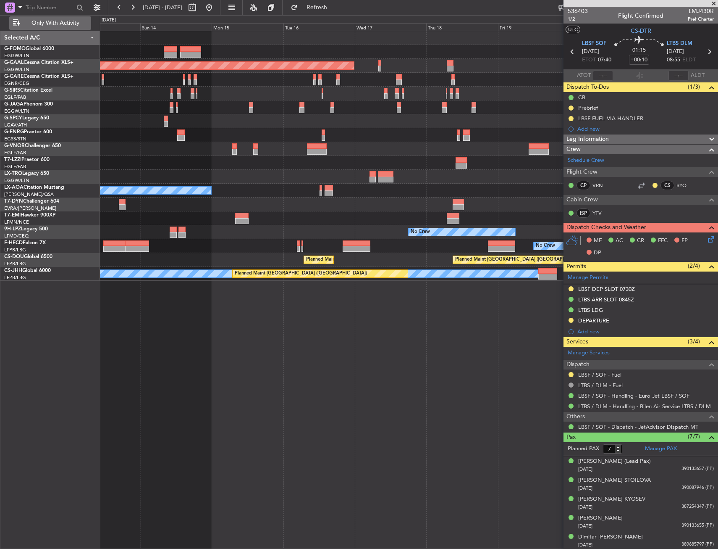
click at [76, 24] on span "Only With Activity" at bounding box center [55, 23] width 67 height 6
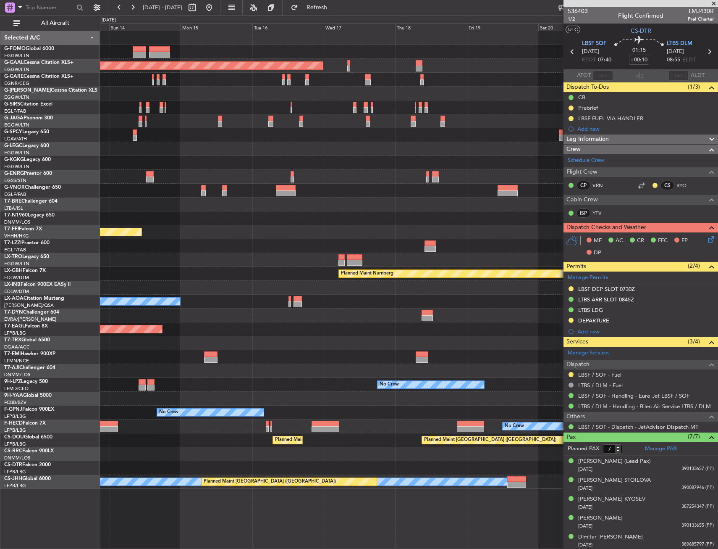
click at [329, 227] on div "Planned Maint Tianjin ([GEOGRAPHIC_DATA])" at bounding box center [409, 232] width 618 height 14
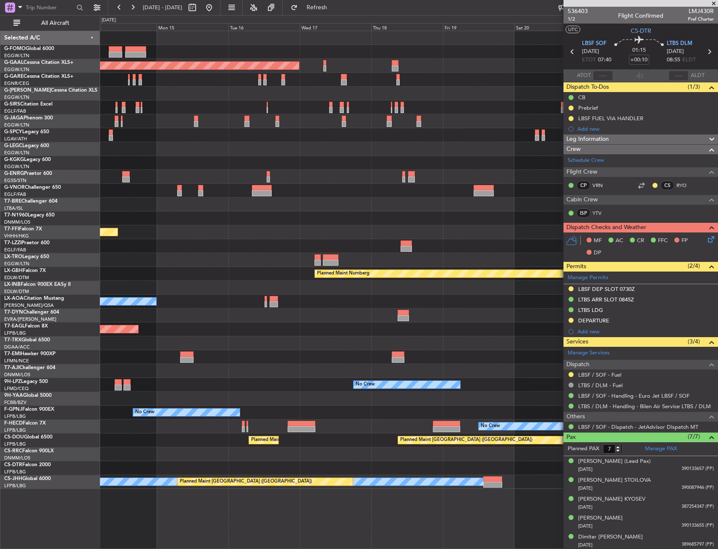
click at [210, 228] on div "Planned Maint Tianjin ([GEOGRAPHIC_DATA])" at bounding box center [409, 232] width 618 height 14
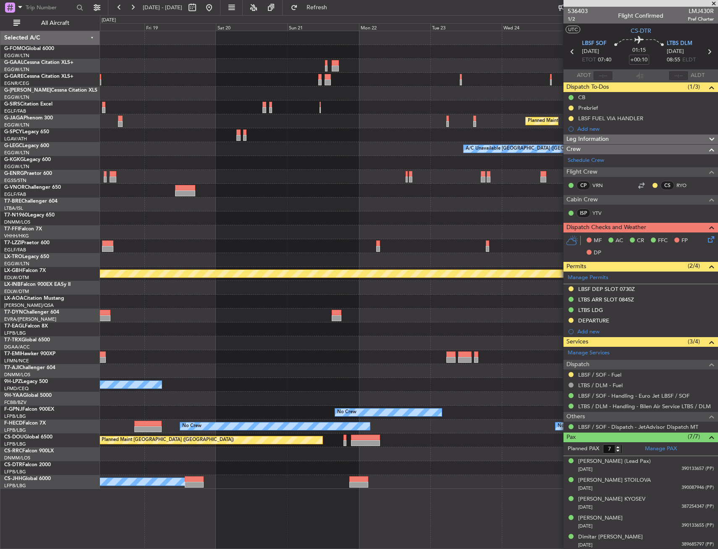
click at [641, 223] on fb-app "[DATE] - [DATE] Refresh Quick Links All Aircraft Planned [GEOGRAPHIC_DATA] Plan…" at bounding box center [359, 277] width 718 height 542
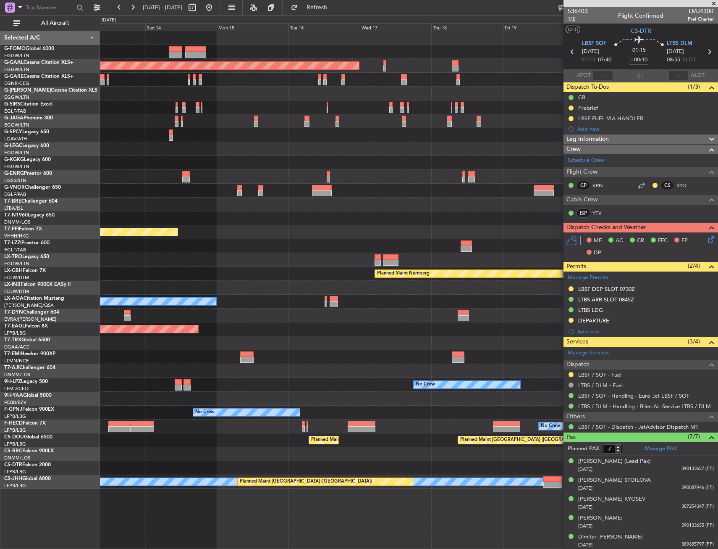
click at [632, 220] on fb-app "[DATE] - [DATE] Refresh Quick Links All Aircraft Planned [GEOGRAPHIC_DATA] A/C …" at bounding box center [359, 277] width 718 height 542
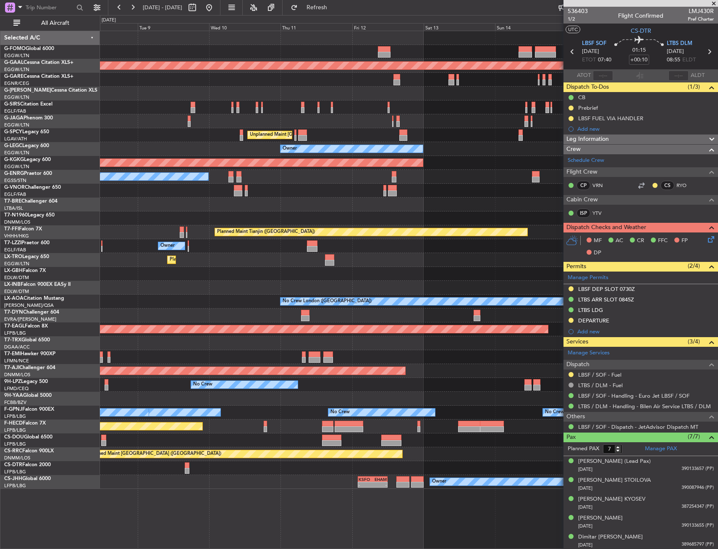
click at [587, 229] on fb-app "[DATE] - [DATE] Refresh Quick Links All Aircraft Planned Maint [GEOGRAPHIC_DATA…" at bounding box center [359, 277] width 718 height 542
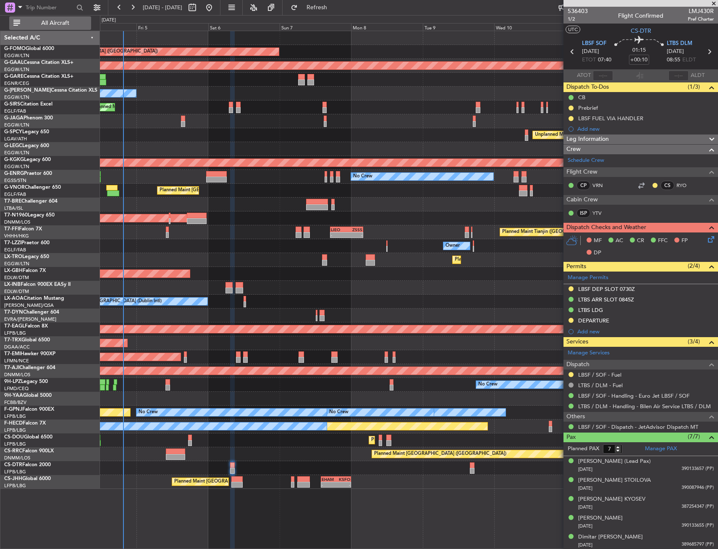
click at [66, 24] on span "All Aircraft" at bounding box center [55, 23] width 67 height 6
